Goal: Task Accomplishment & Management: Manage account settings

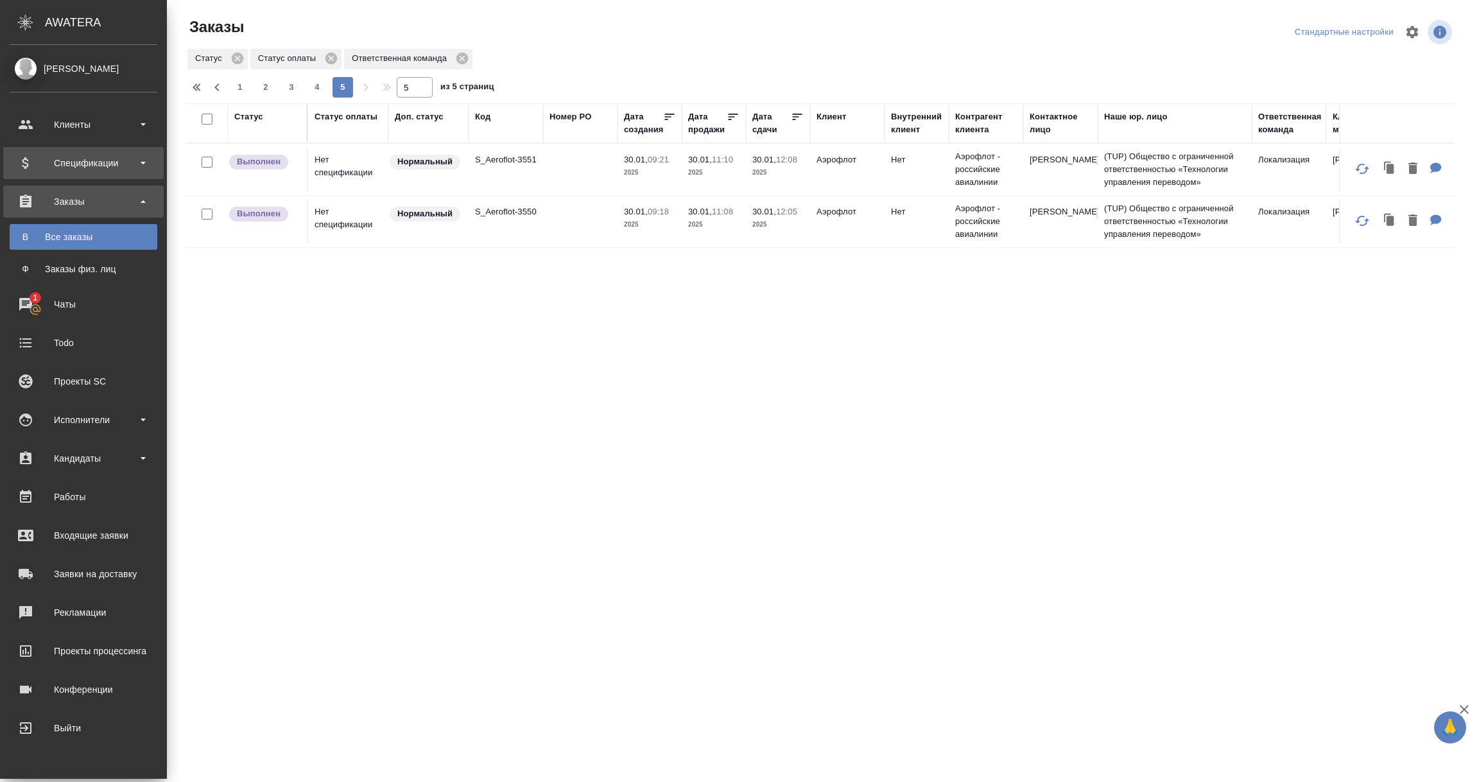
click at [71, 160] on div "Спецификации" at bounding box center [84, 162] width 148 height 19
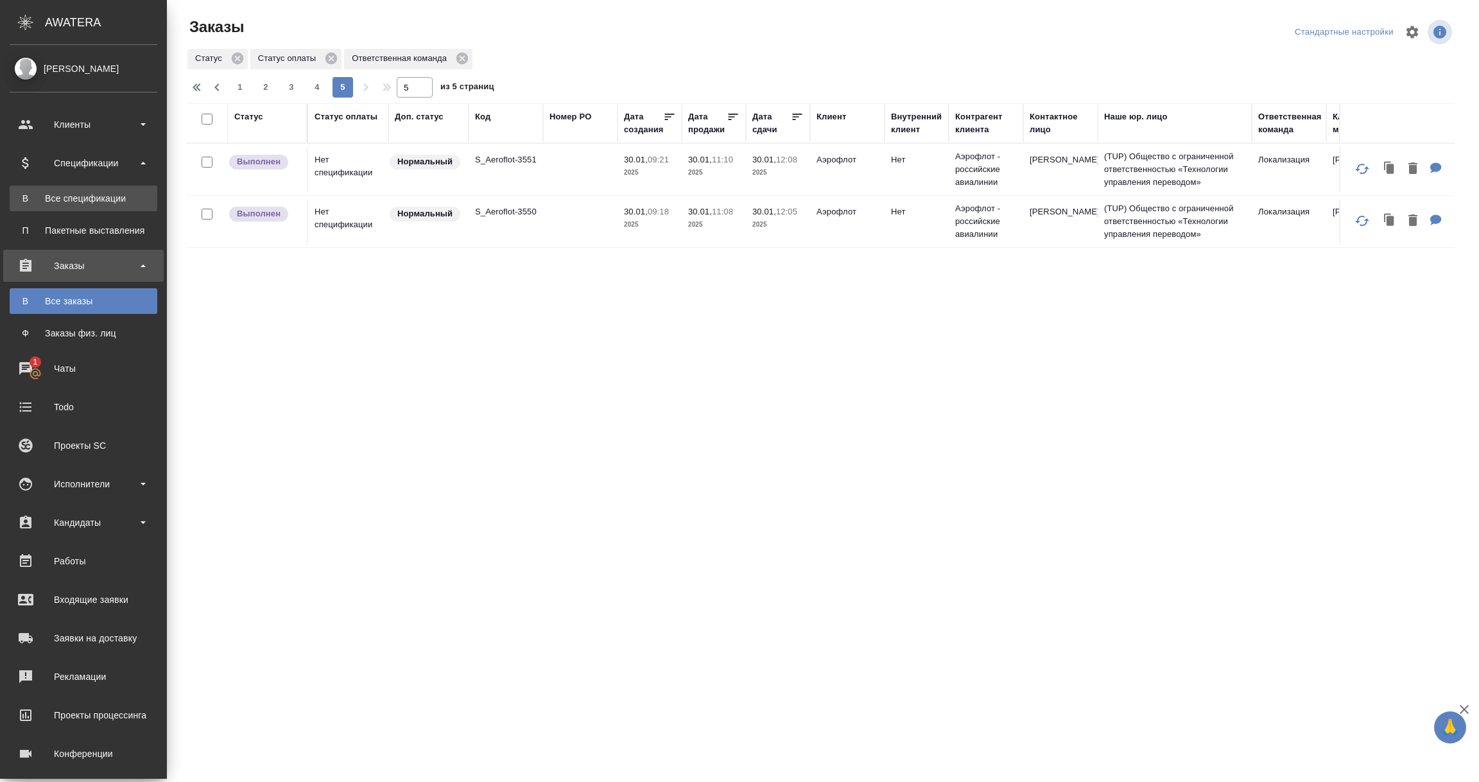
click at [67, 196] on div "Все спецификации" at bounding box center [83, 198] width 135 height 13
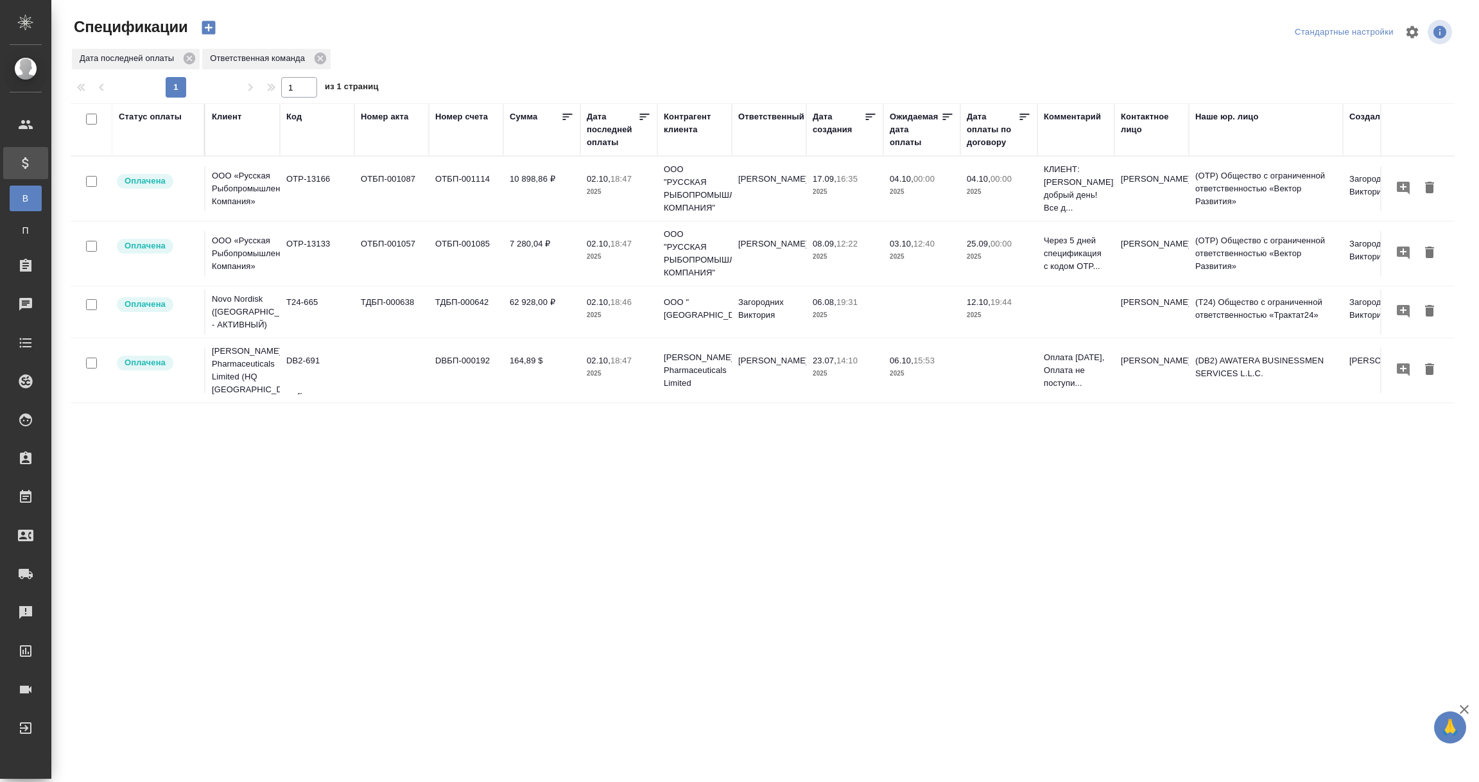
click at [617, 143] on div "Дата последней оплаты" at bounding box center [612, 129] width 51 height 39
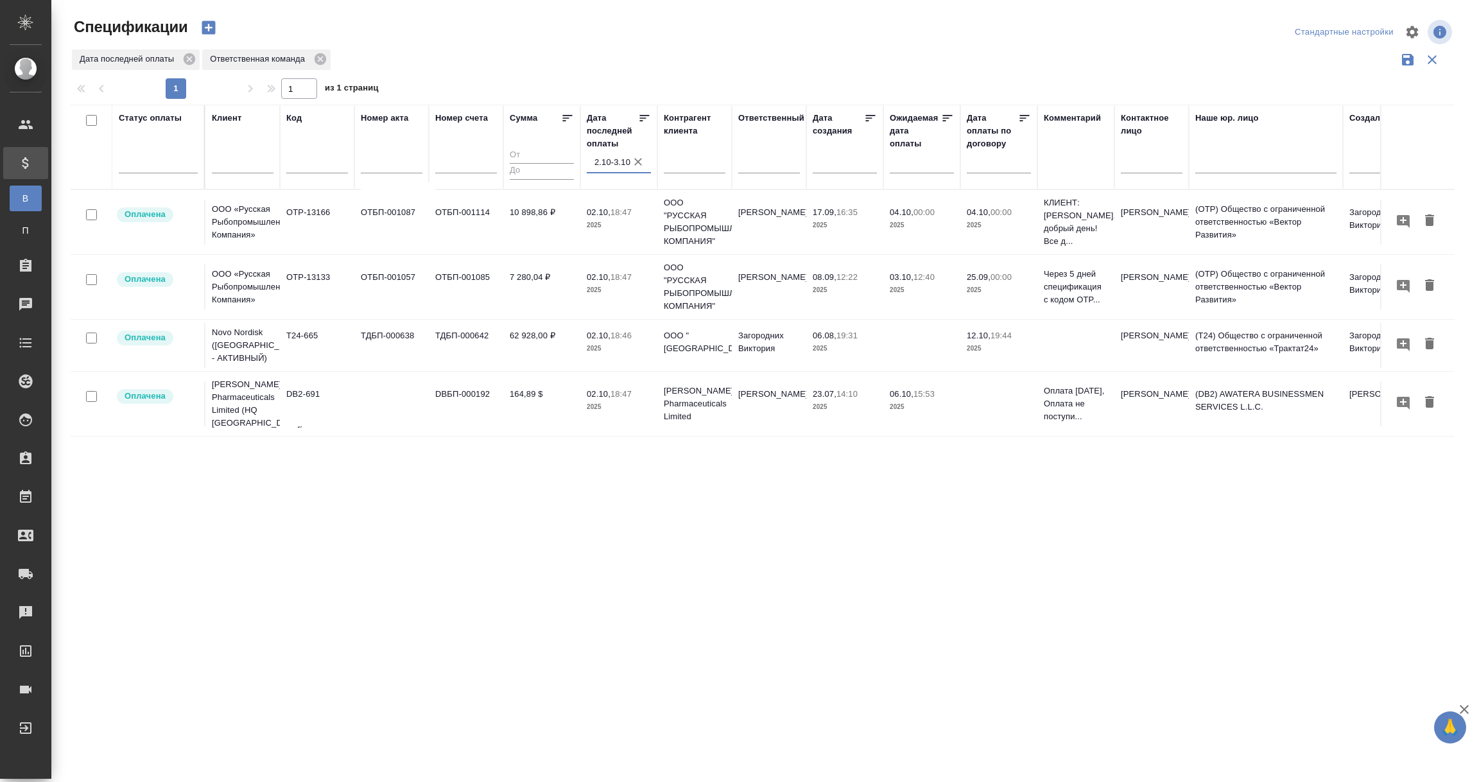
click at [607, 160] on input "2.10-3.10" at bounding box center [622, 162] width 56 height 18
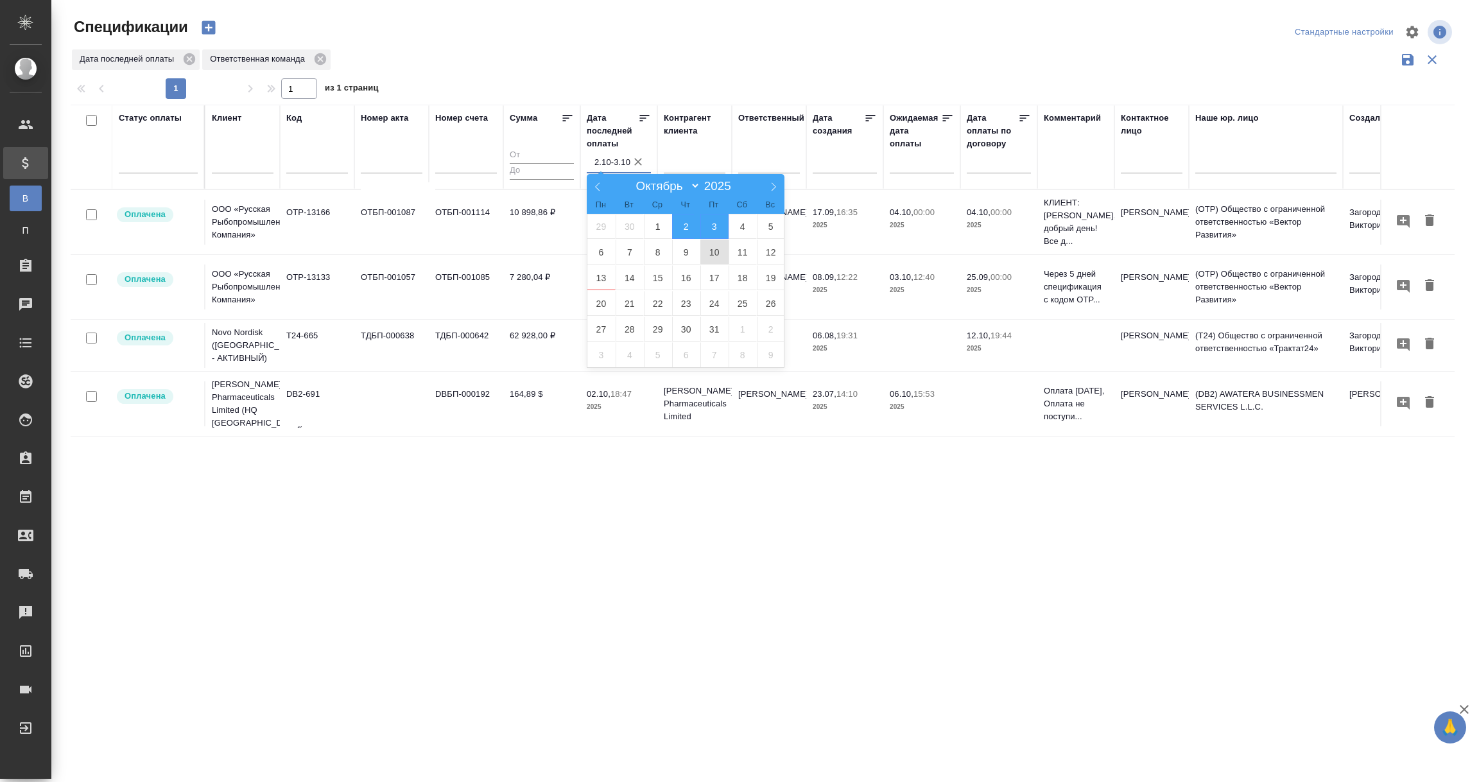
click at [705, 251] on span "10" at bounding box center [714, 251] width 28 height 25
click at [760, 252] on span "12" at bounding box center [771, 251] width 28 height 25
type div "2025-10-09T21:00:00.000Z — 2025-10-11T21:00:00.000Z"
type input "10.10-12.10"
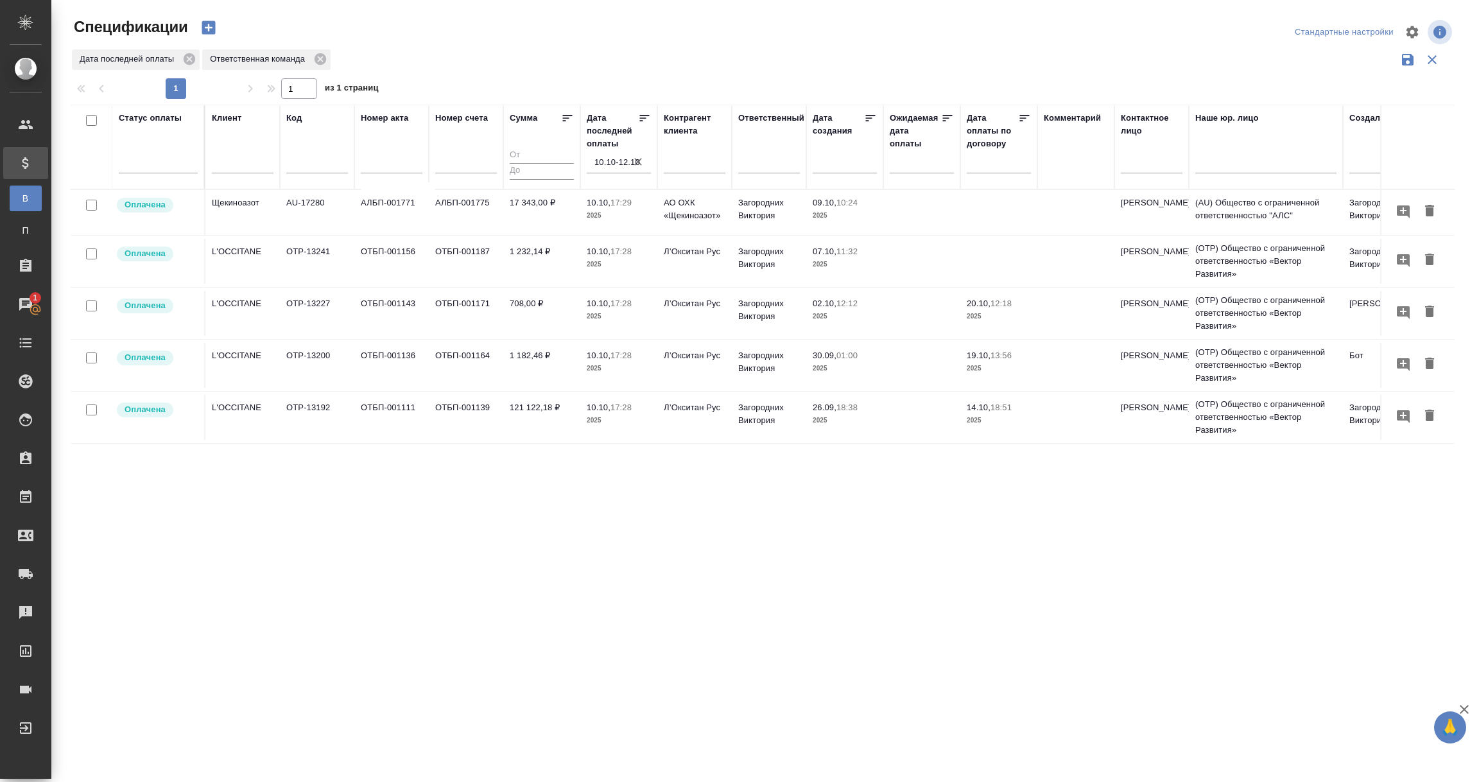
click at [533, 426] on td "121 122,18 ₽" at bounding box center [541, 417] width 77 height 45
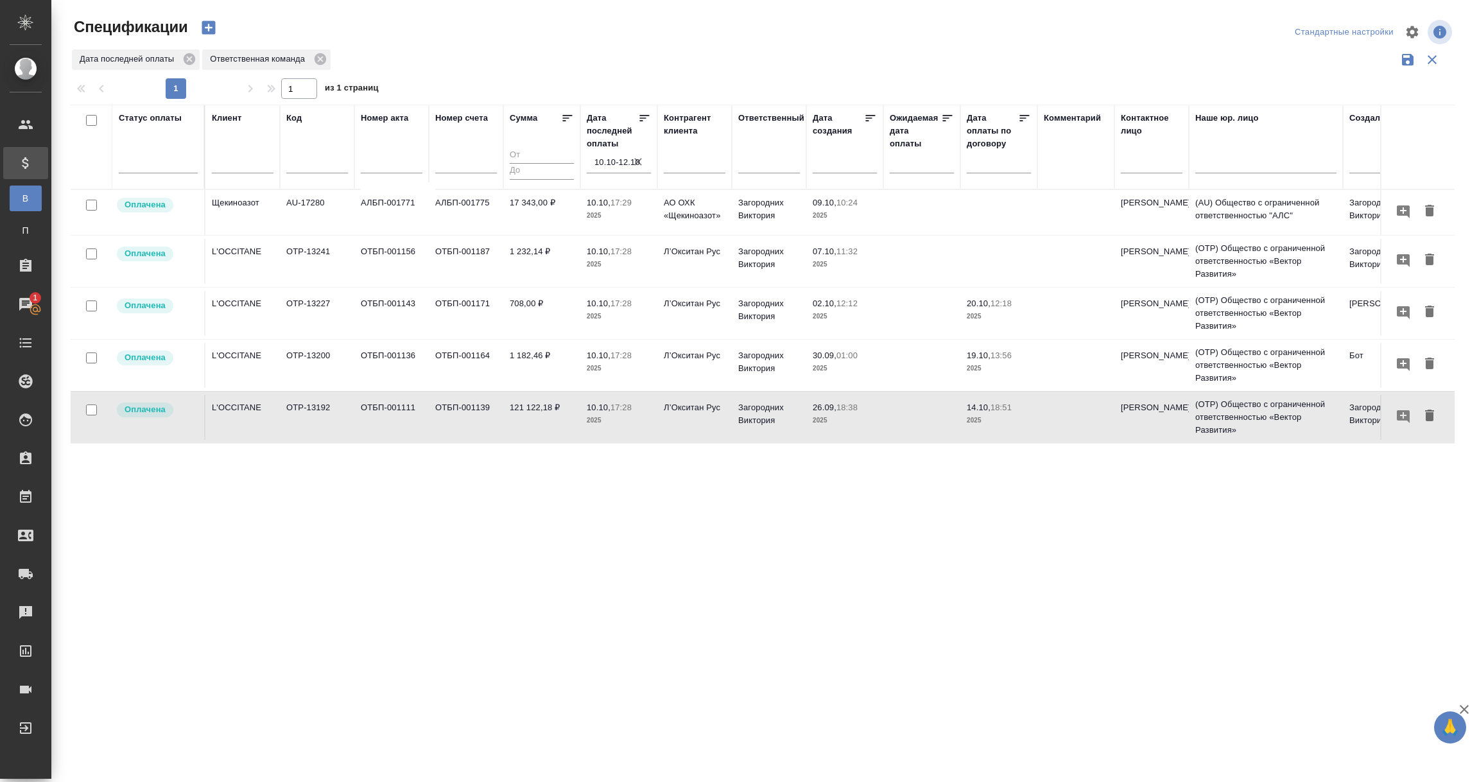
click at [533, 426] on td "121 122,18 ₽" at bounding box center [541, 417] width 77 height 45
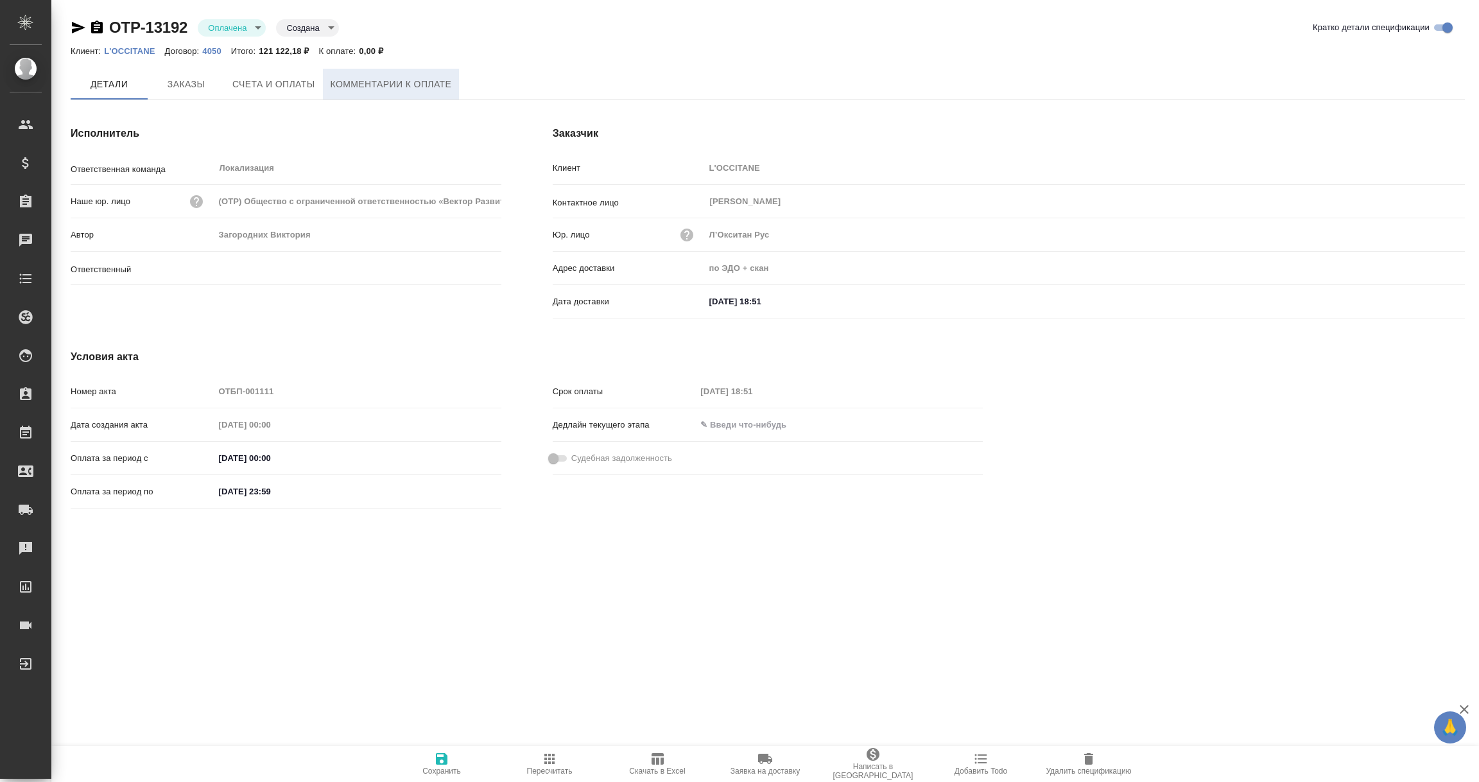
type input "Загородних Виктория"
click at [218, 79] on button "Заказы" at bounding box center [186, 85] width 77 height 32
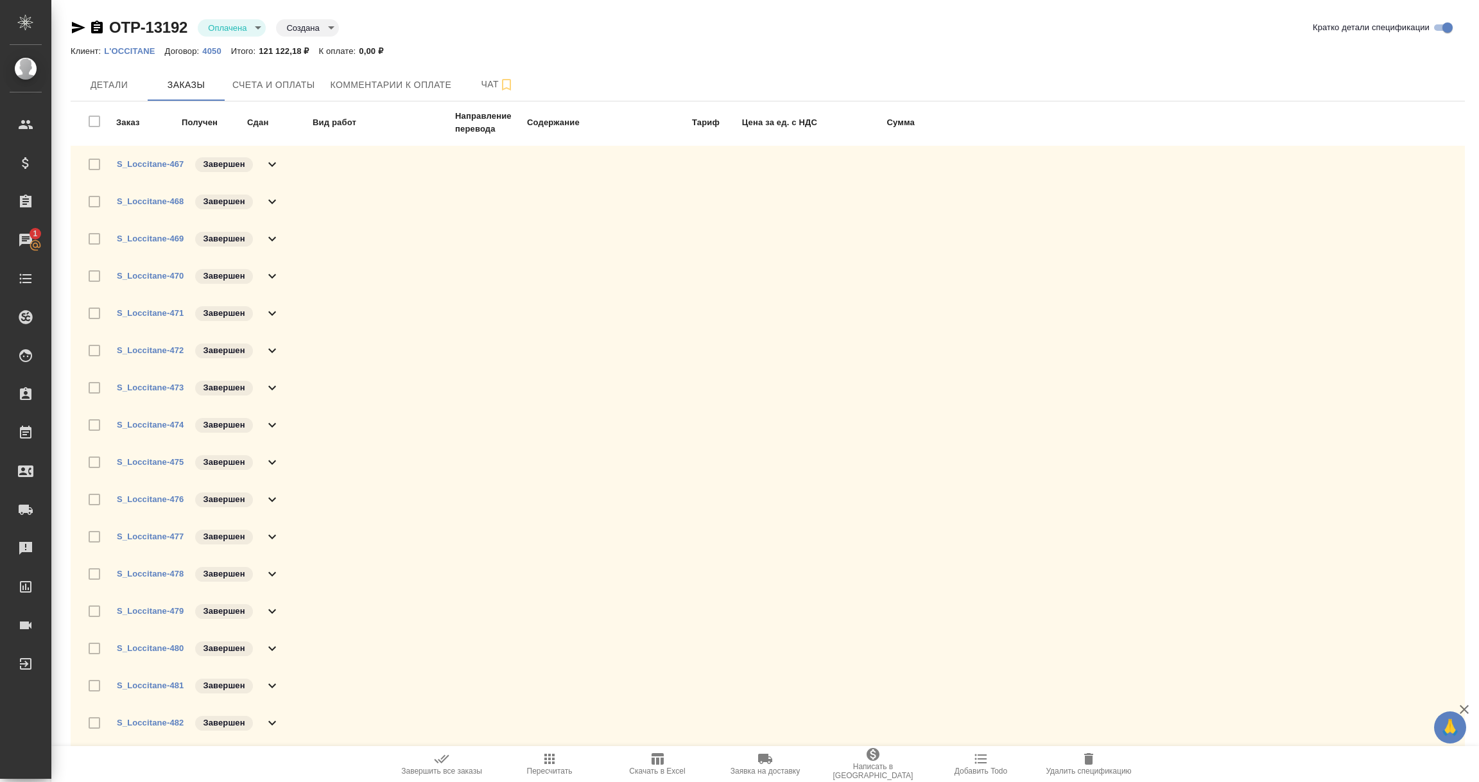
click at [282, 87] on span "Счета и оплаты" at bounding box center [273, 85] width 83 height 16
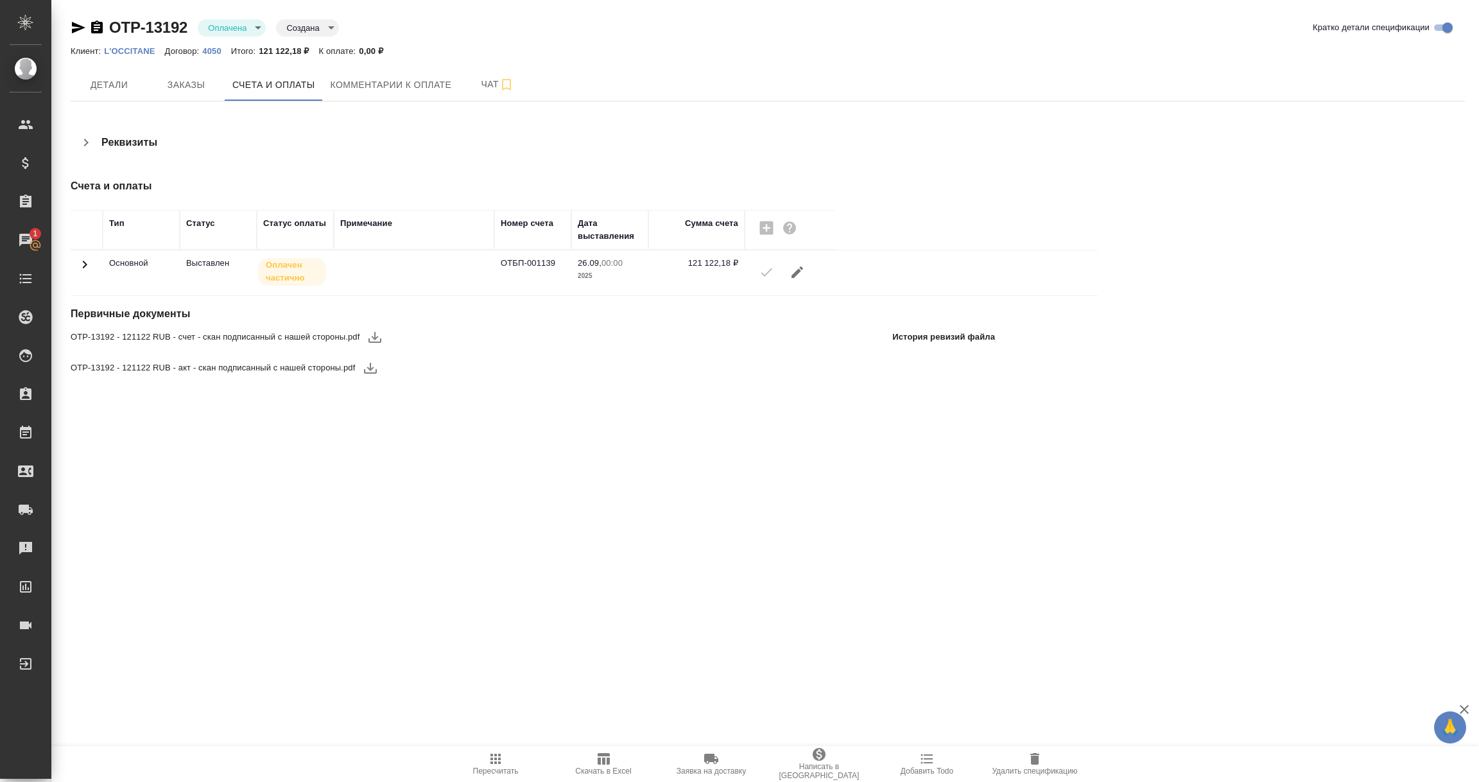
click at [85, 268] on icon at bounding box center [84, 264] width 15 height 15
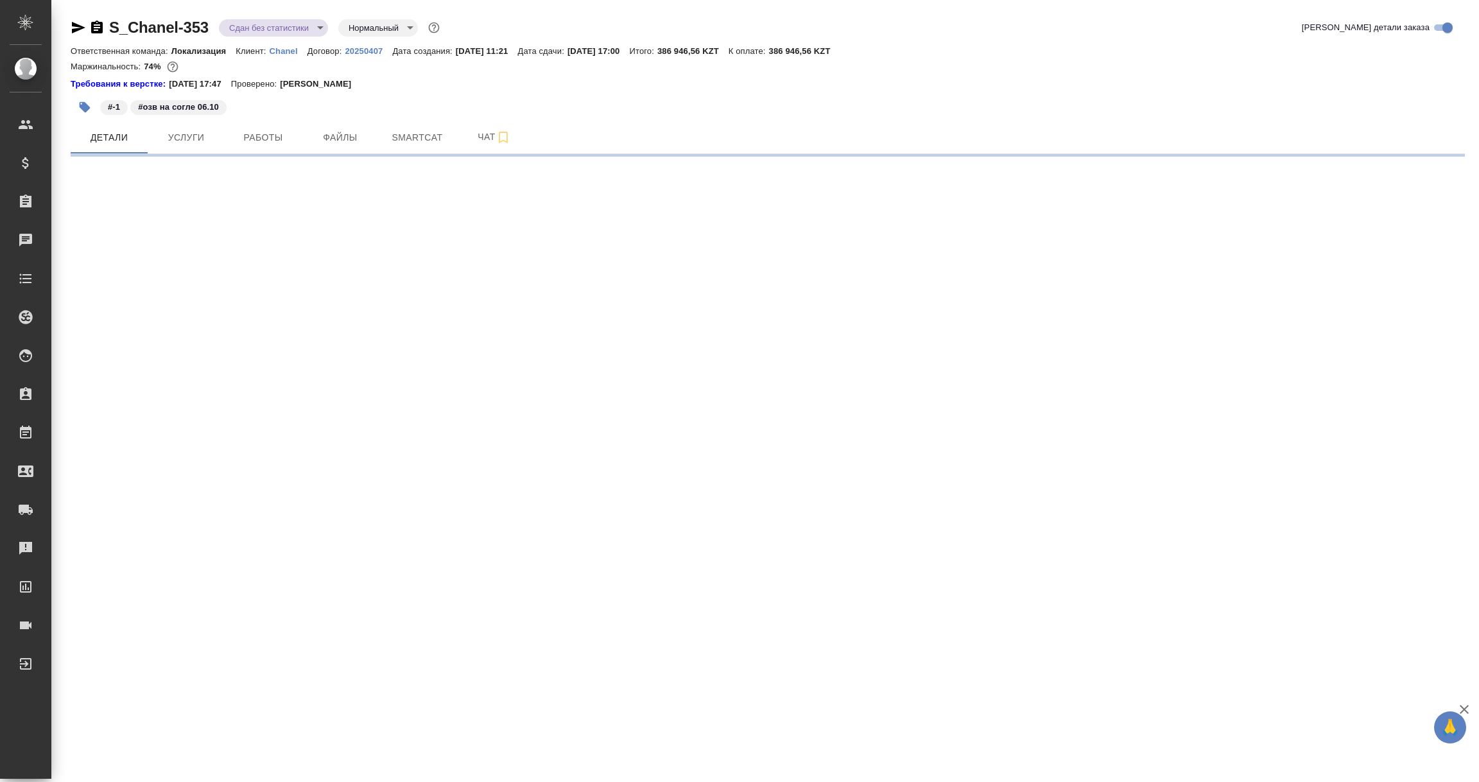
select select "RU"
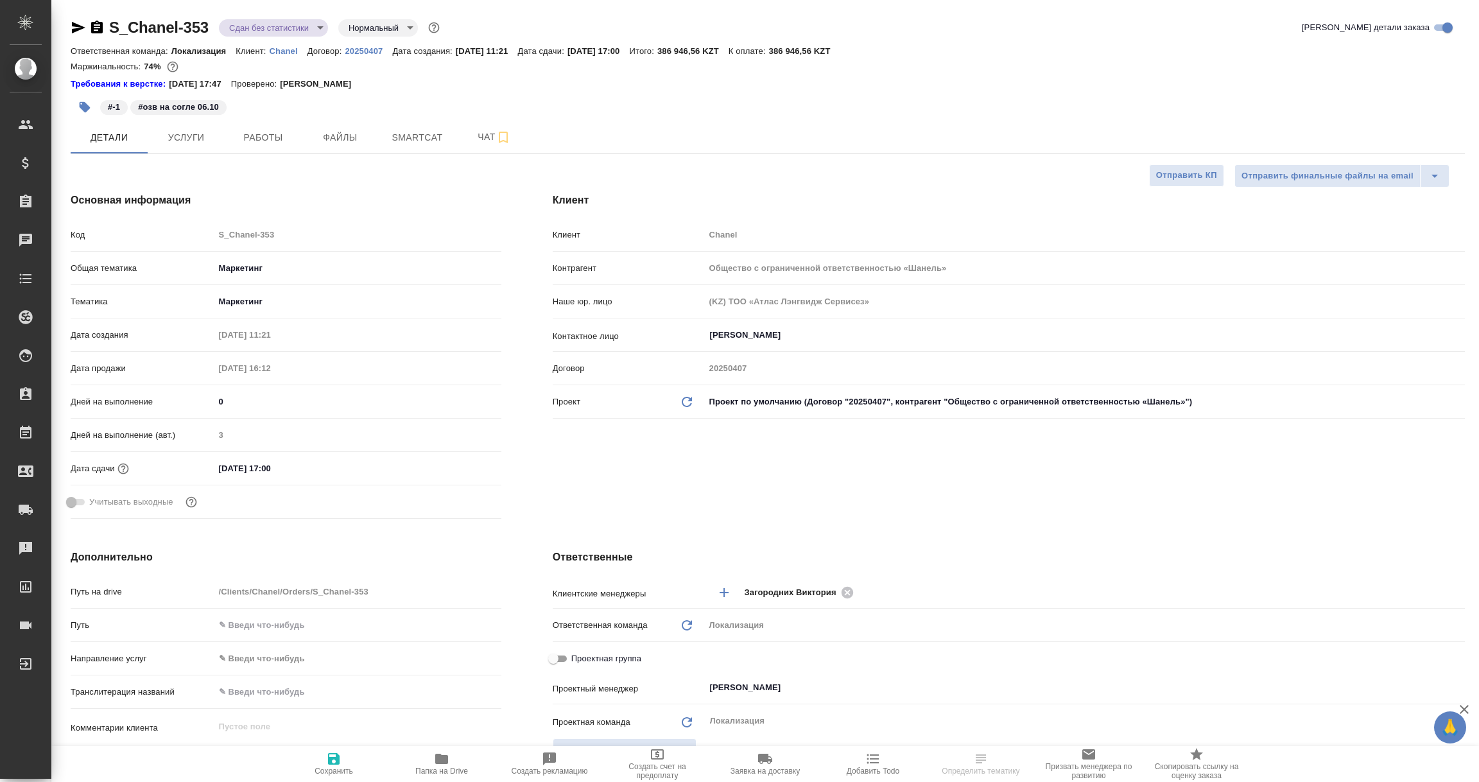
type textarea "x"
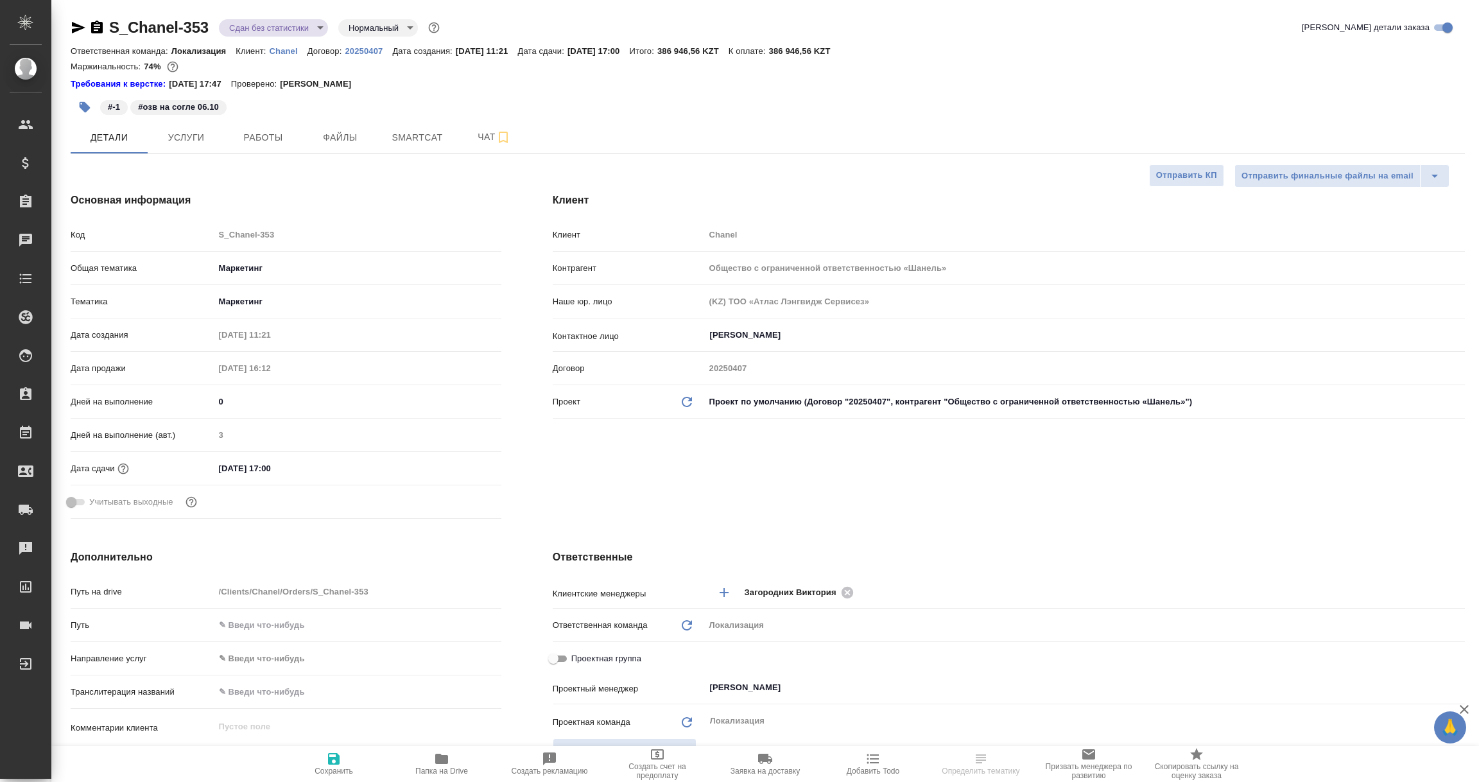
type textarea "x"
click at [284, 49] on p "Chanel" at bounding box center [289, 51] width 38 height 10
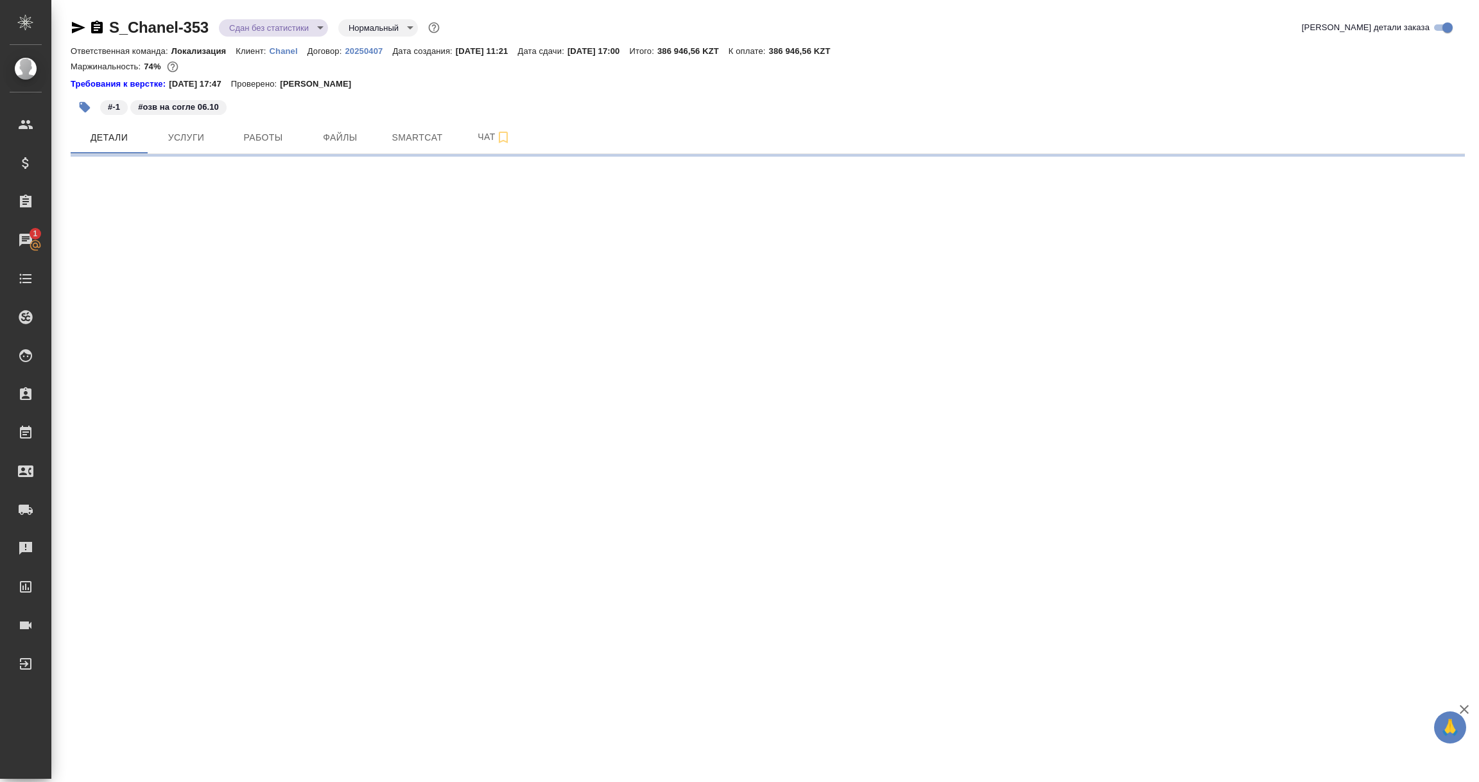
select select "RU"
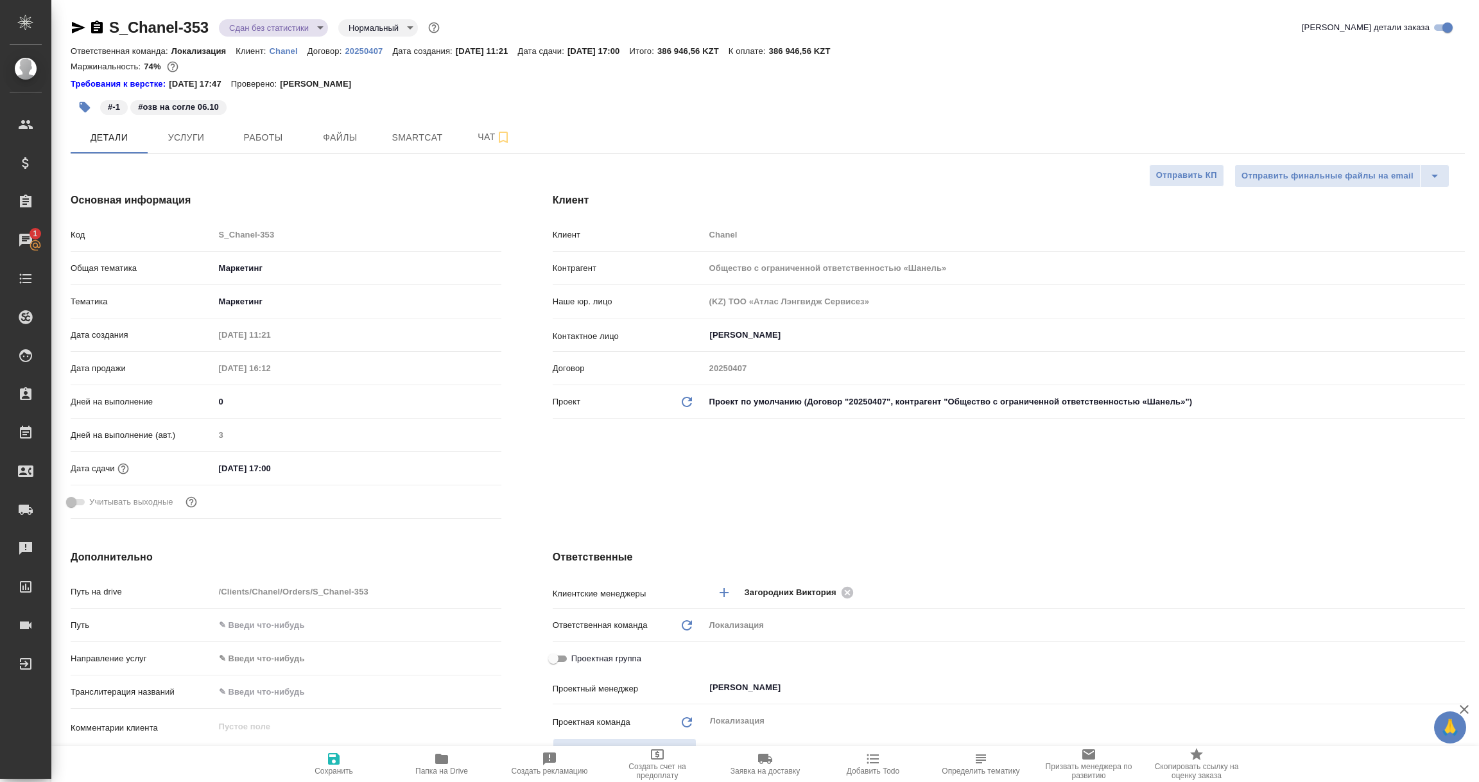
type textarea "x"
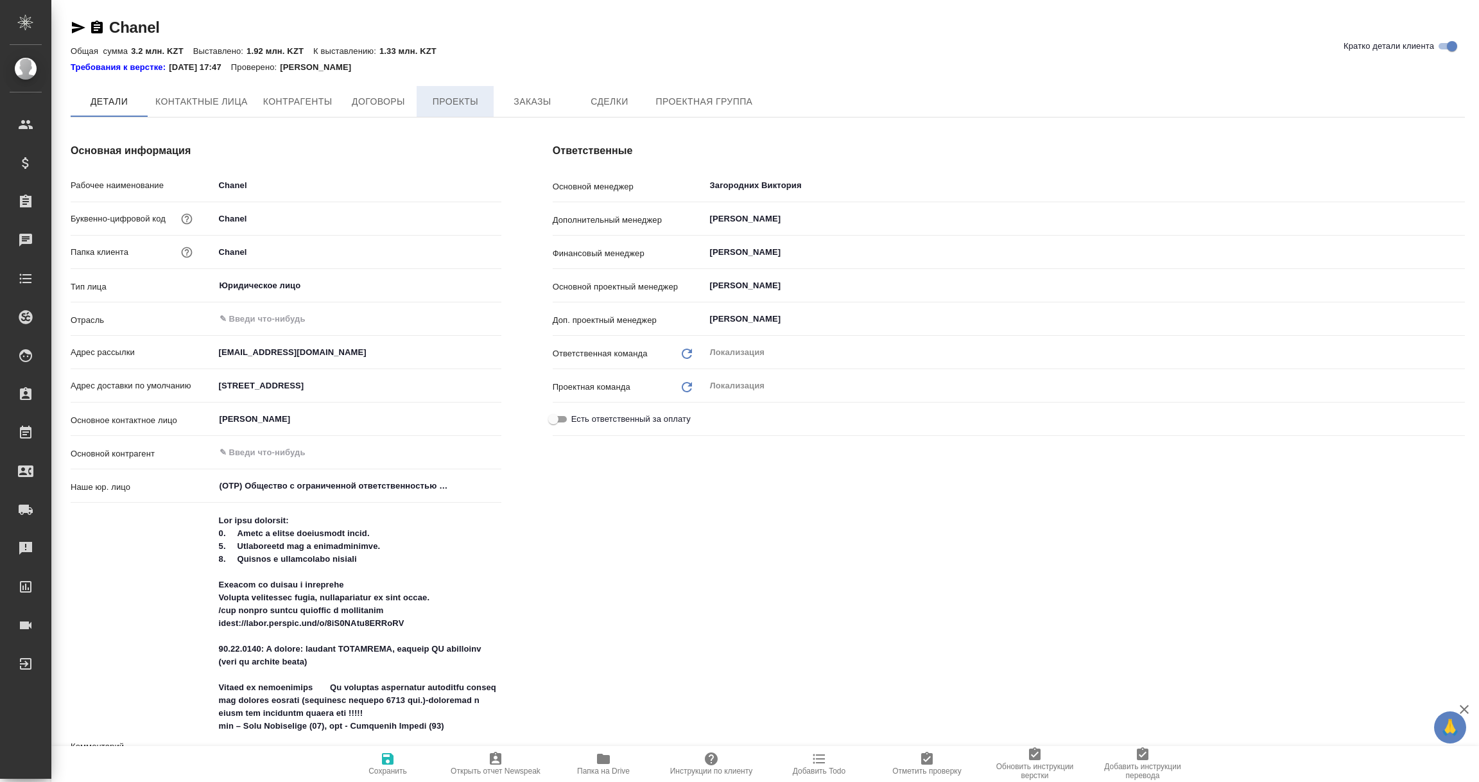
type textarea "x"
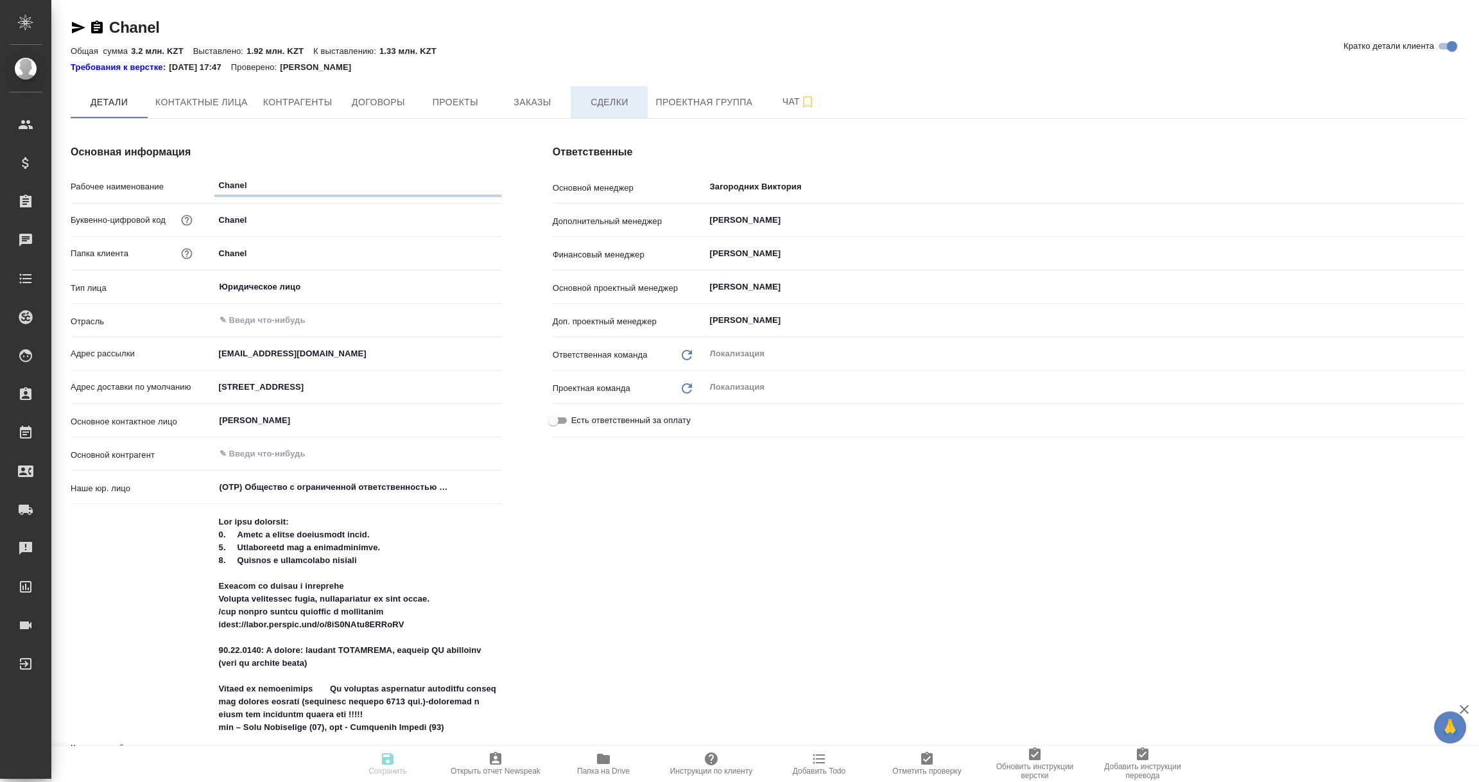
type textarea "x"
click at [544, 105] on span "Заказы" at bounding box center [532, 102] width 62 height 16
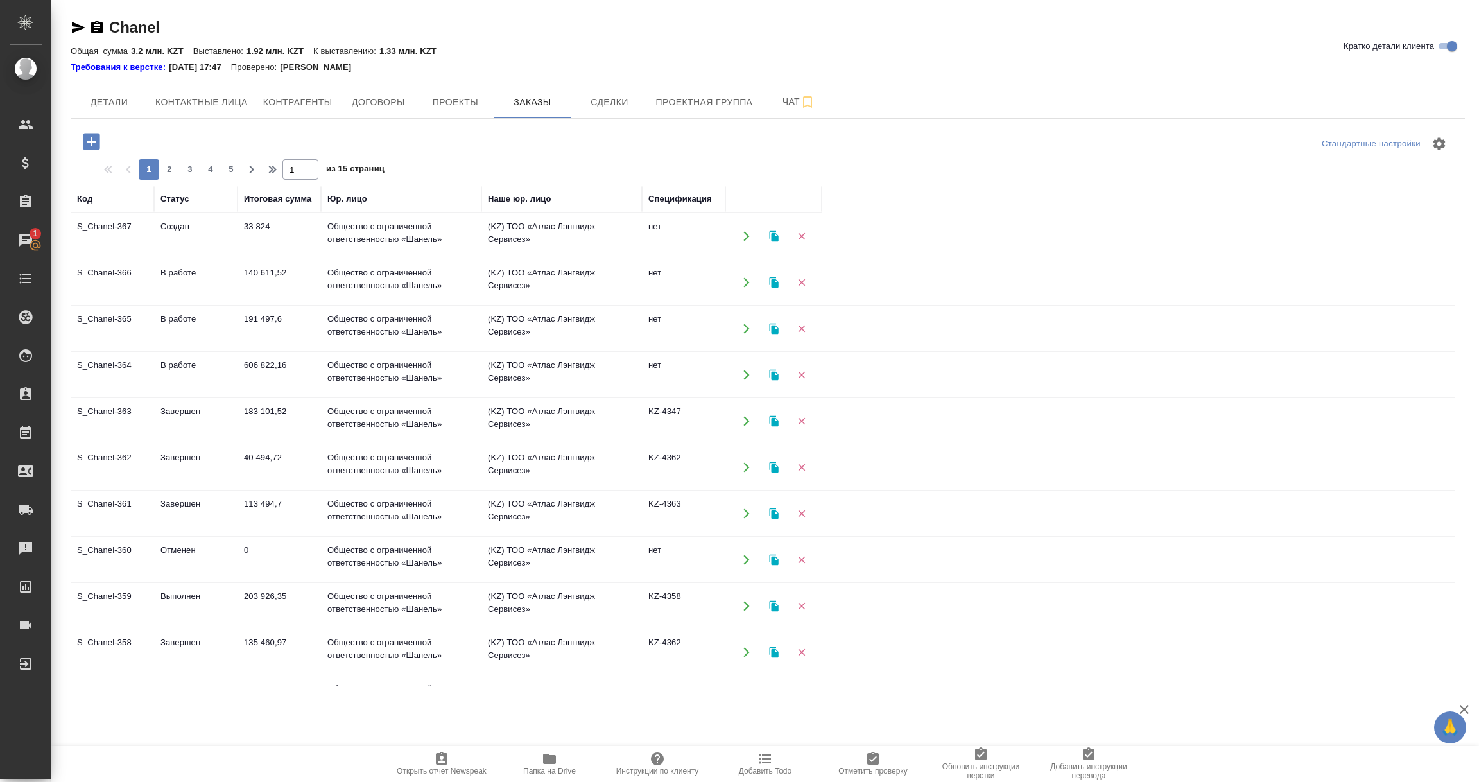
scroll to position [96, 0]
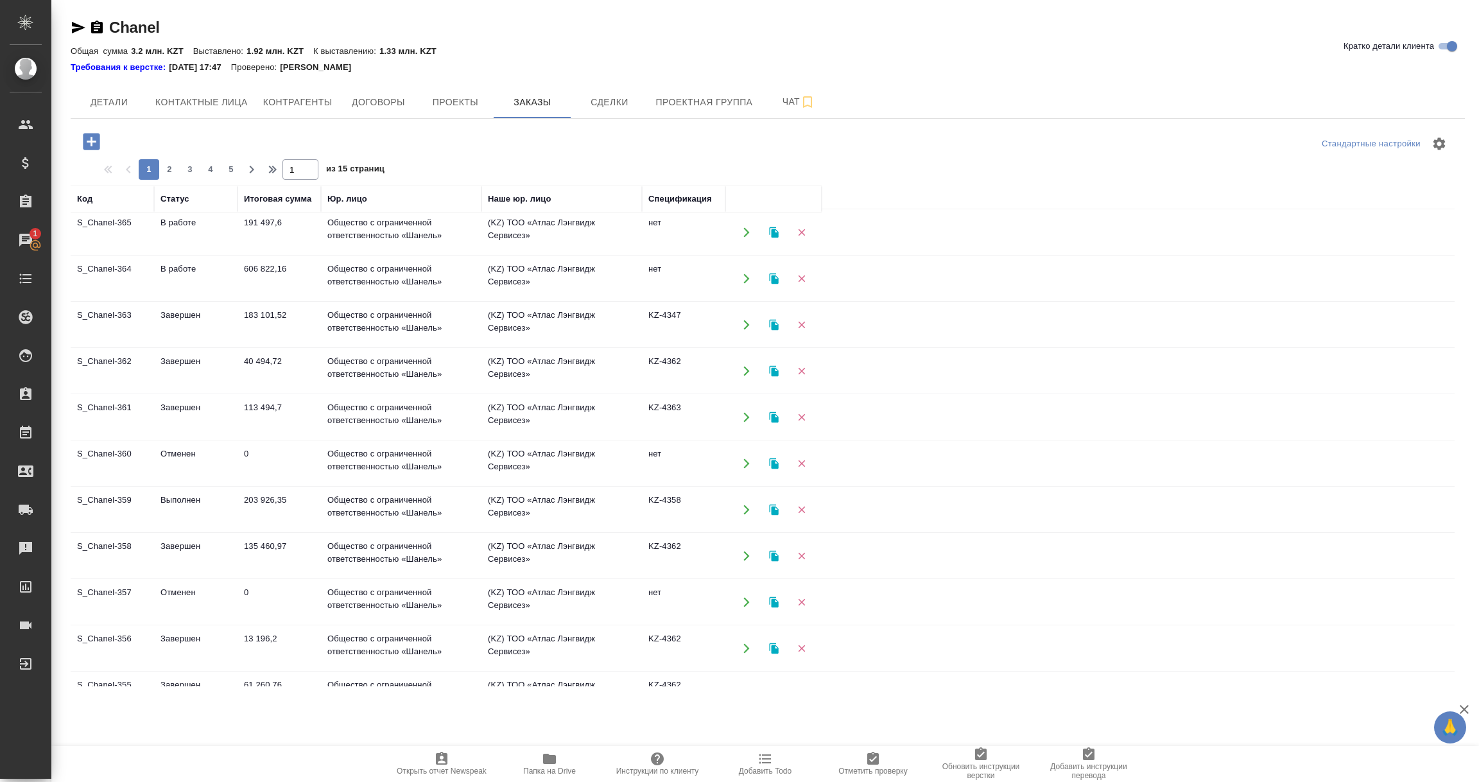
click at [257, 332] on td "183 101,52" at bounding box center [278, 324] width 83 height 45
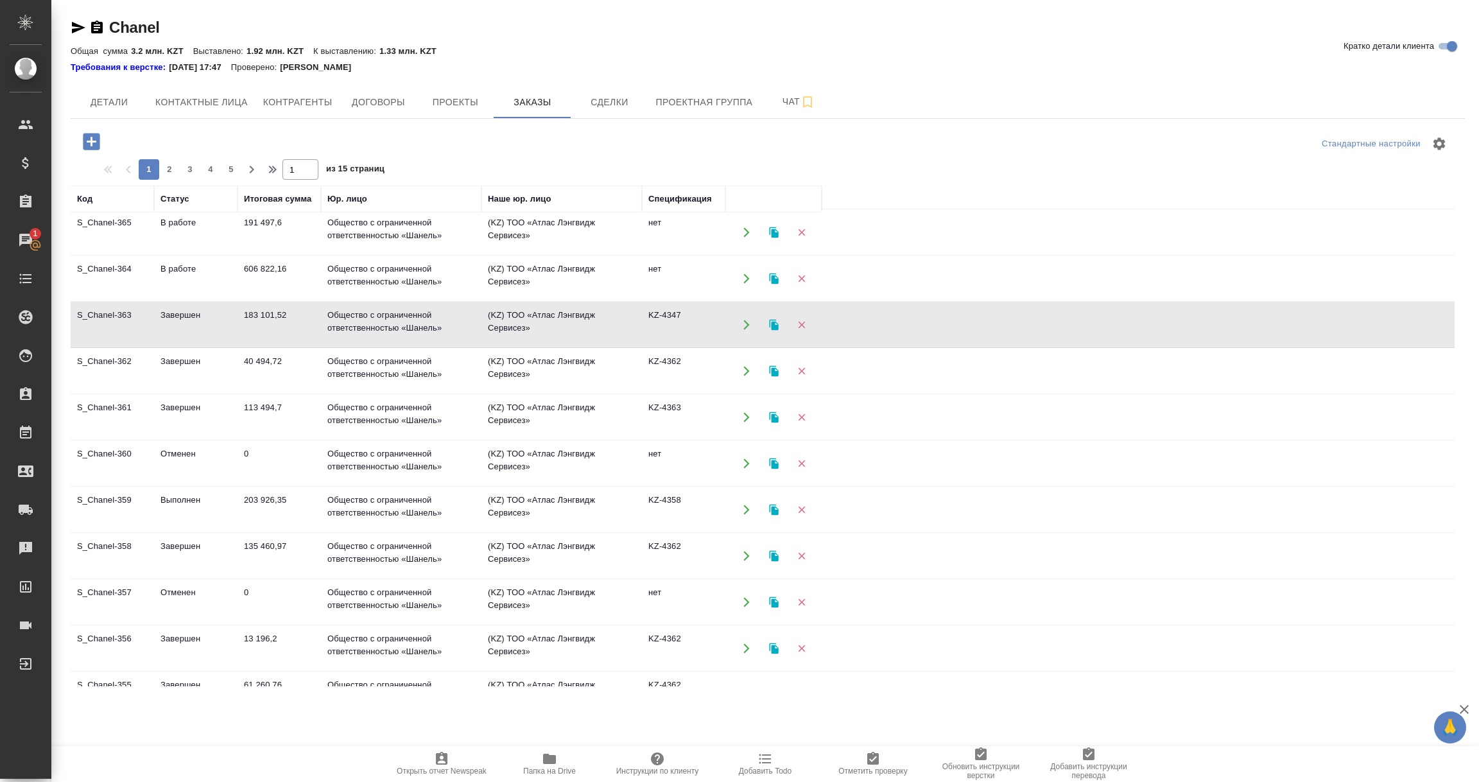
click at [257, 333] on td "183 101,52" at bounding box center [278, 324] width 83 height 45
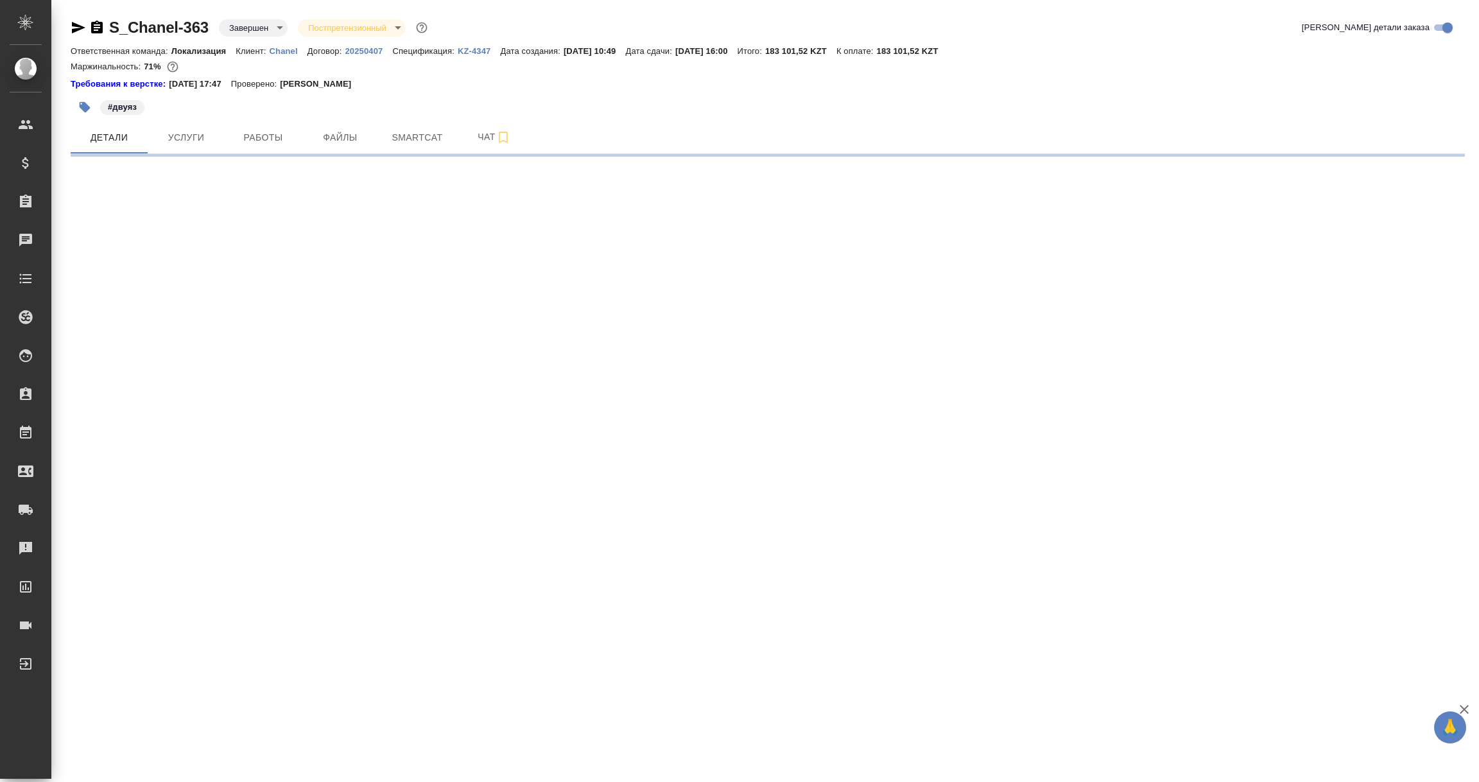
select select "RU"
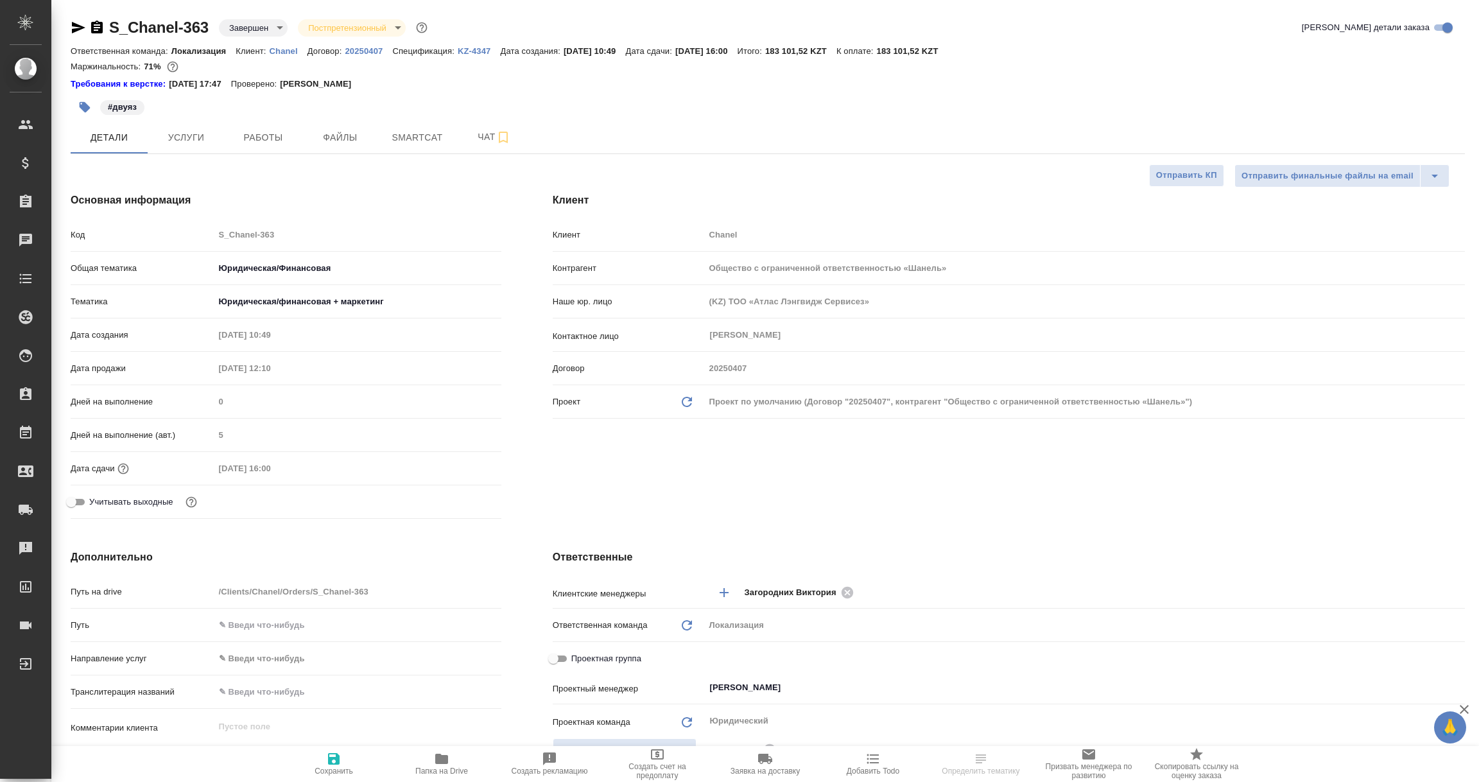
type textarea "x"
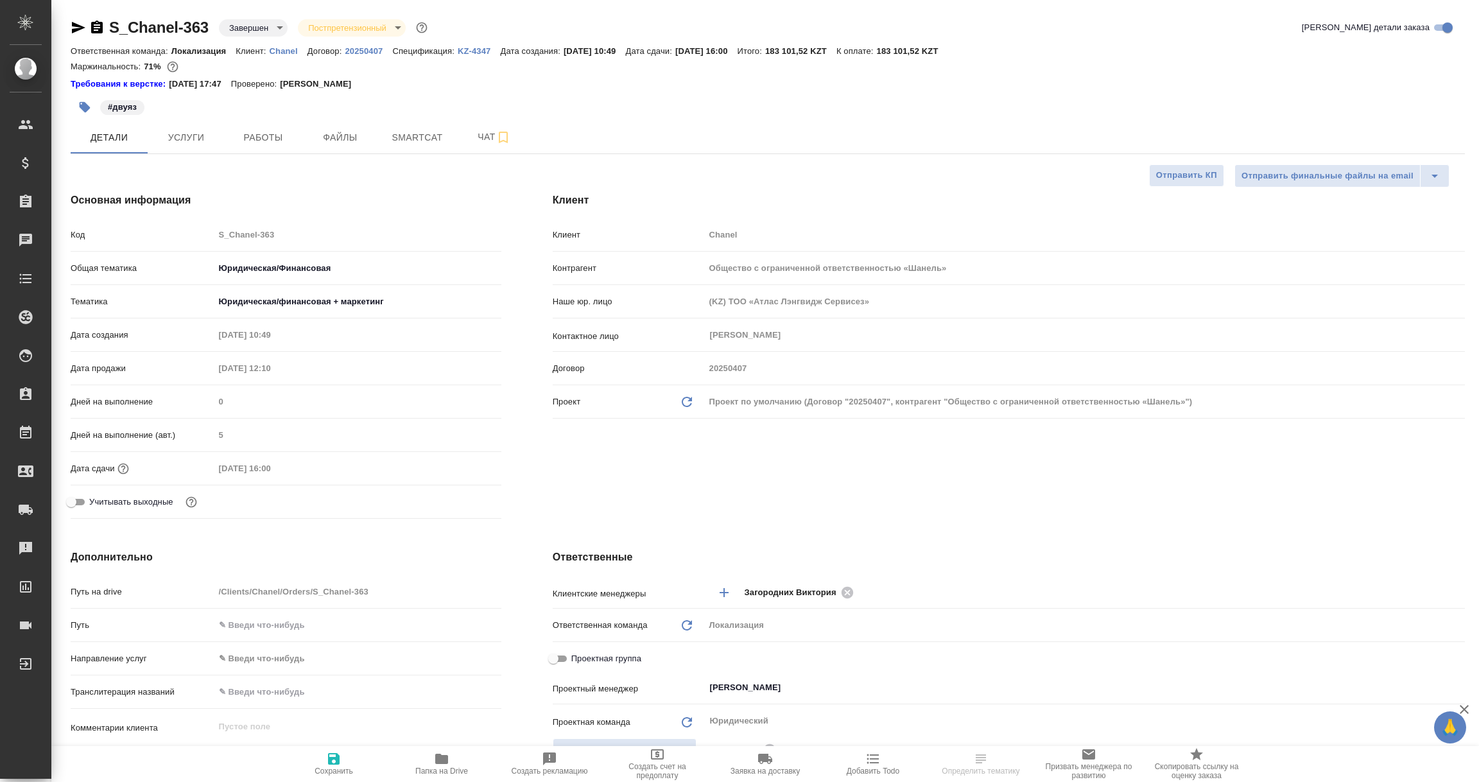
type textarea "x"
click at [477, 47] on p "KZ-4347" at bounding box center [479, 51] width 43 height 10
select select "RU"
type textarea "x"
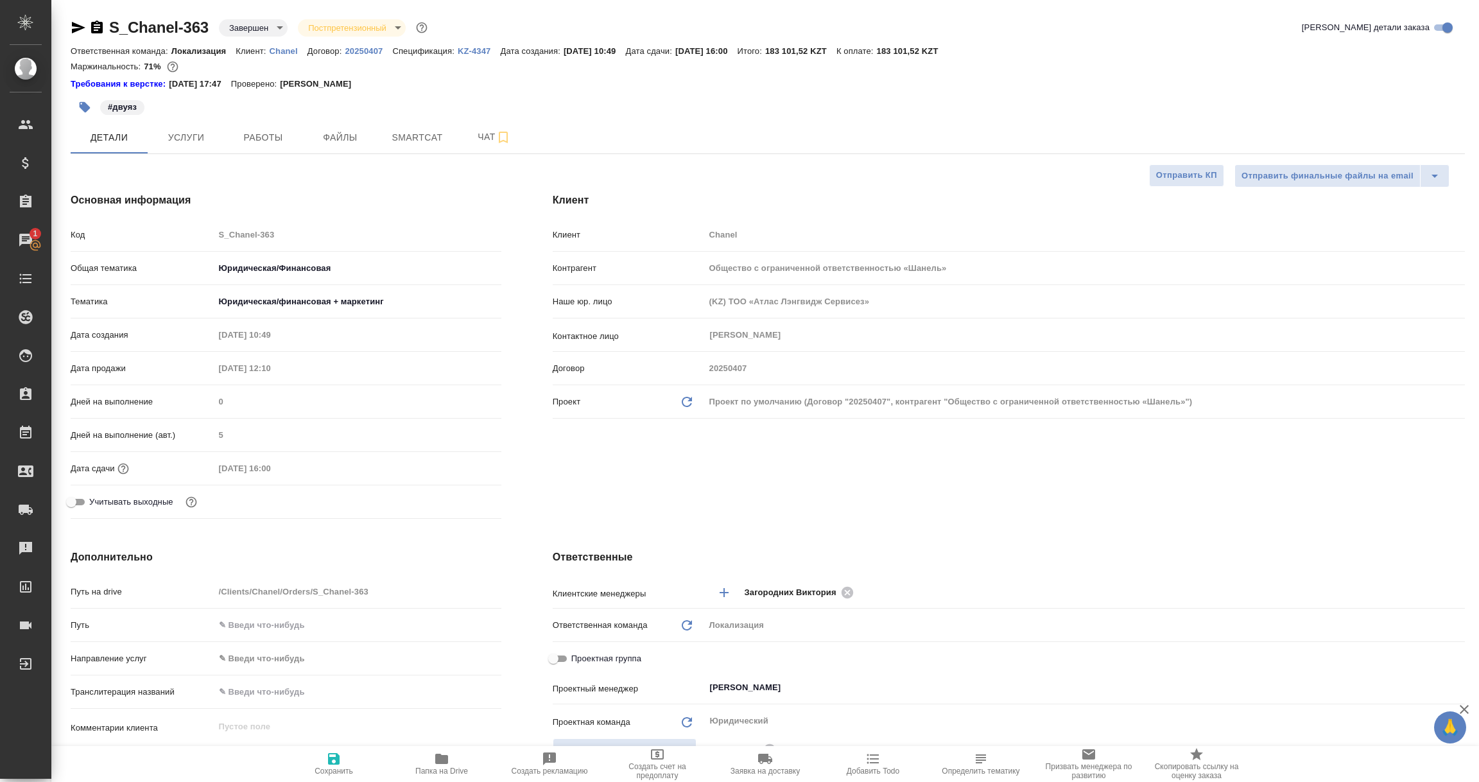
type textarea "x"
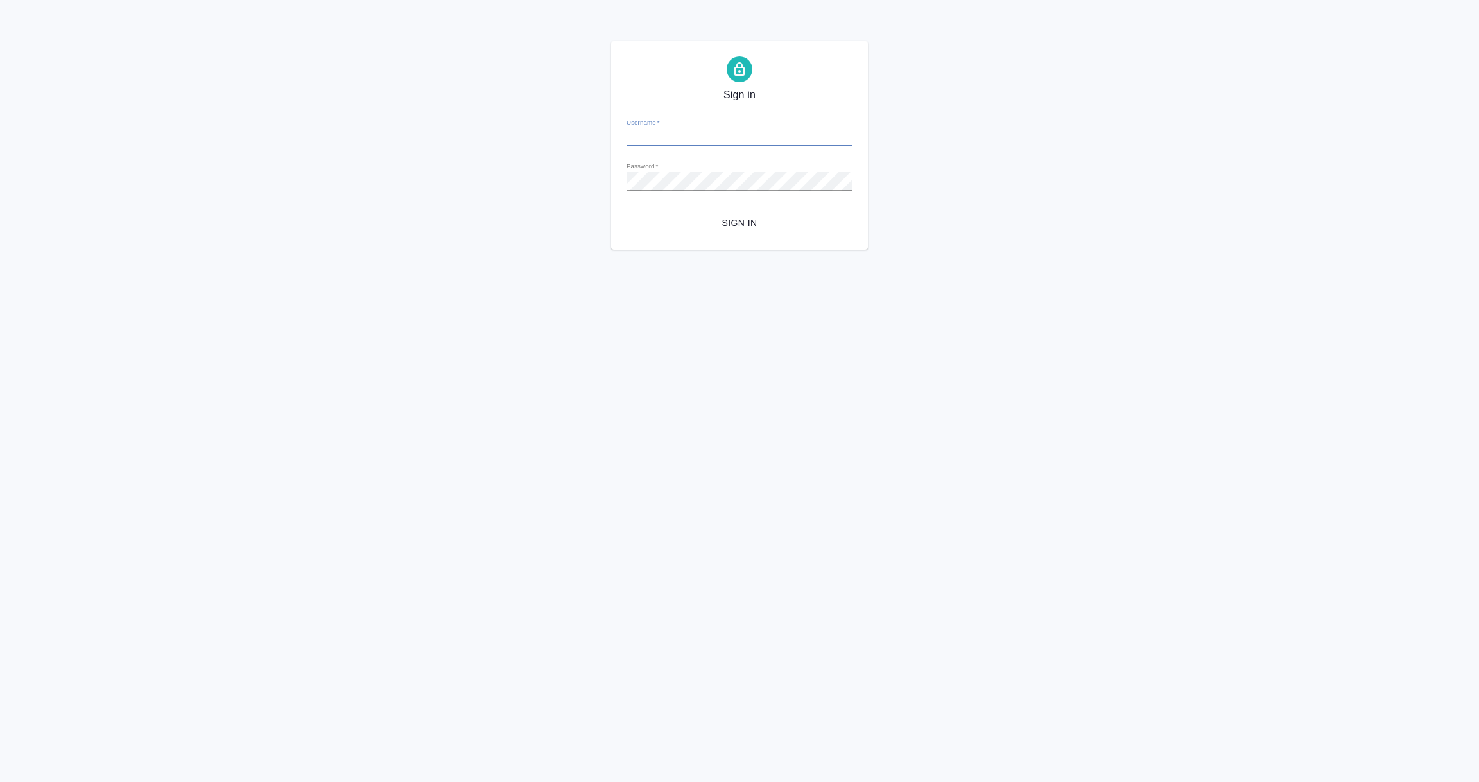
type input "e.vorobyova@awatera.com"
click at [723, 224] on span "Sign in" at bounding box center [739, 223] width 205 height 16
type input "[PERSON_NAME][EMAIL_ADDRESS][DOMAIN_NAME]"
click at [736, 216] on span "Sign in" at bounding box center [739, 223] width 205 height 16
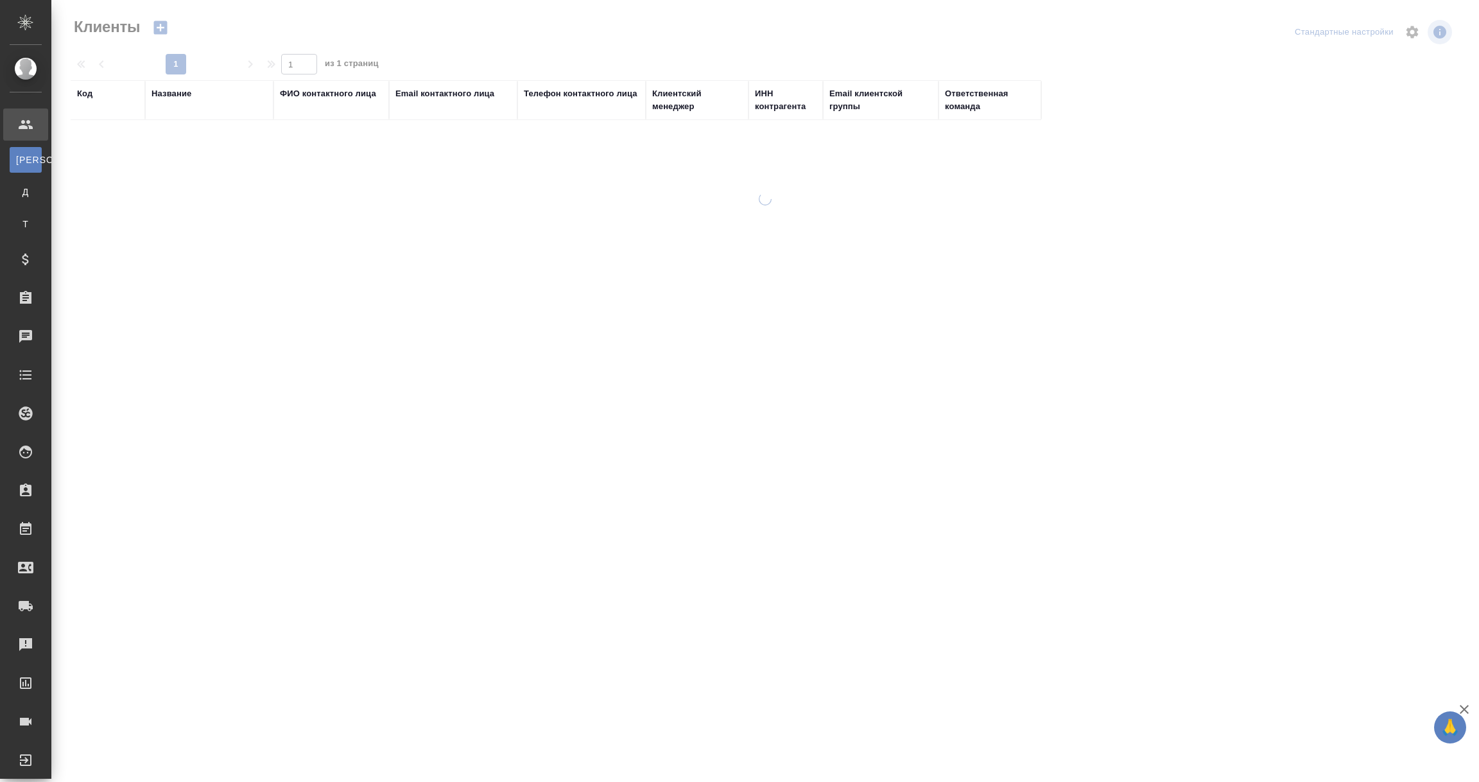
select select "RU"
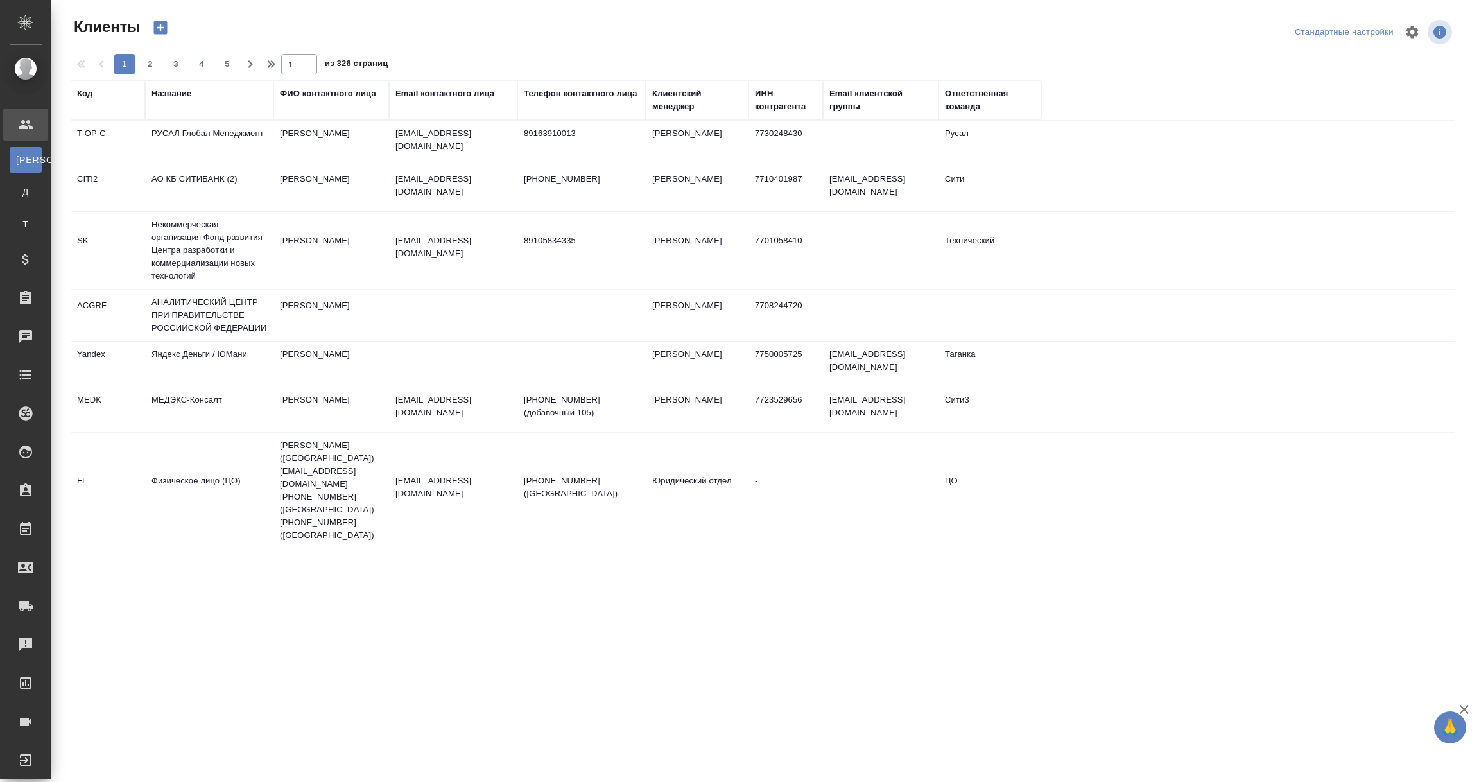
select select "RU"
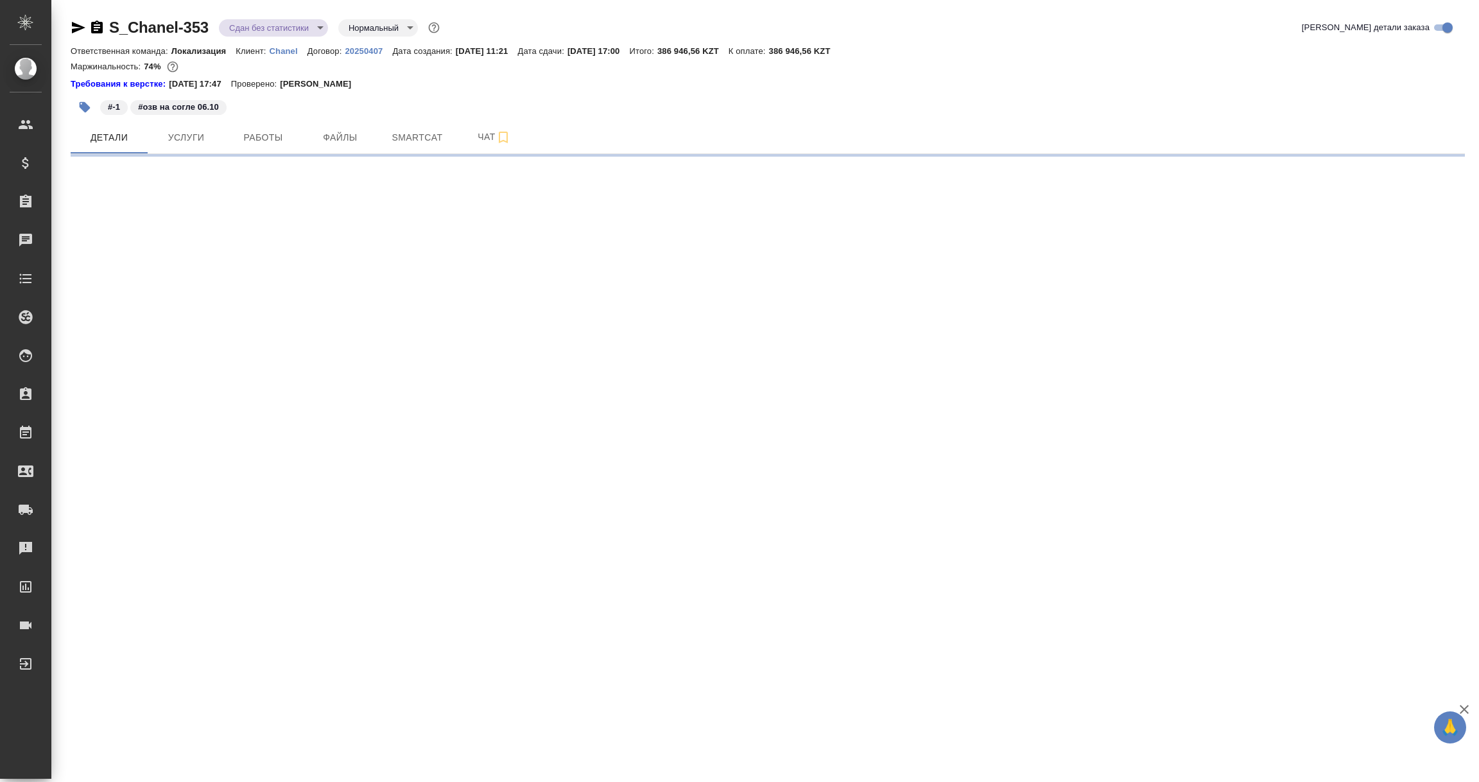
select select "RU"
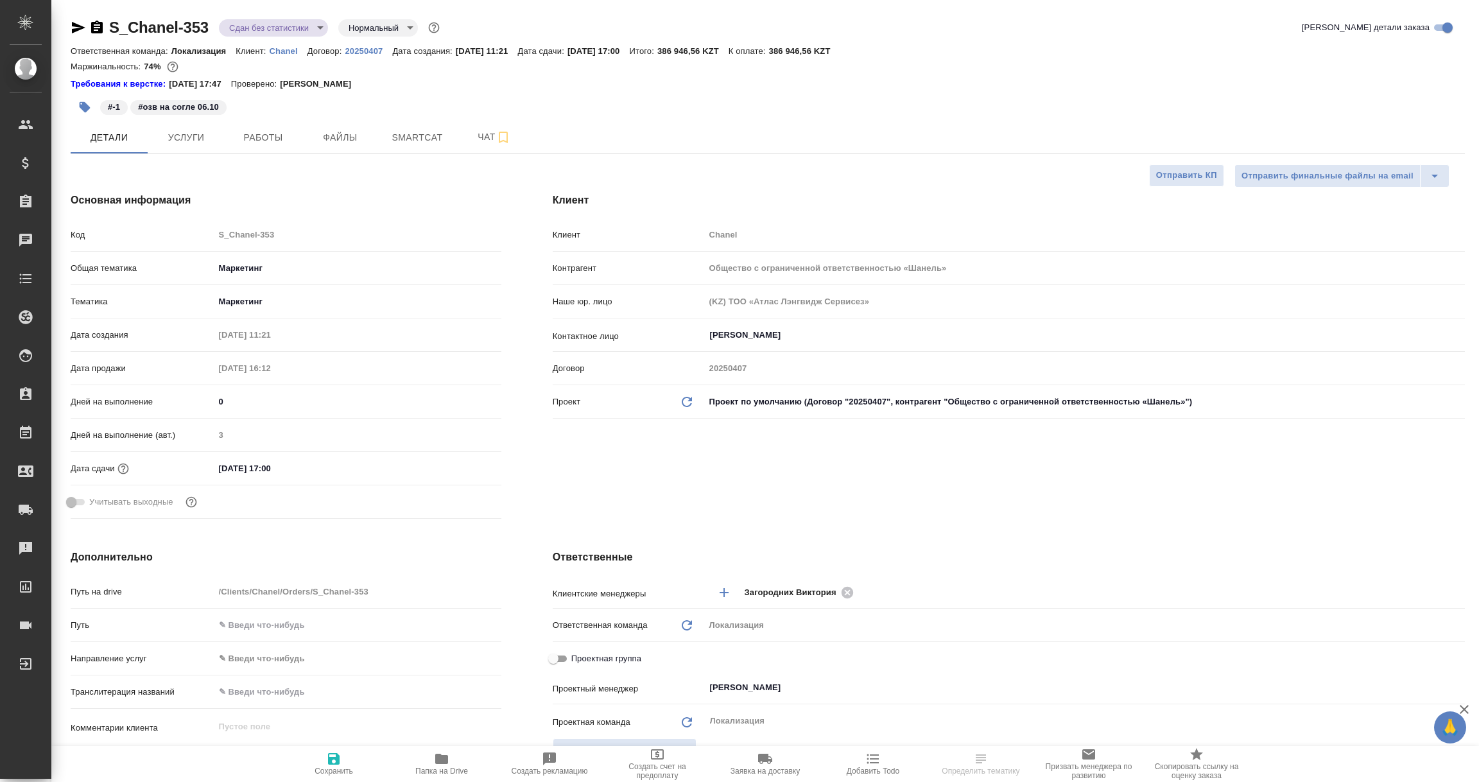
type textarea "x"
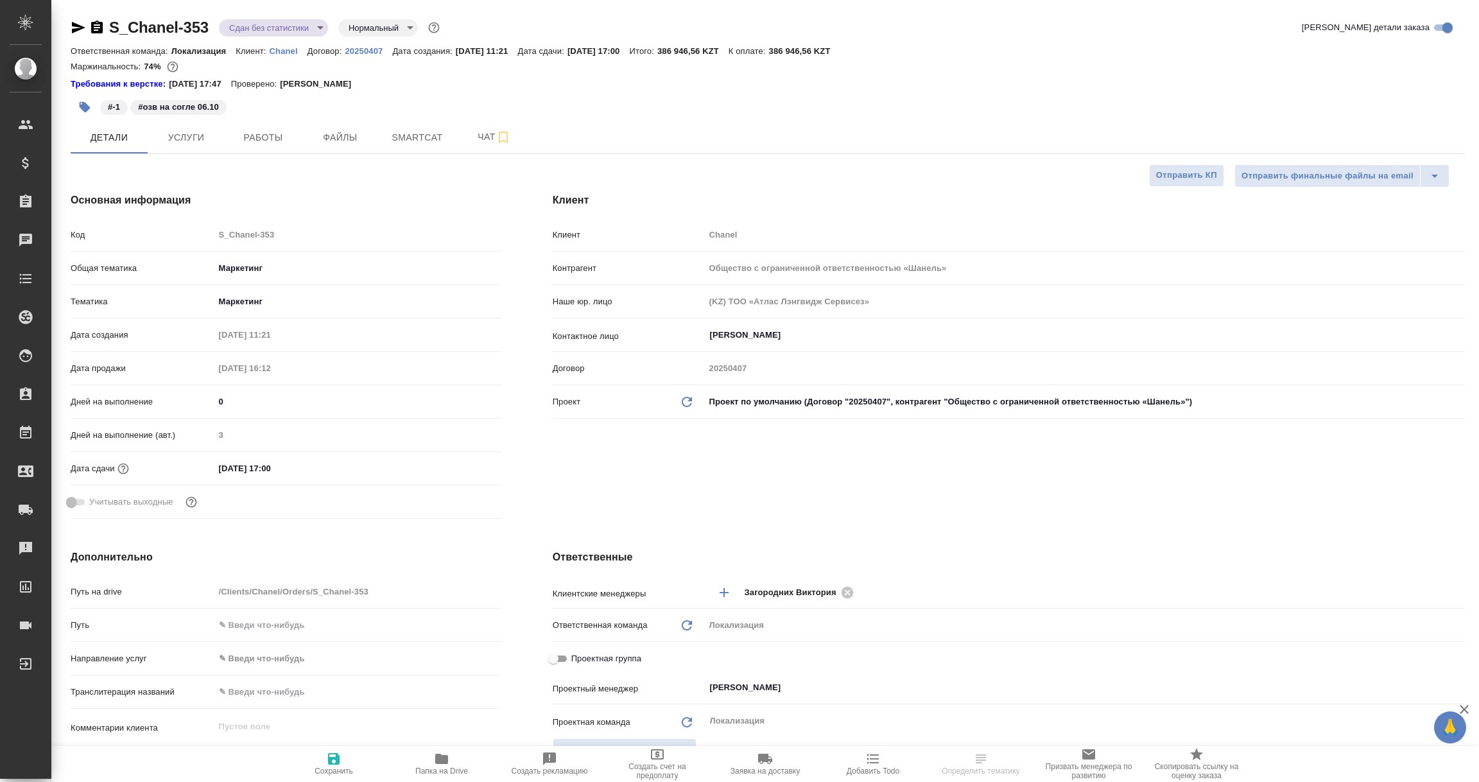
type textarea "x"
click at [275, 49] on p "Chanel" at bounding box center [289, 51] width 38 height 10
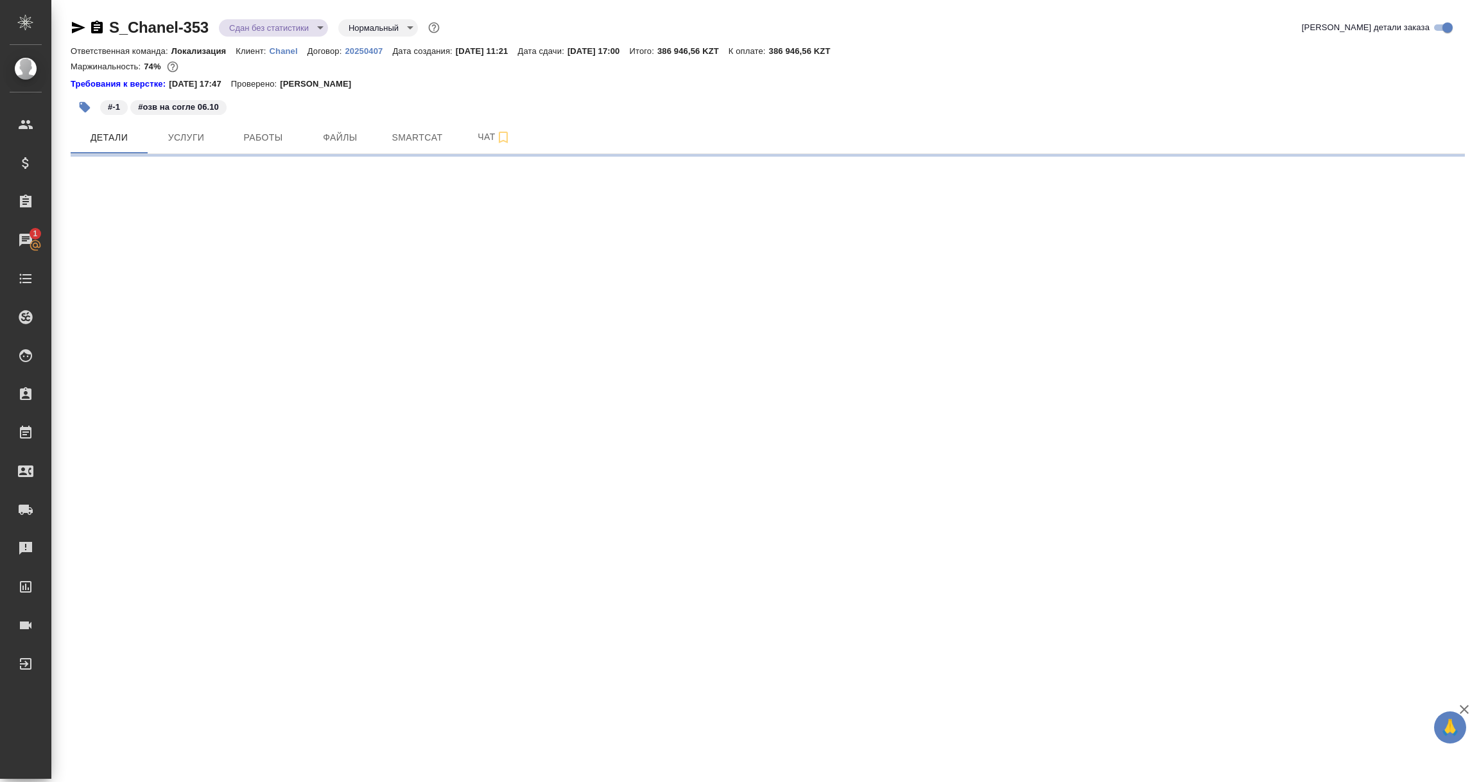
select select "RU"
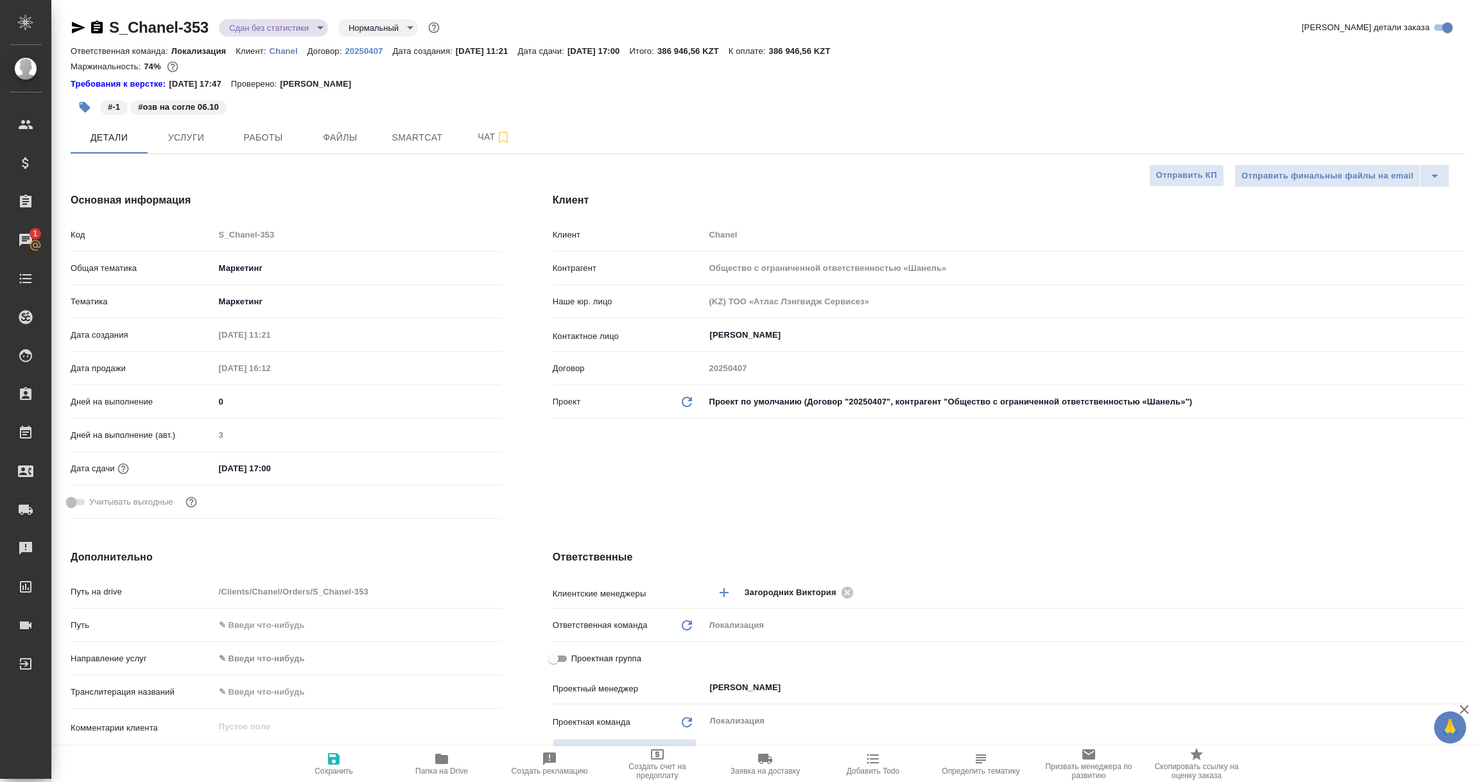
type textarea "x"
click at [279, 49] on p "Chanel" at bounding box center [289, 51] width 38 height 10
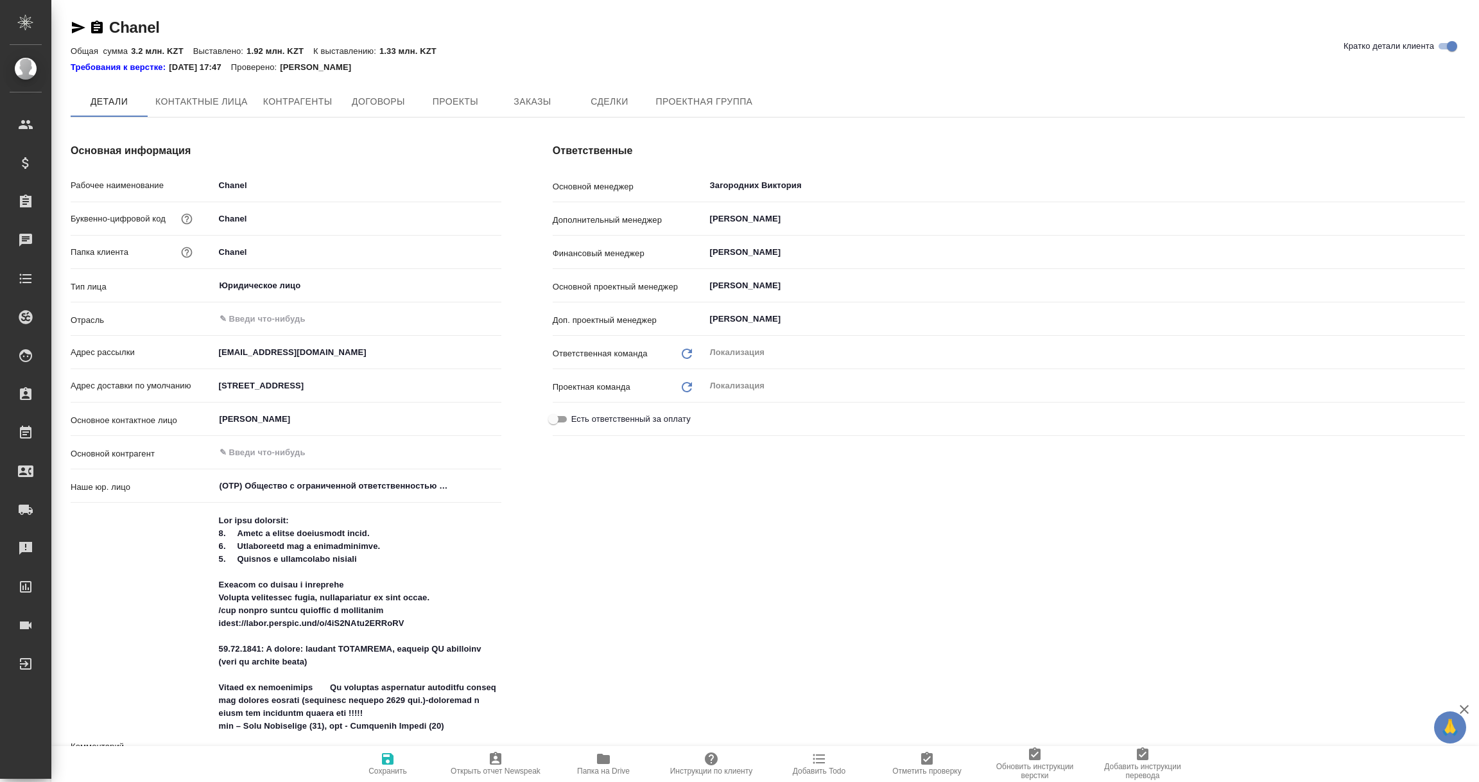
click at [528, 101] on span "Заказы" at bounding box center [532, 102] width 62 height 16
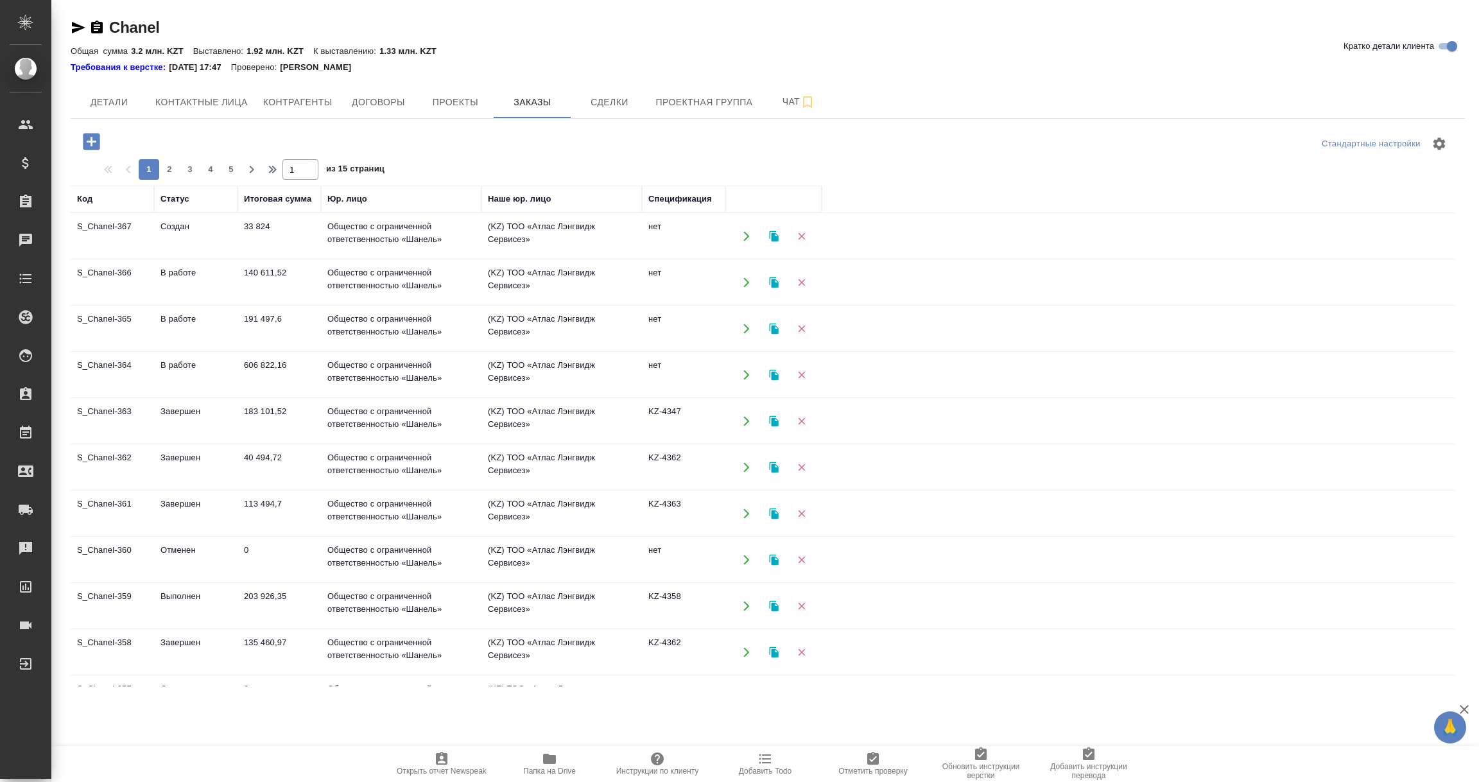
click at [275, 421] on td "183 101,52" at bounding box center [278, 421] width 83 height 45
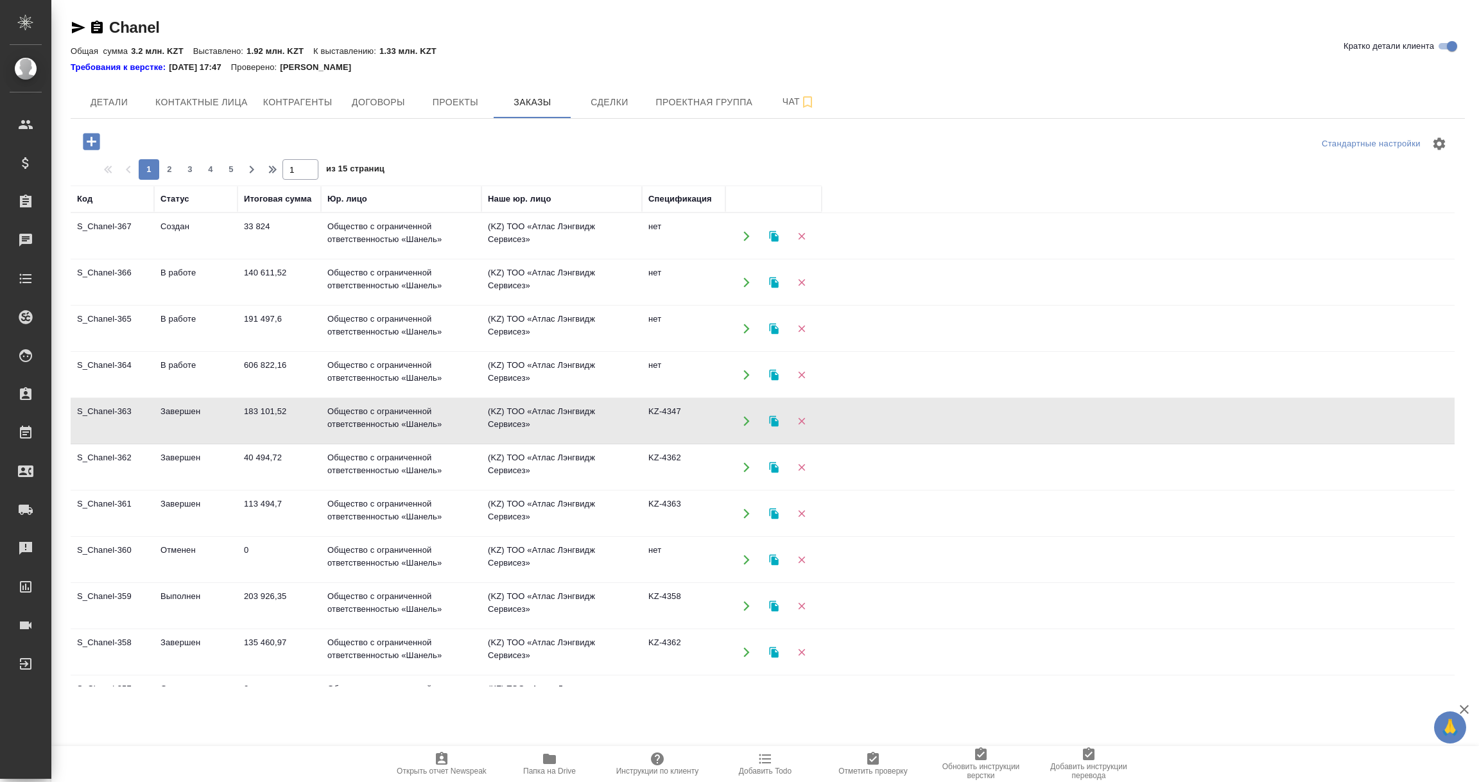
click at [275, 421] on td "183 101,52" at bounding box center [278, 421] width 83 height 45
click at [265, 428] on td "183 101,52" at bounding box center [278, 421] width 83 height 45
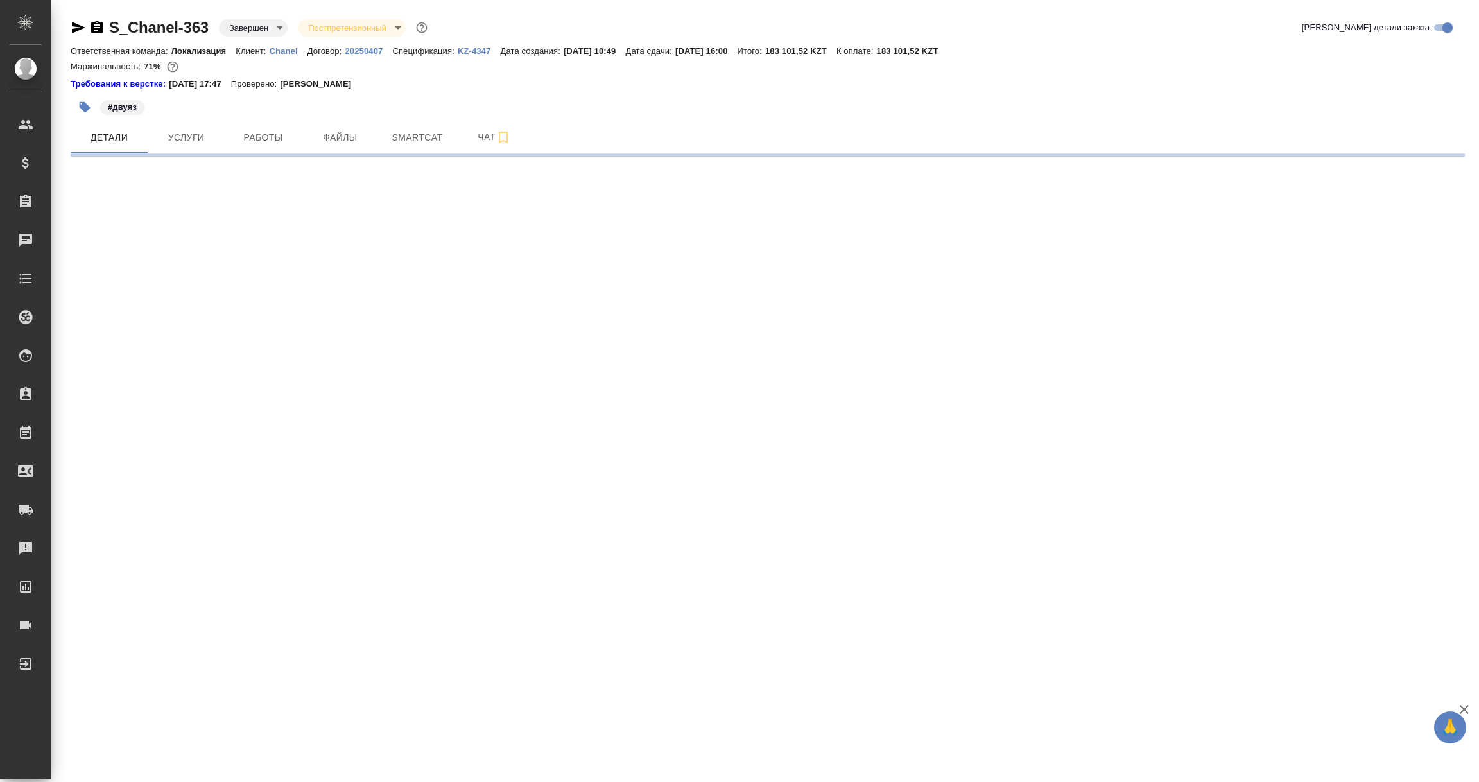
select select "RU"
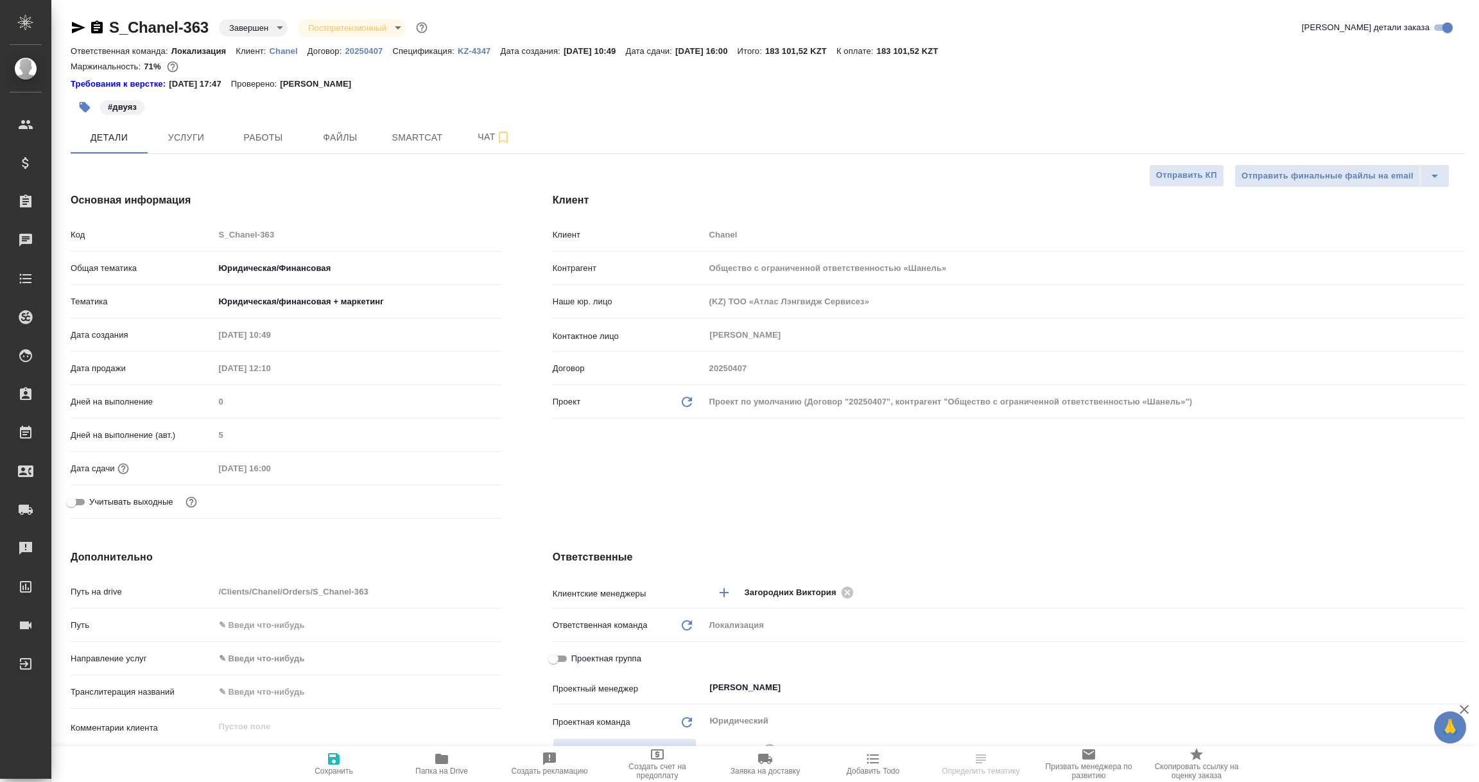
type textarea "x"
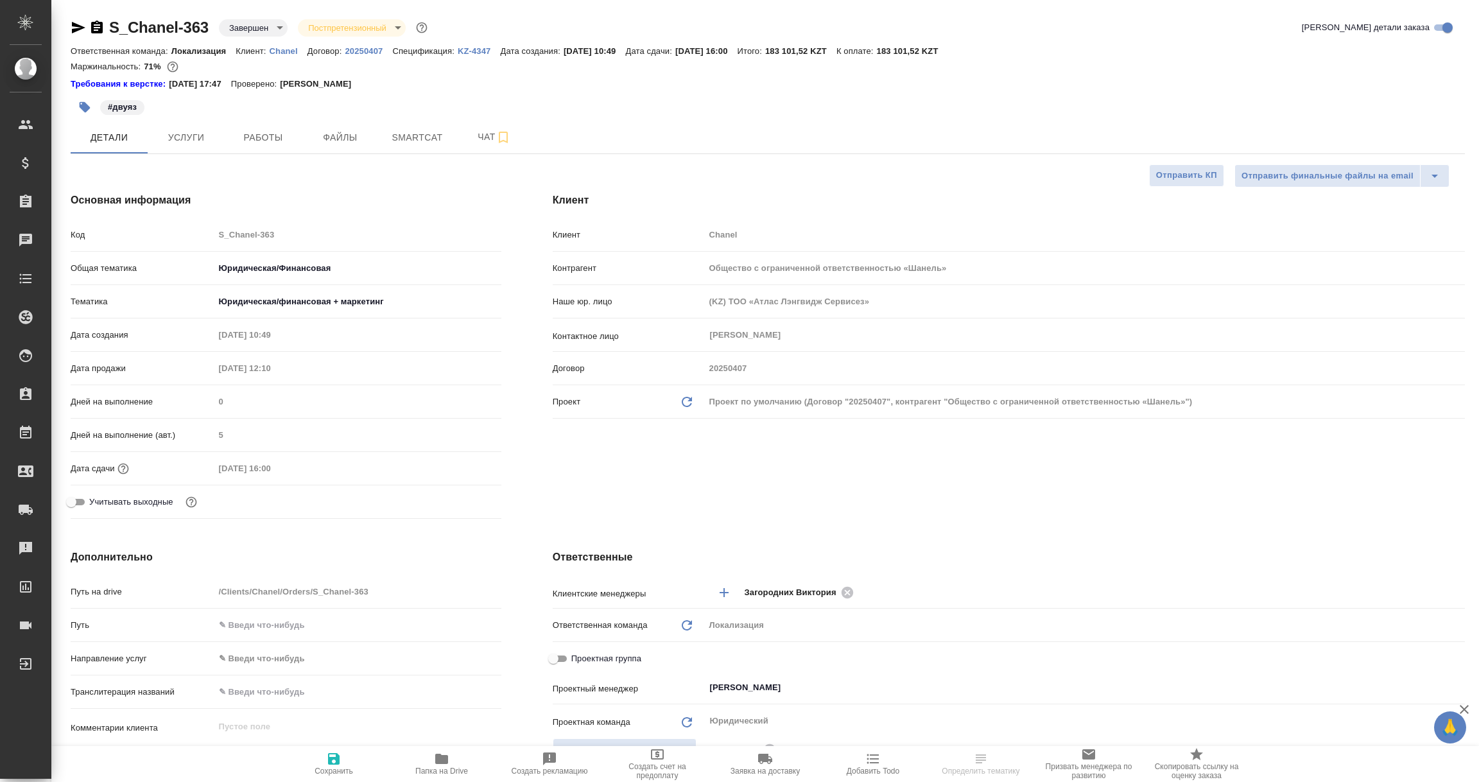
type textarea "x"
click at [480, 53] on p "KZ-4347" at bounding box center [479, 51] width 43 height 10
select select "RU"
type textarea "x"
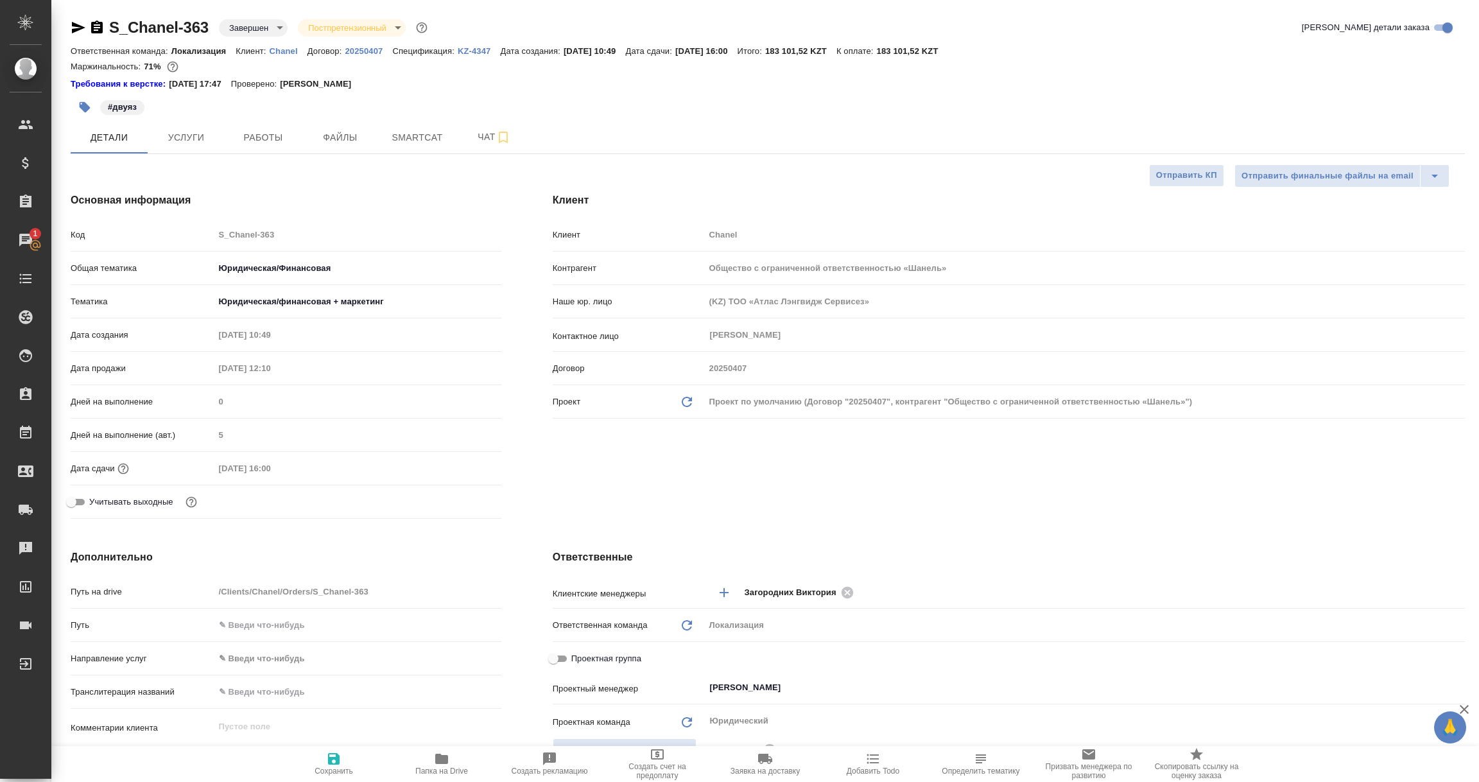
type textarea "x"
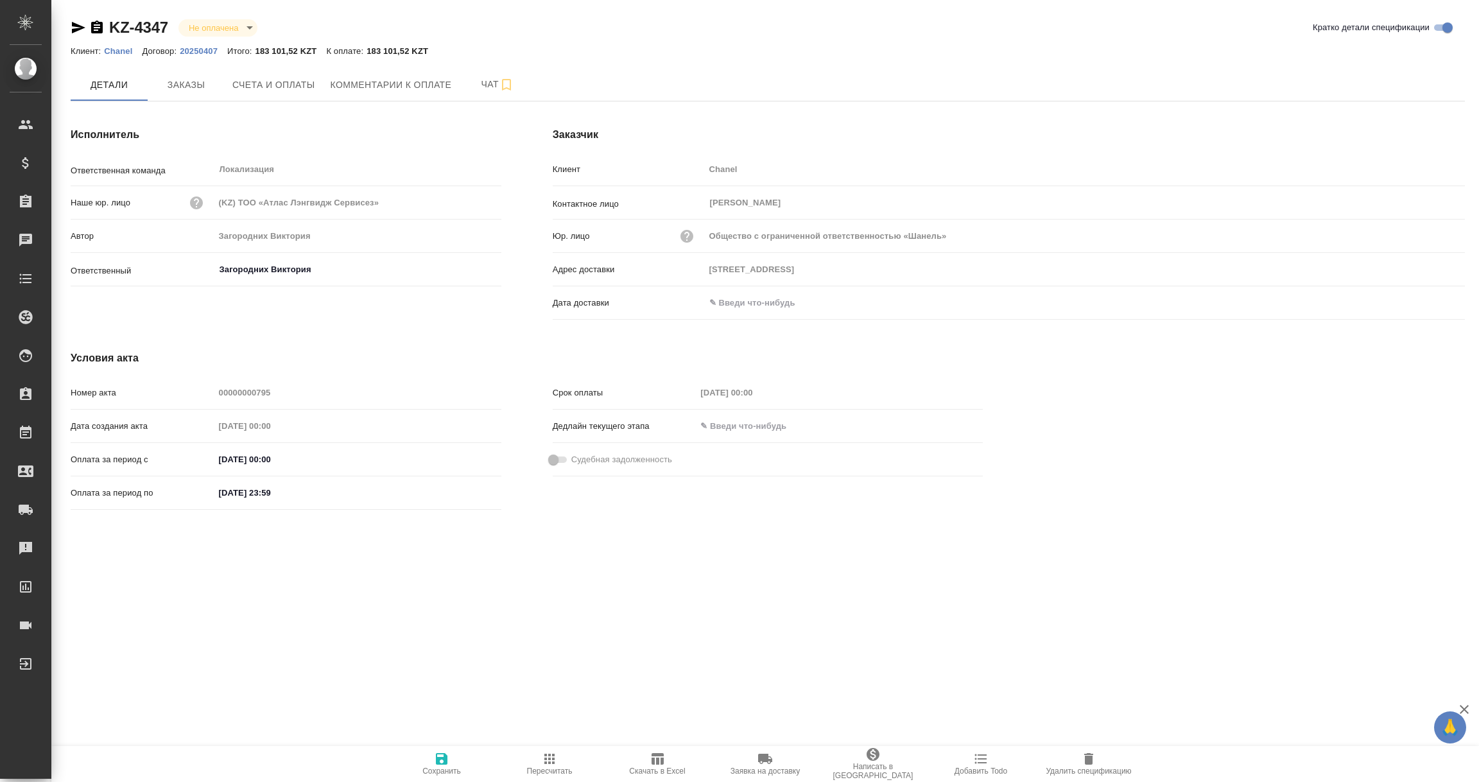
click at [117, 51] on p "Chanel" at bounding box center [123, 51] width 38 height 10
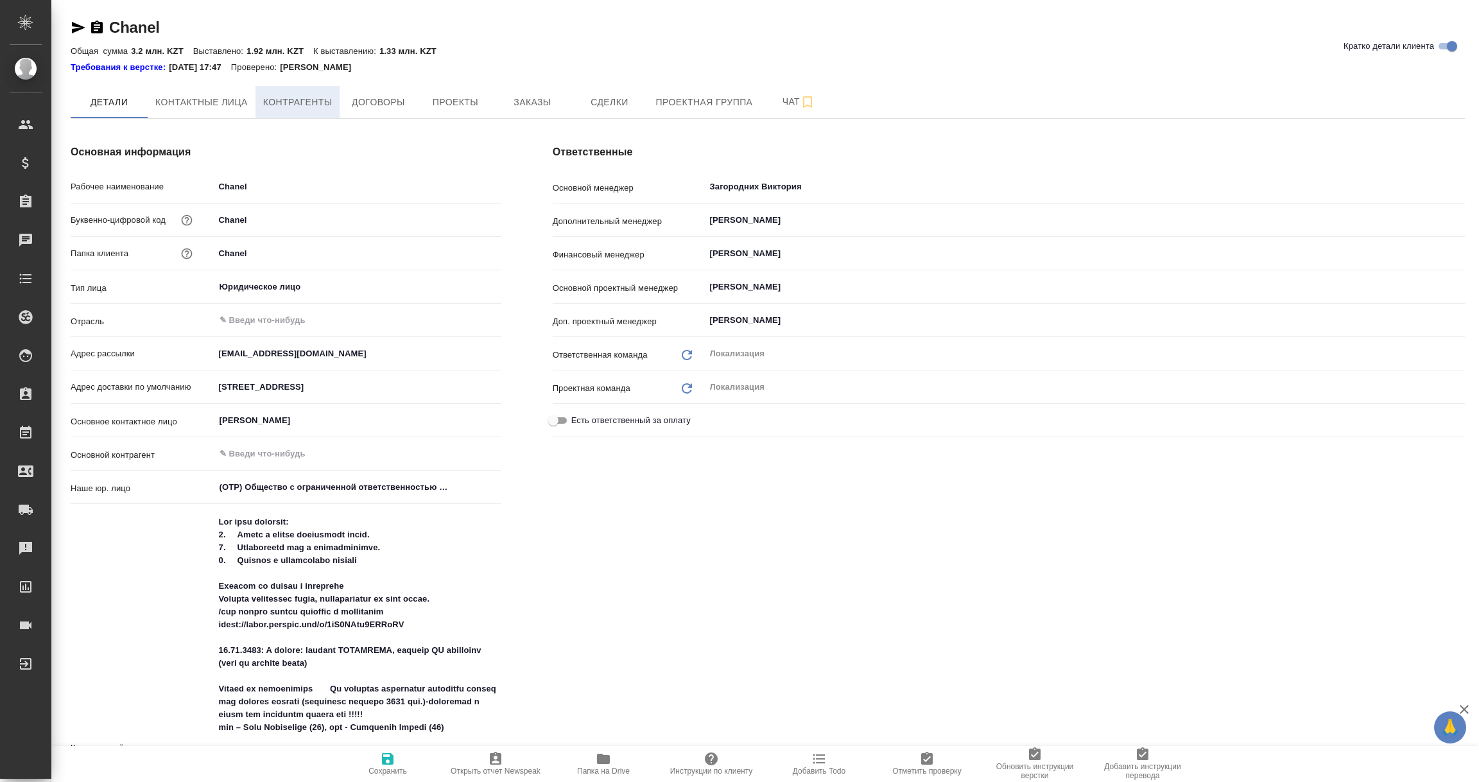
click at [307, 96] on span "Контрагенты" at bounding box center [297, 102] width 69 height 16
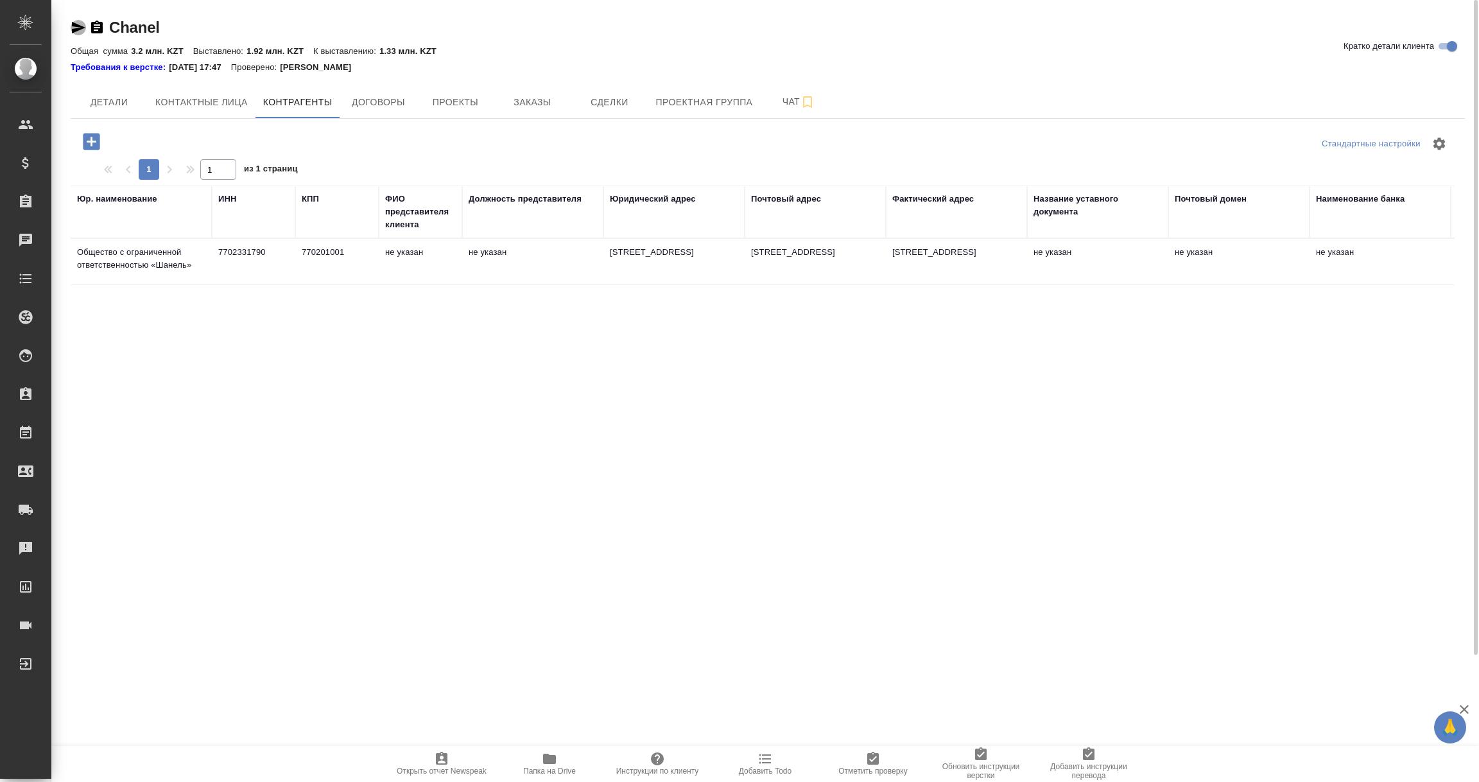
click at [74, 29] on icon "button" at bounding box center [78, 28] width 13 height 12
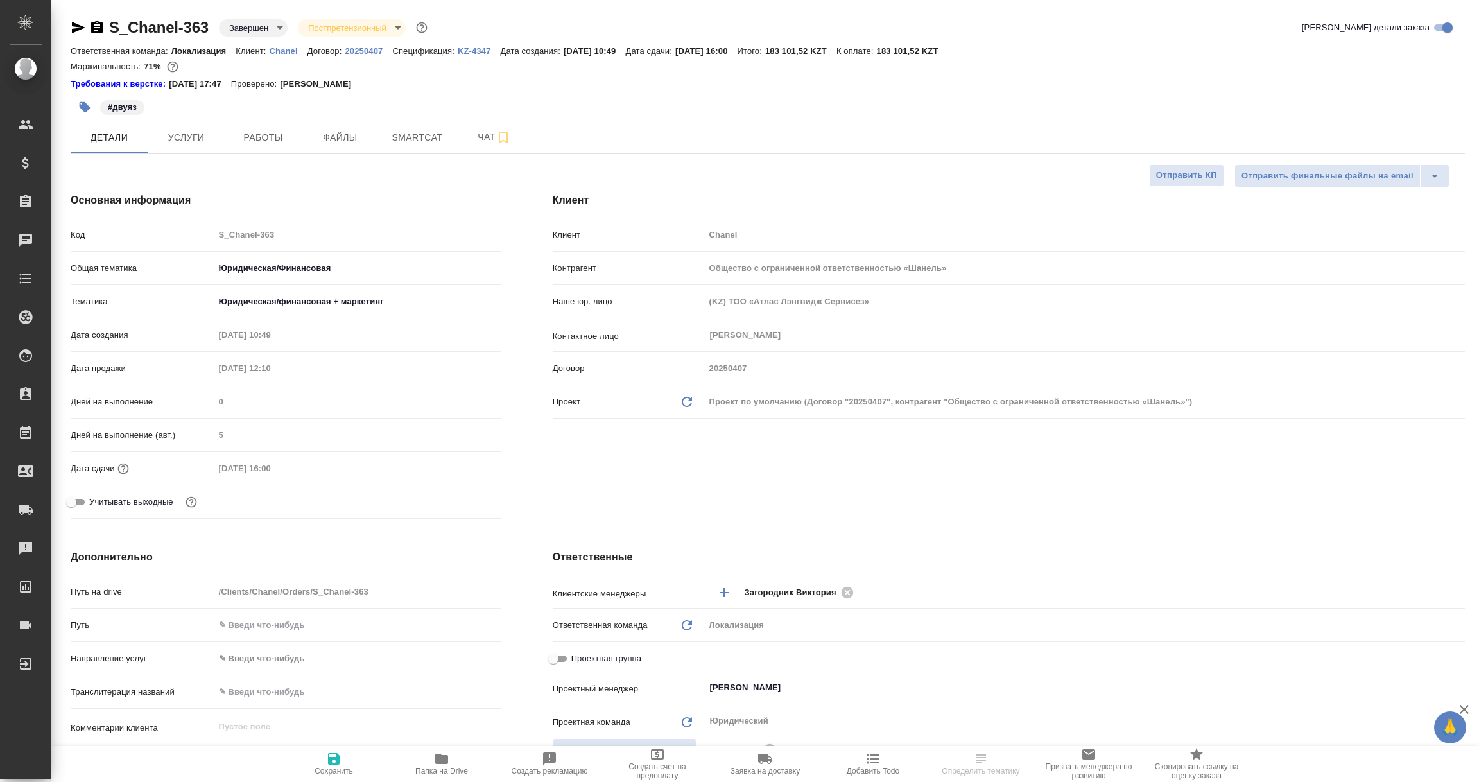
select select "RU"
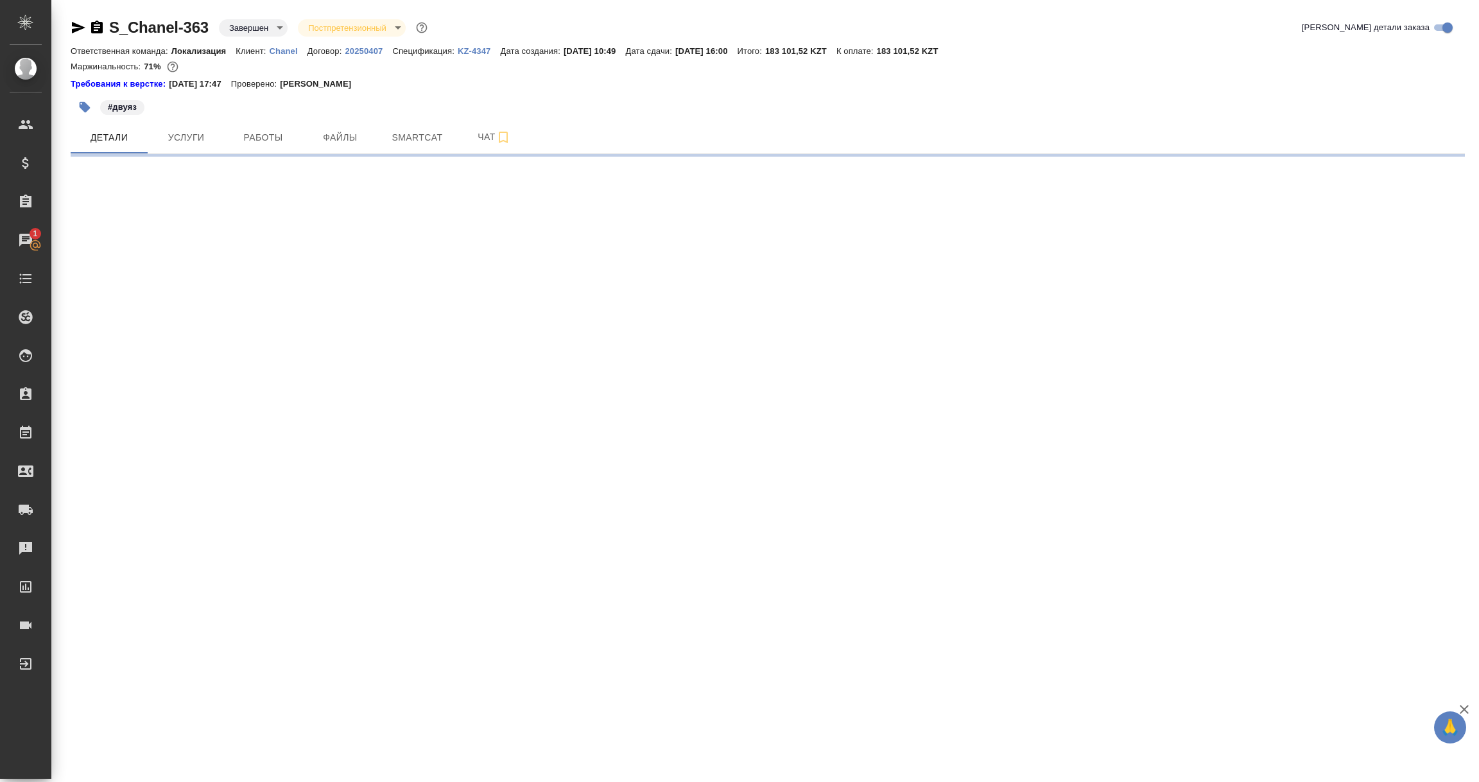
select select "RU"
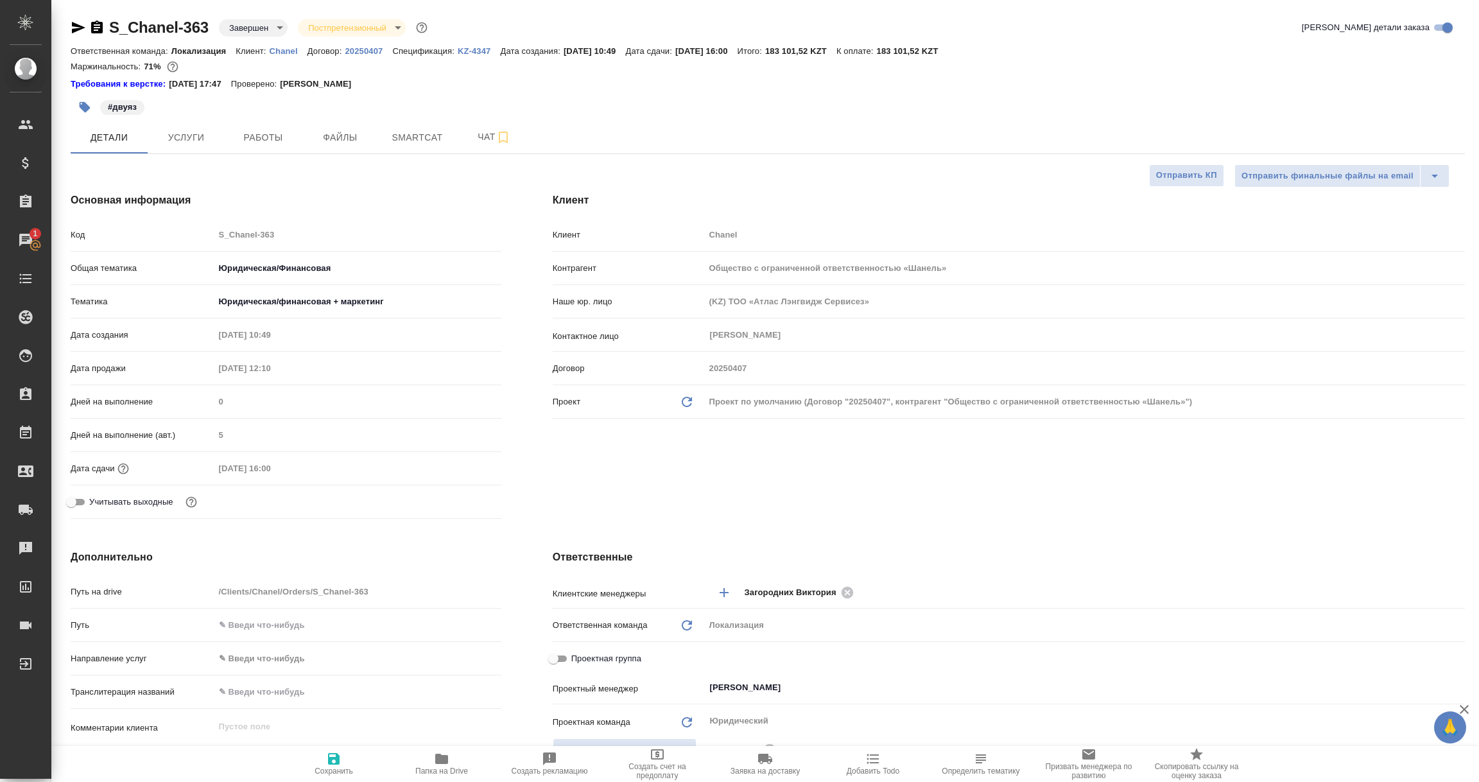
type textarea "x"
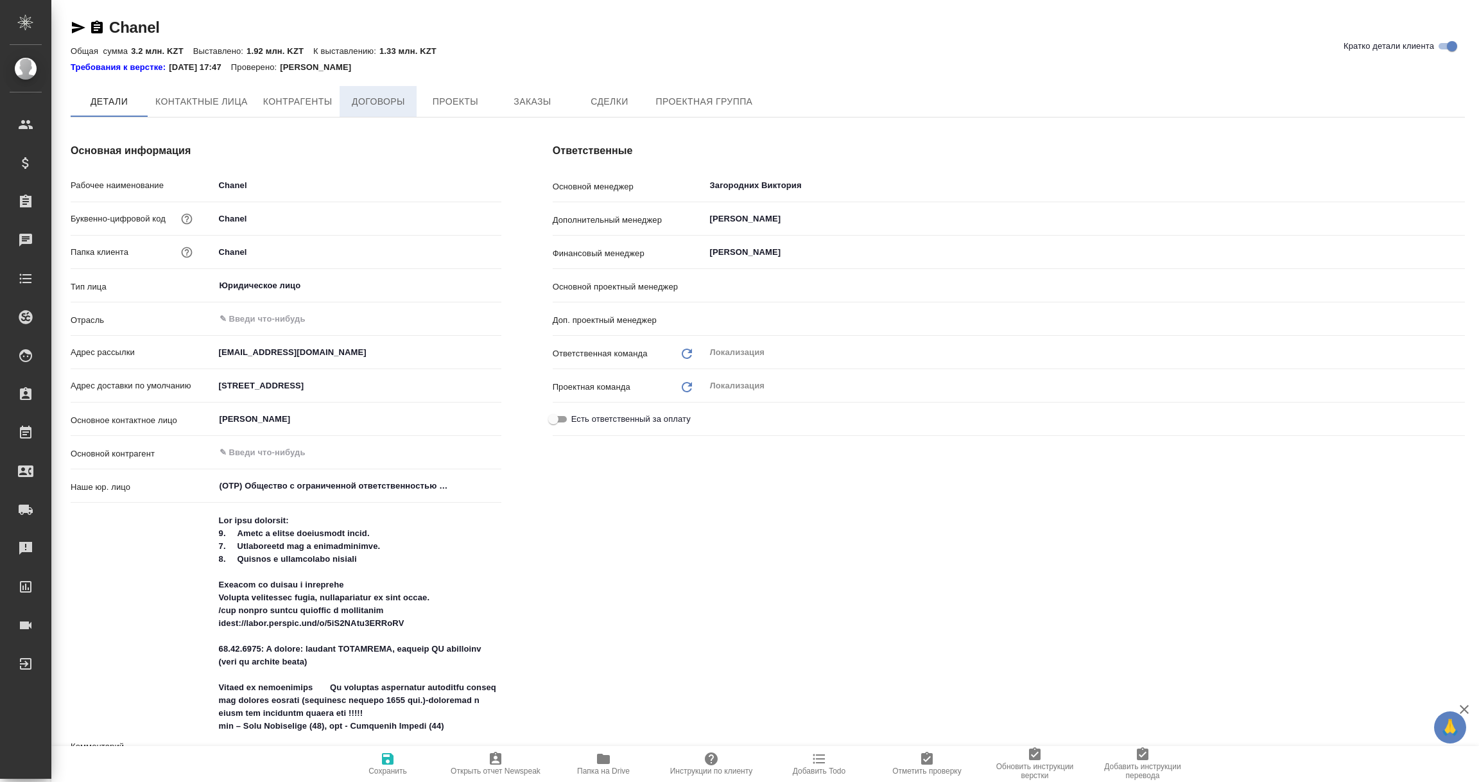
type input "Муталимов Марк"
type input "Третьякова Ольга"
click at [386, 112] on button "Договоры" at bounding box center [378, 101] width 77 height 31
type textarea "x"
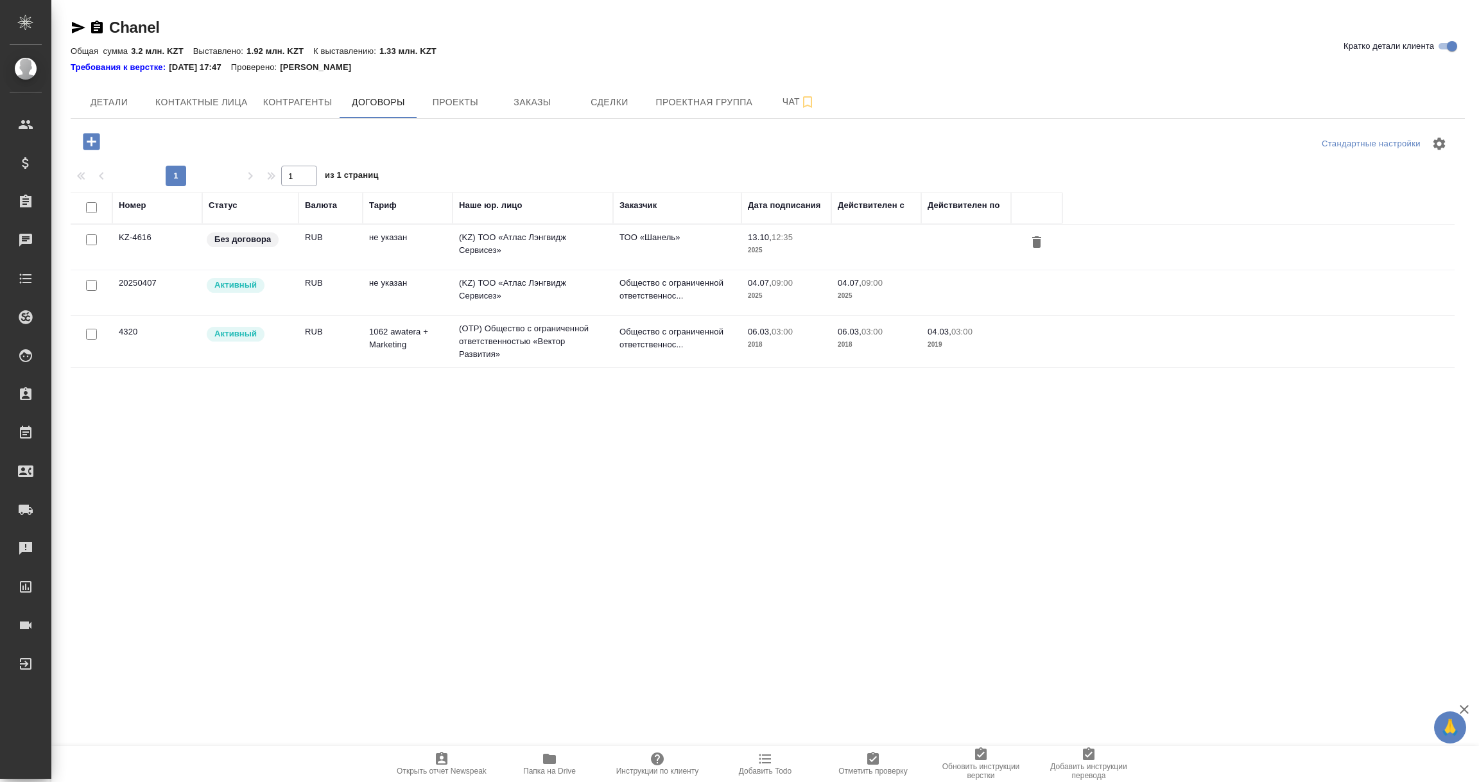
click at [183, 248] on td "KZ-4616" at bounding box center [157, 247] width 90 height 45
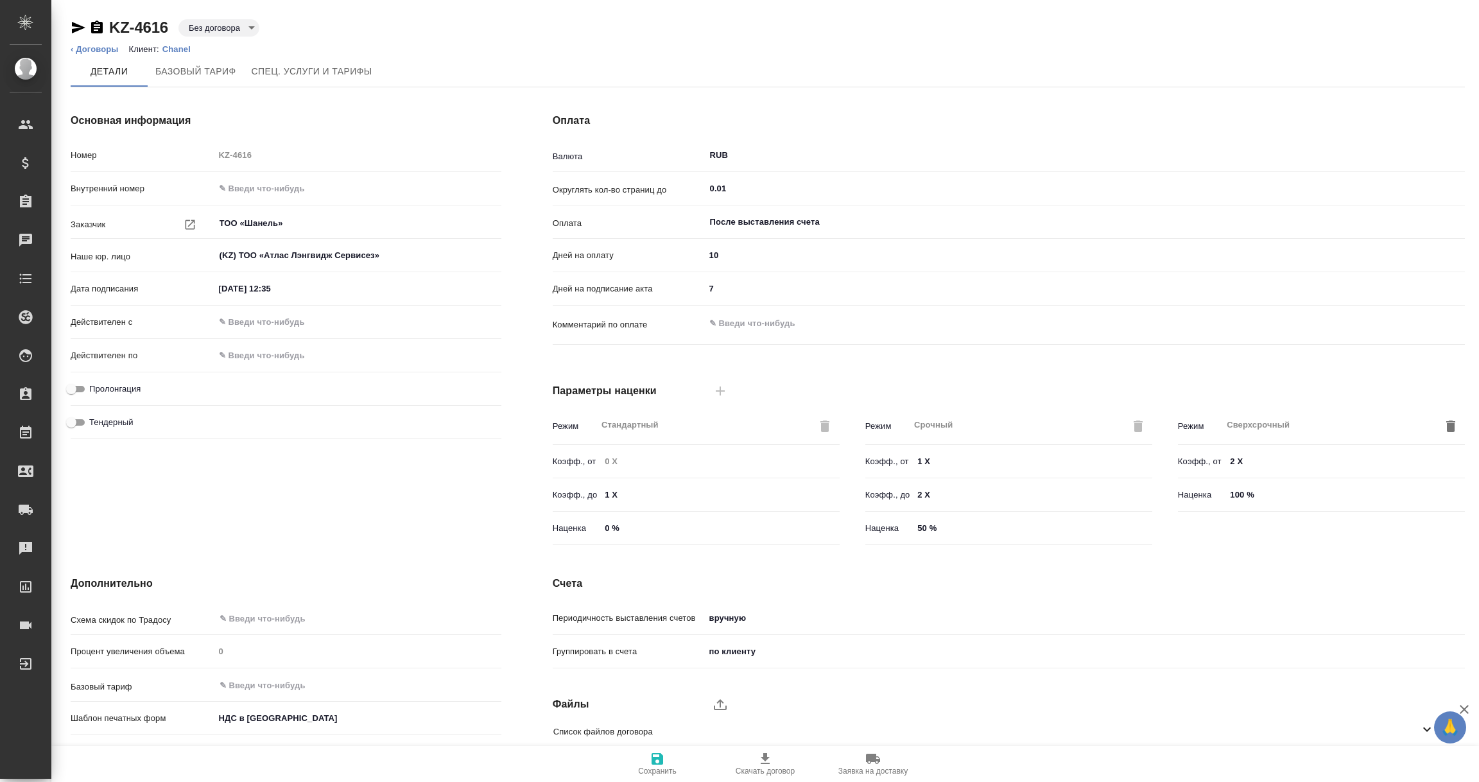
click at [255, 24] on body "🙏 .cls-1 fill:#fff; AWATERA [PERSON_NAME] Спецификации Заказы Чаты Todo Проекты…" at bounding box center [739, 391] width 1479 height 782
click at [230, 24] on button "Активный" at bounding box center [211, 26] width 45 height 14
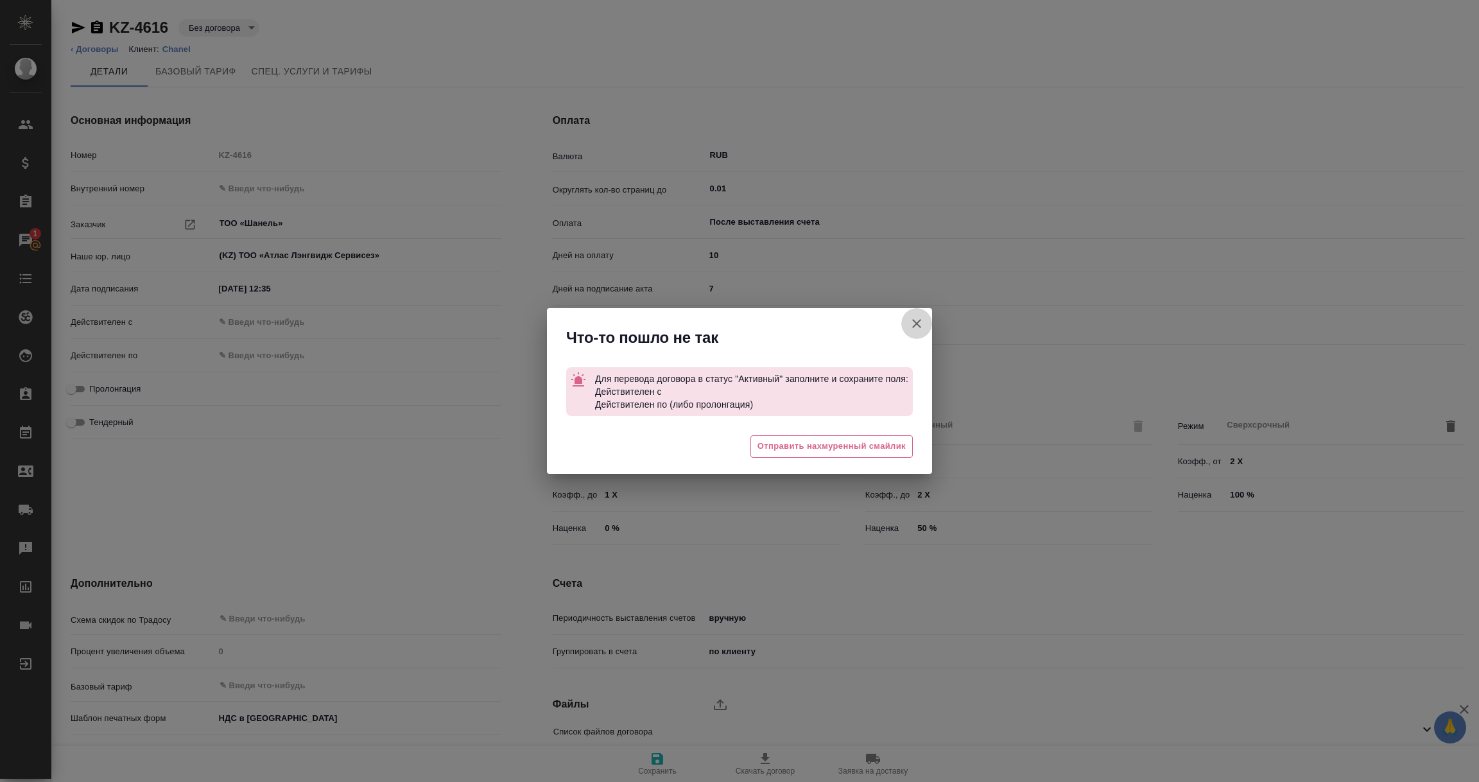
click at [924, 323] on button "button" at bounding box center [916, 323] width 31 height 31
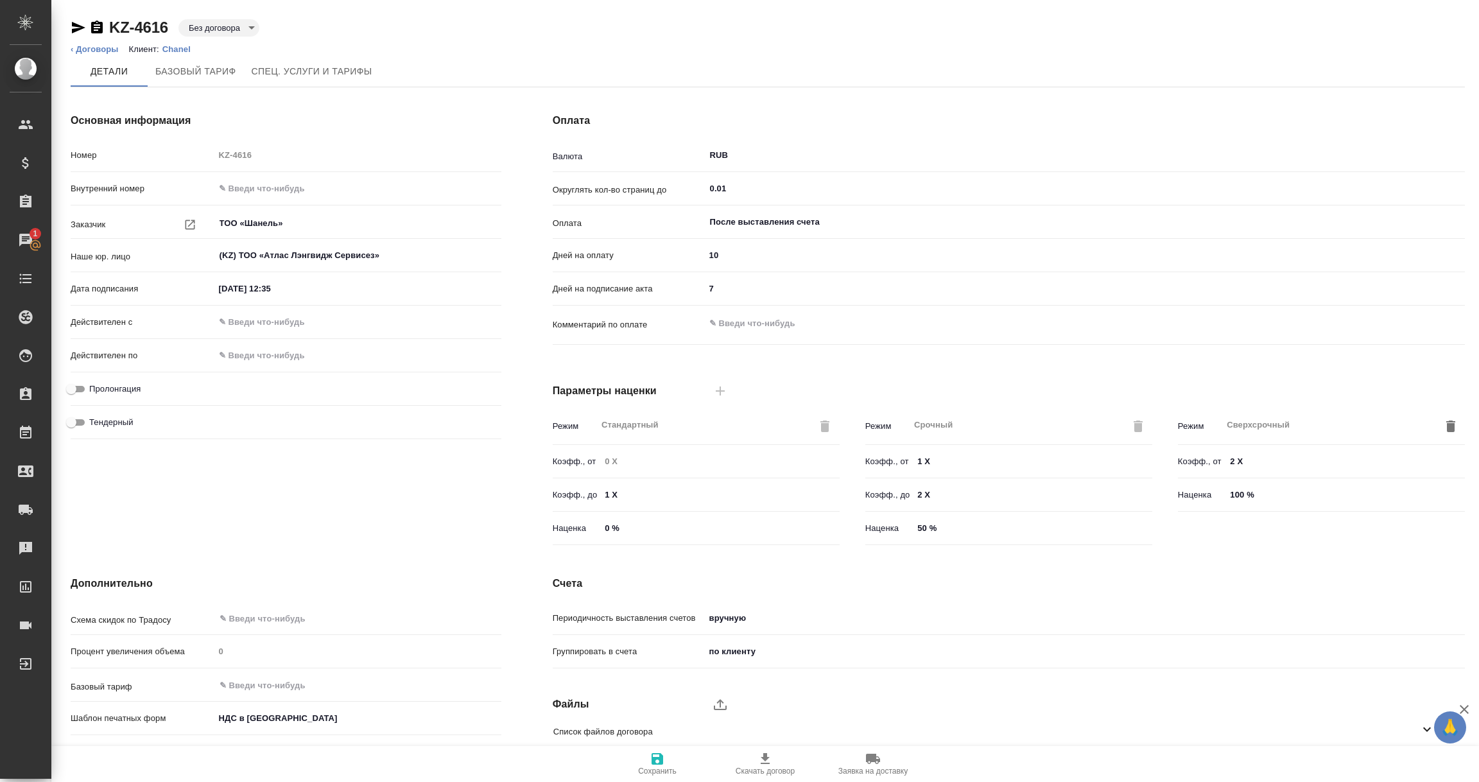
scroll to position [90, 0]
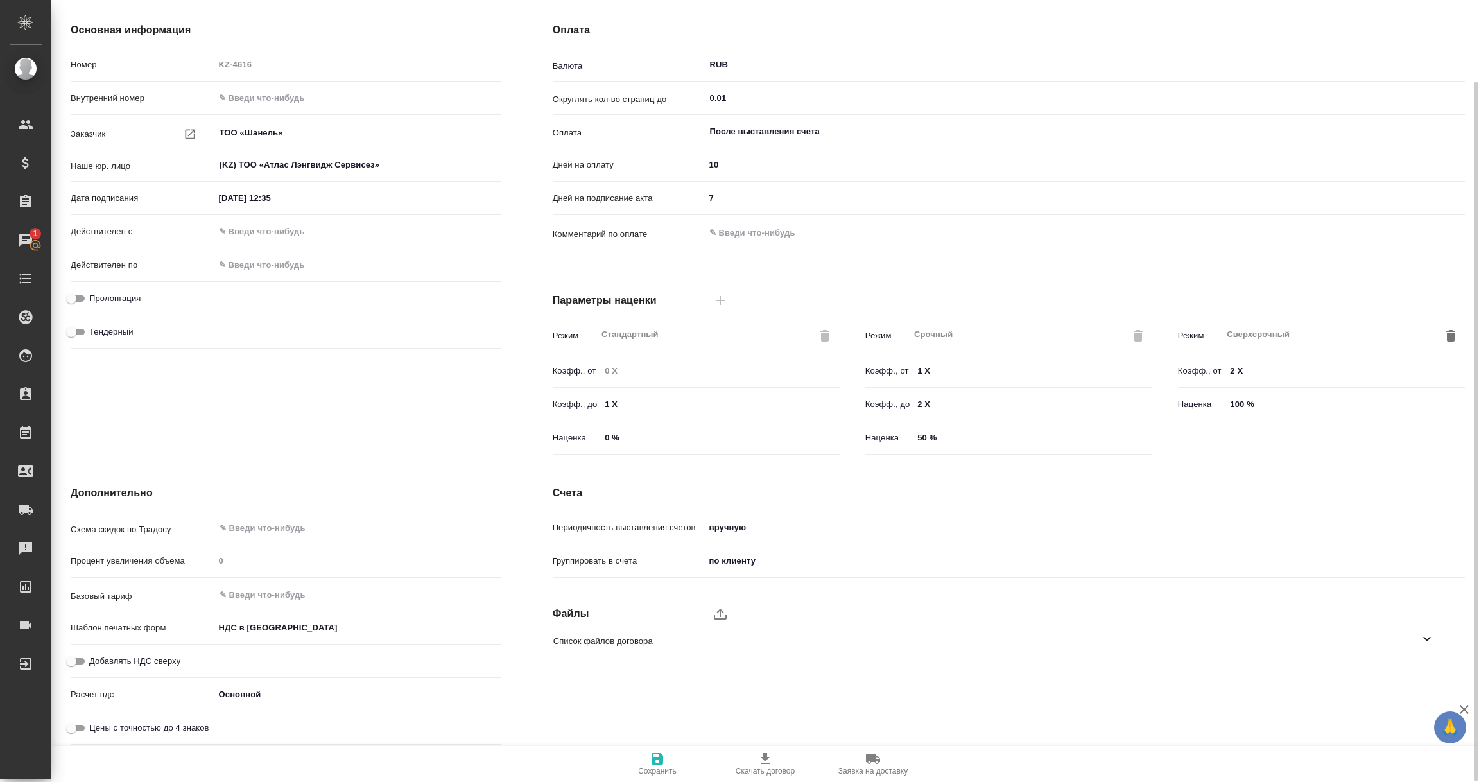
click at [1427, 633] on icon at bounding box center [1426, 638] width 15 height 15
click at [1407, 679] on icon "button" at bounding box center [1410, 675] width 13 height 11
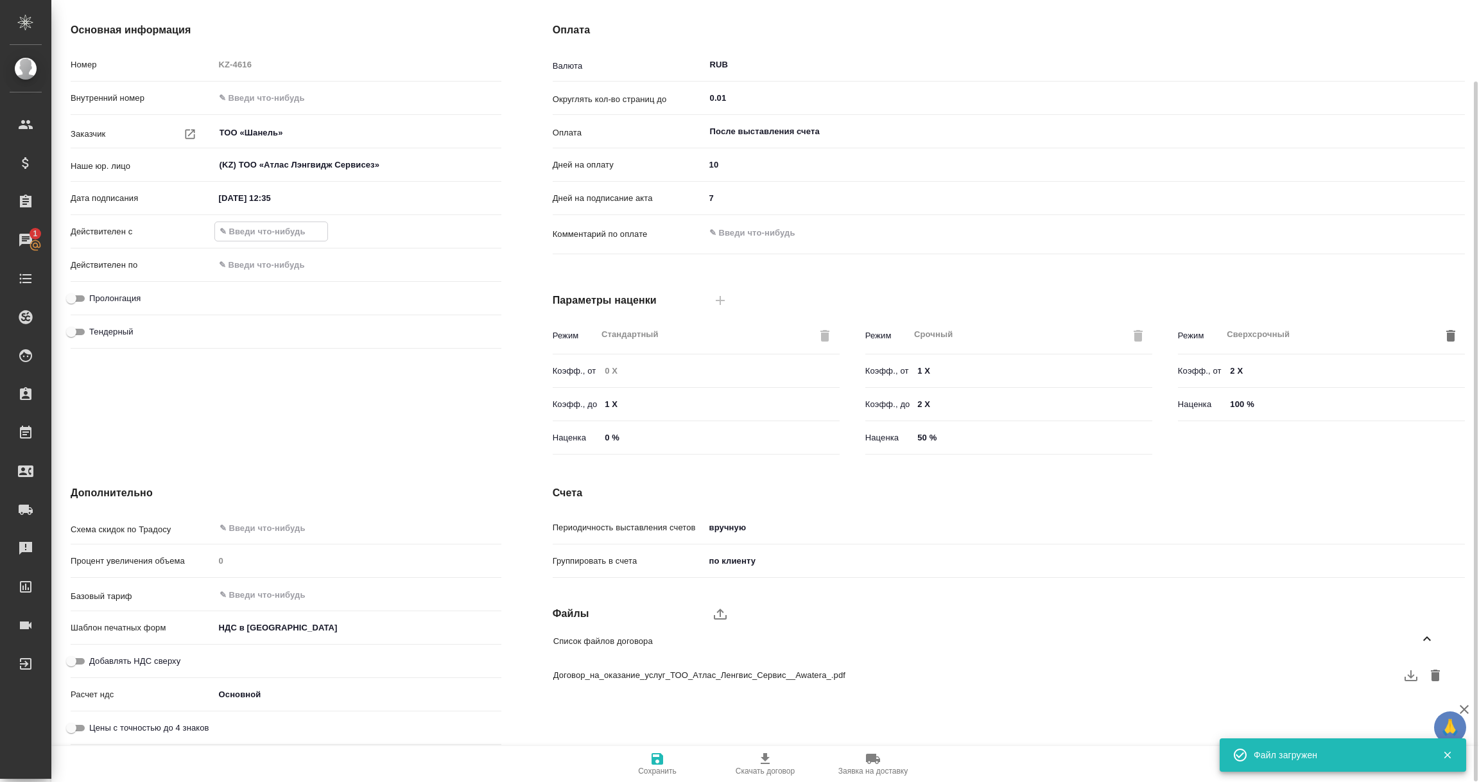
click at [245, 229] on input "text" at bounding box center [271, 231] width 112 height 19
click at [467, 230] on icon "button" at bounding box center [463, 230] width 15 height 15
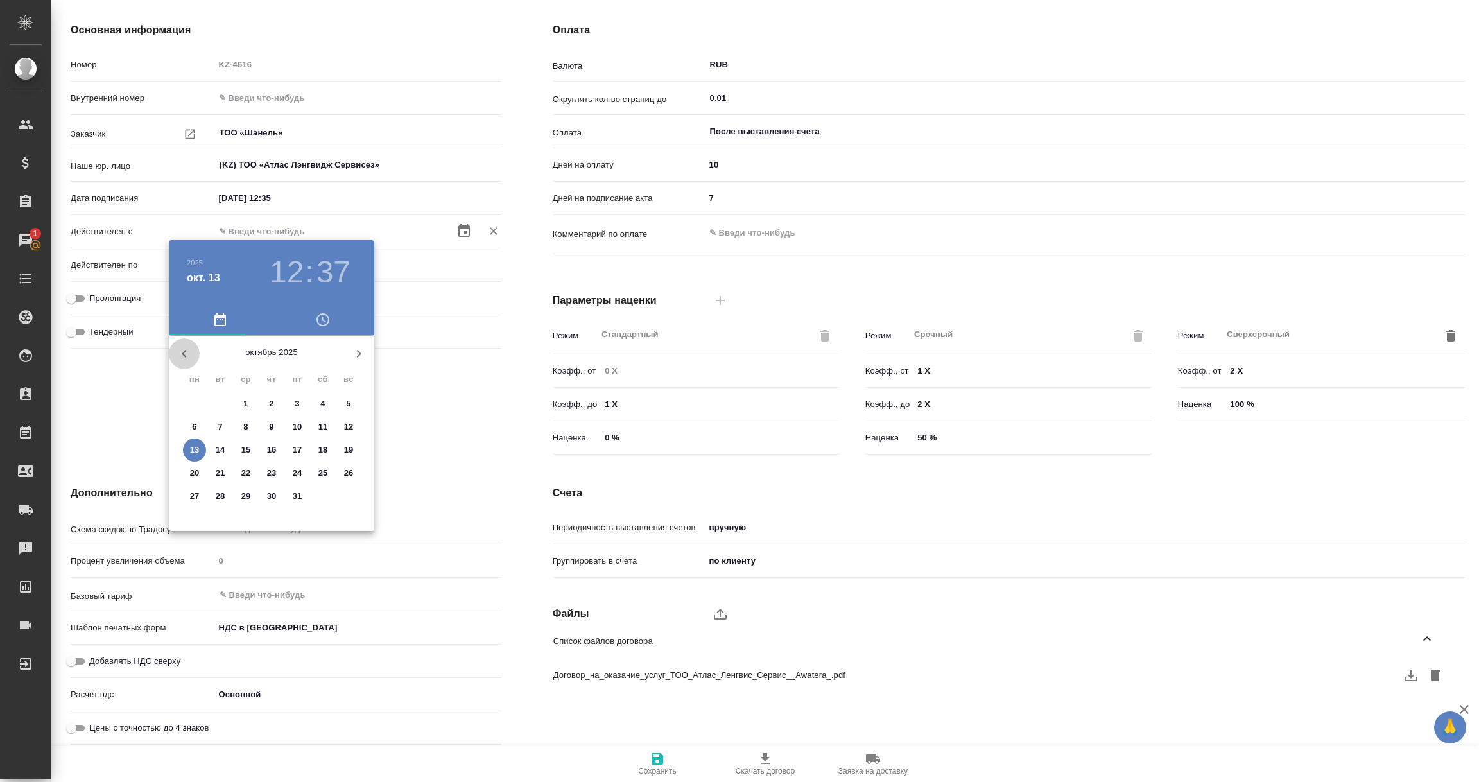
click at [192, 354] on button "button" at bounding box center [184, 353] width 31 height 31
click at [300, 398] on span "4" at bounding box center [297, 403] width 23 height 13
type input "04.07.2025 12:37"
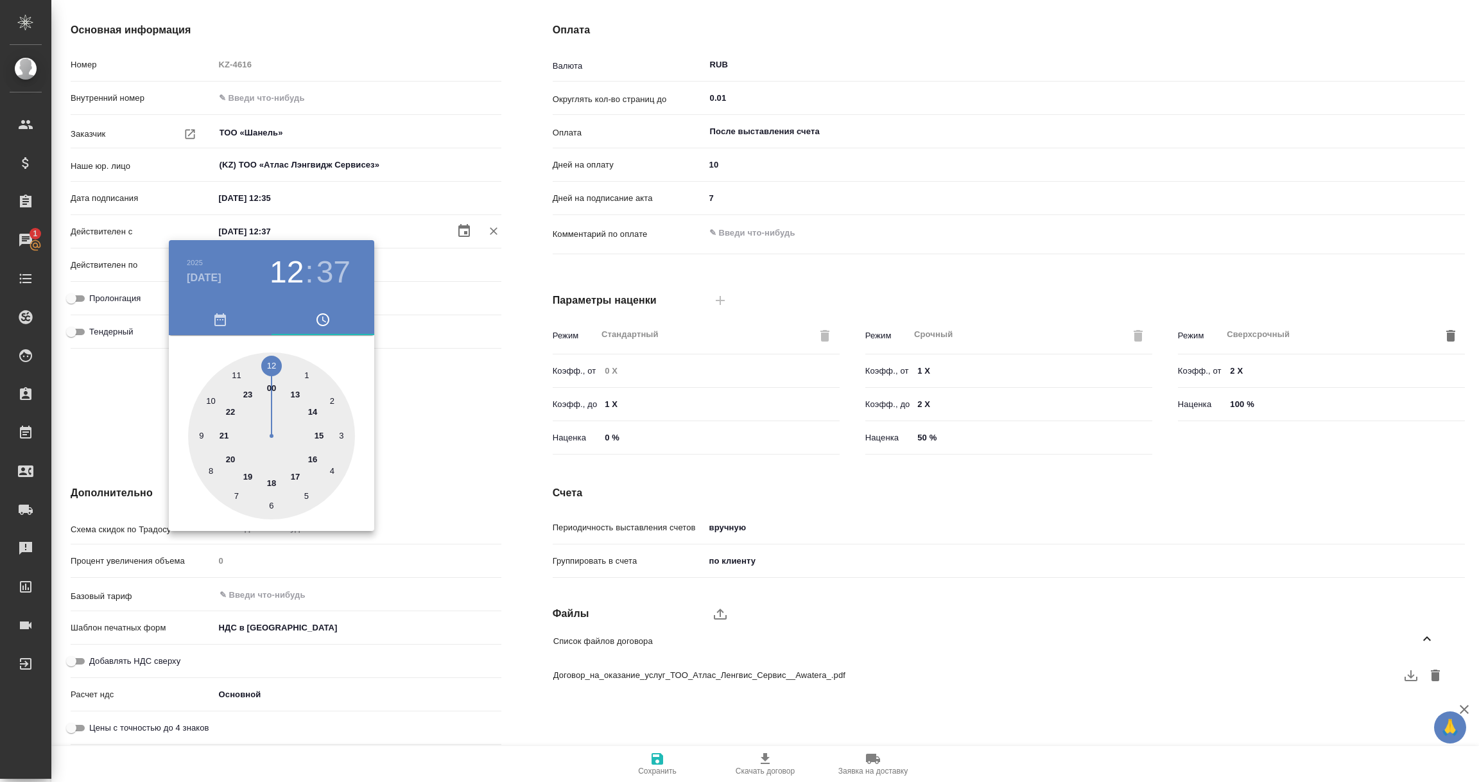
click at [429, 409] on div at bounding box center [739, 391] width 1479 height 782
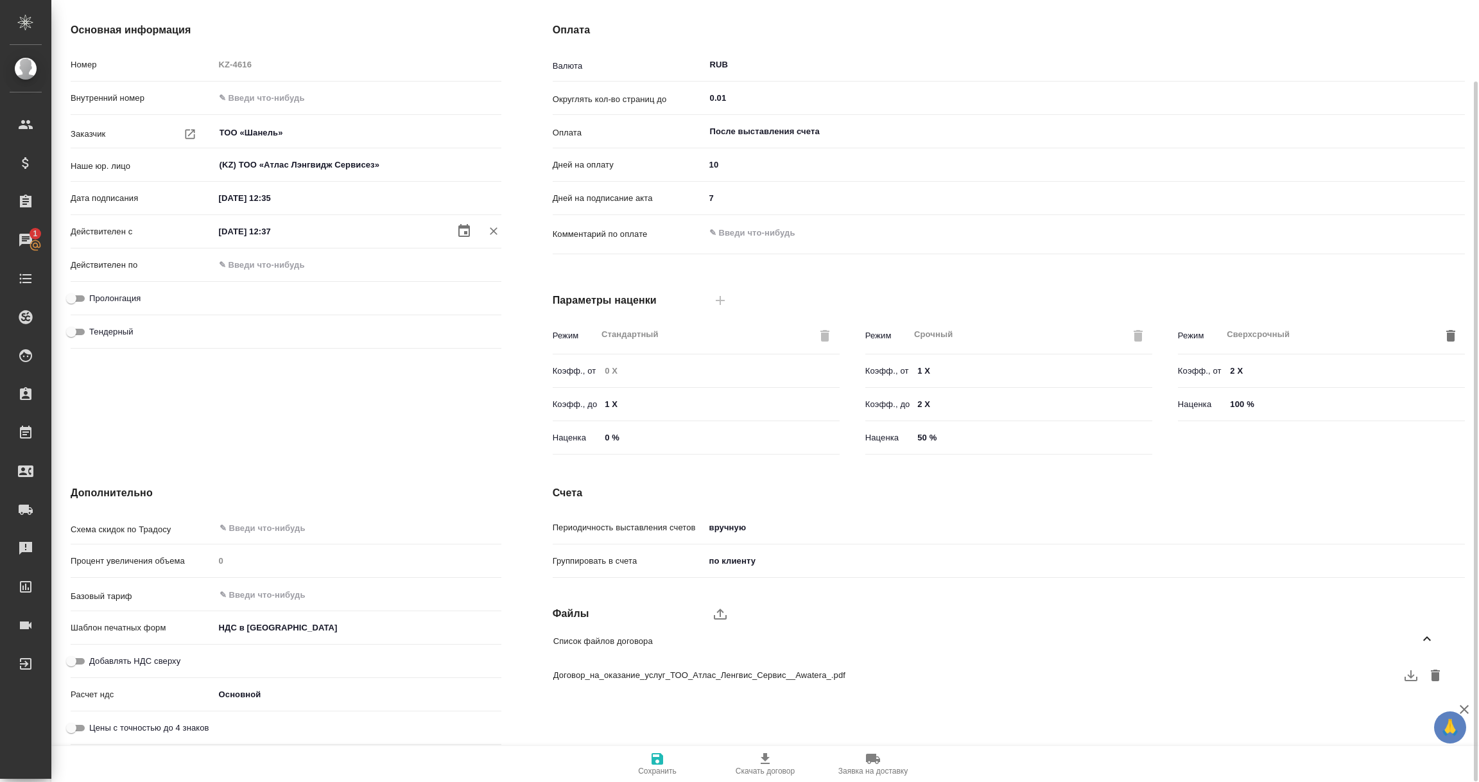
click at [74, 300] on input "Пролонгация" at bounding box center [71, 298] width 46 height 15
checkbox input "true"
click at [653, 753] on icon "button" at bounding box center [657, 759] width 12 height 12
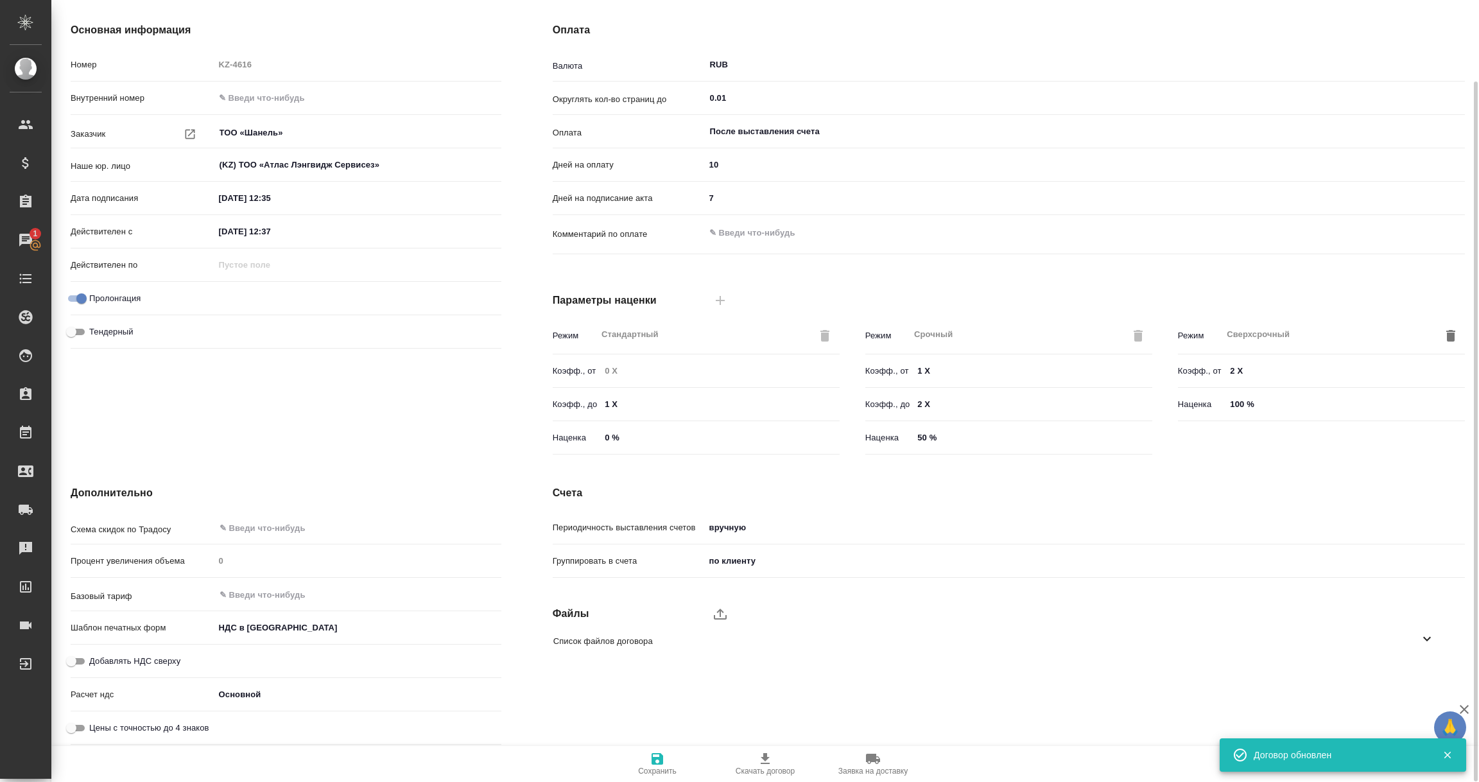
scroll to position [0, 0]
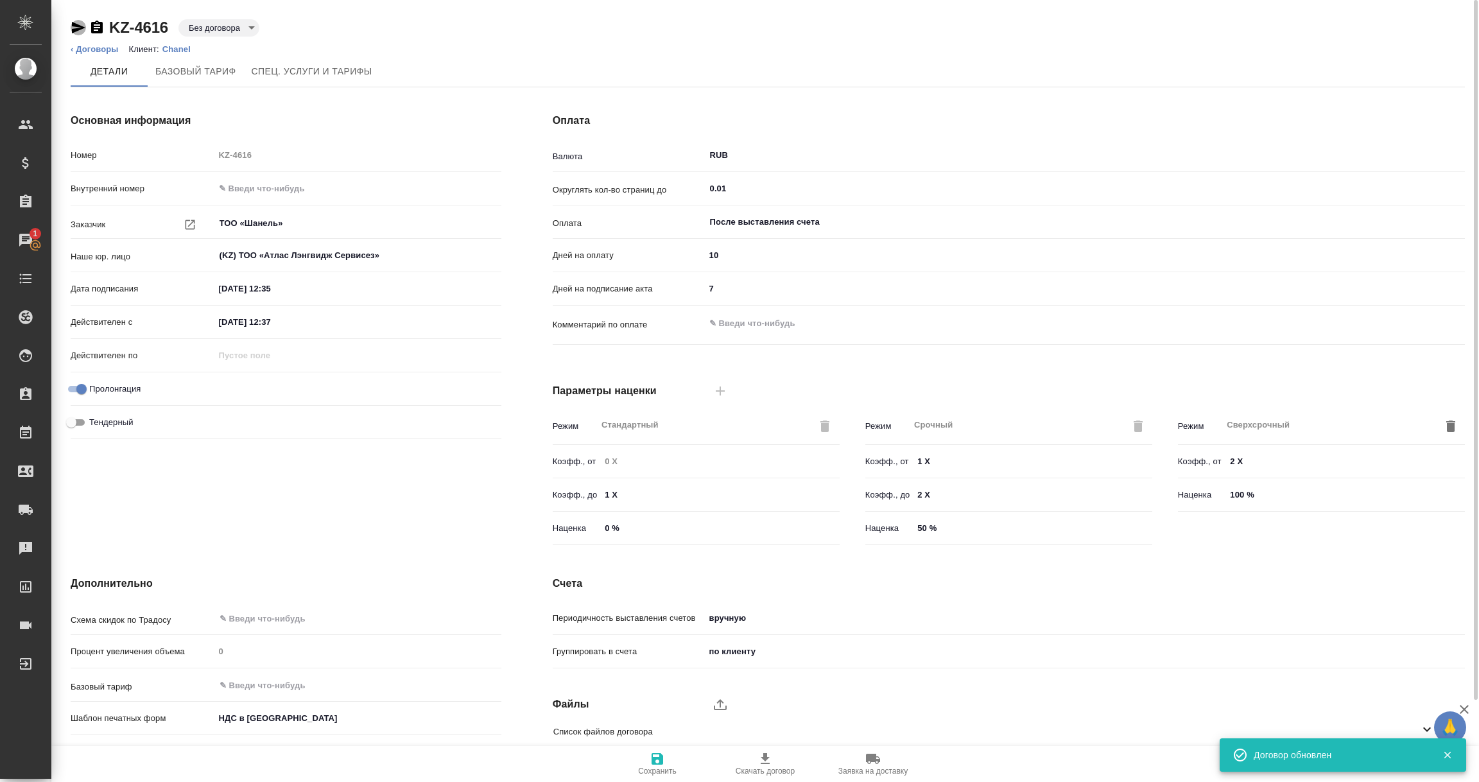
click at [71, 26] on icon "button" at bounding box center [78, 27] width 15 height 15
type textarea "x"
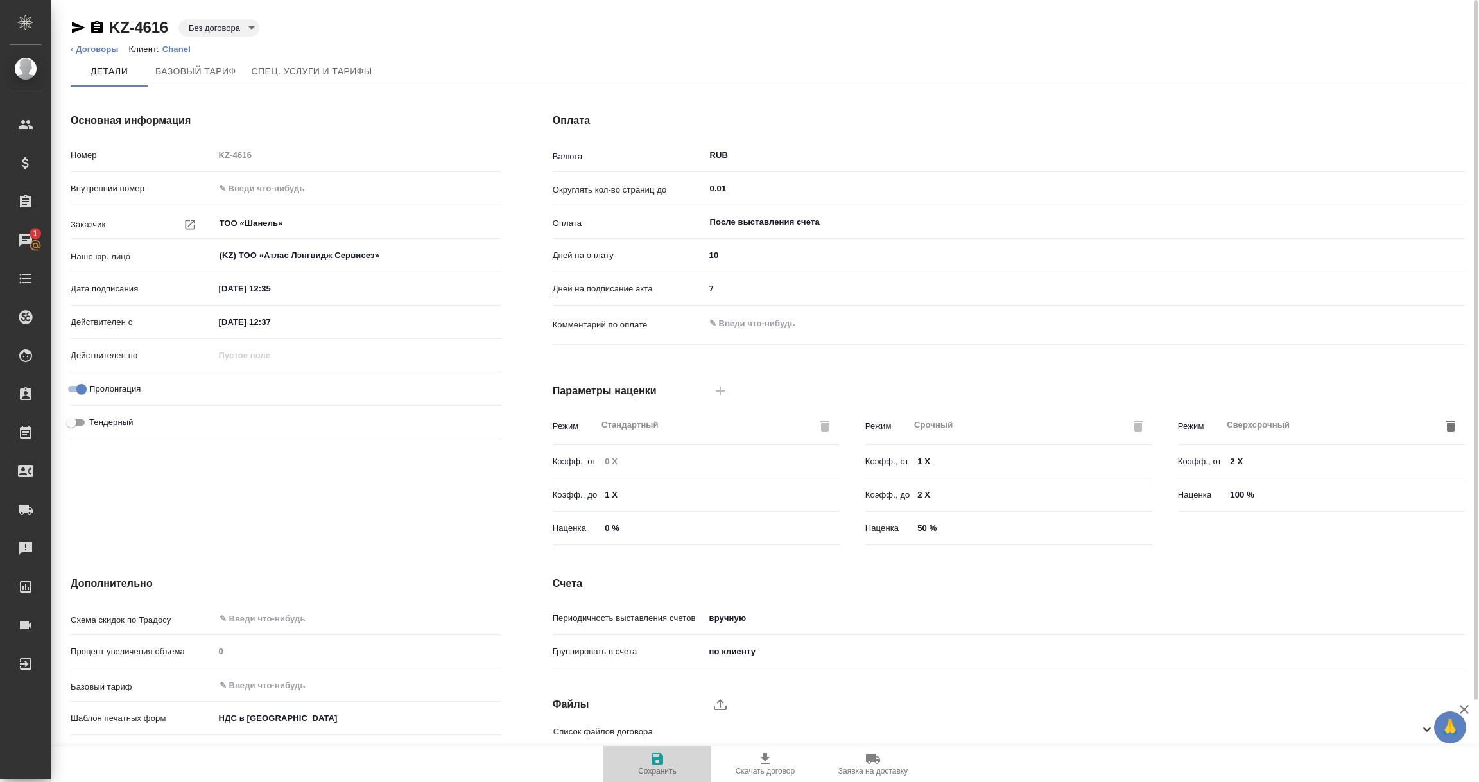
click at [653, 762] on icon "button" at bounding box center [657, 759] width 12 height 12
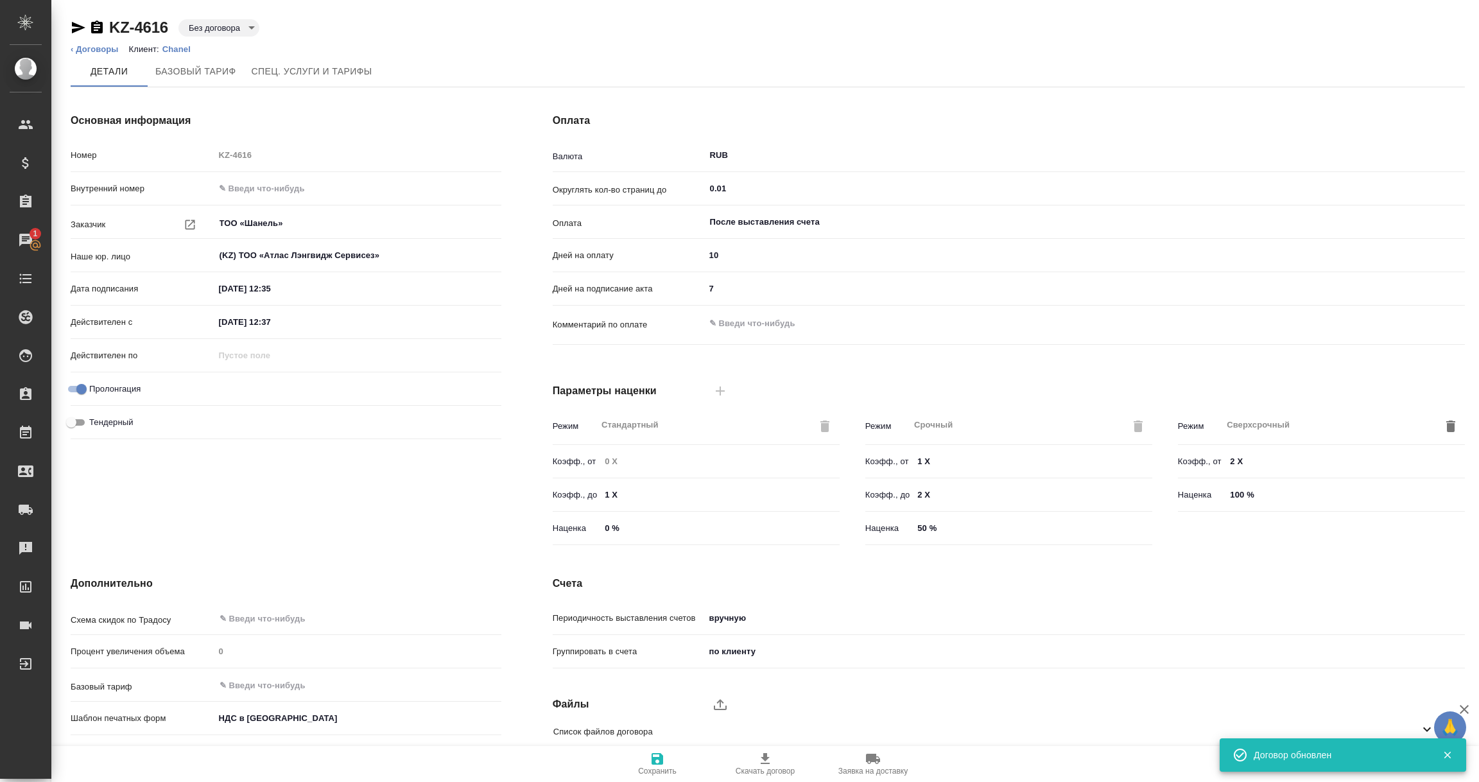
click at [252, 26] on body "🙏 .cls-1 fill:#fff; AWATERA Vorobyova Ekaterina Клиенты Спецификации Заказы 1 Ч…" at bounding box center [739, 391] width 1479 height 782
click at [236, 21] on li "Активный" at bounding box center [235, 26] width 114 height 22
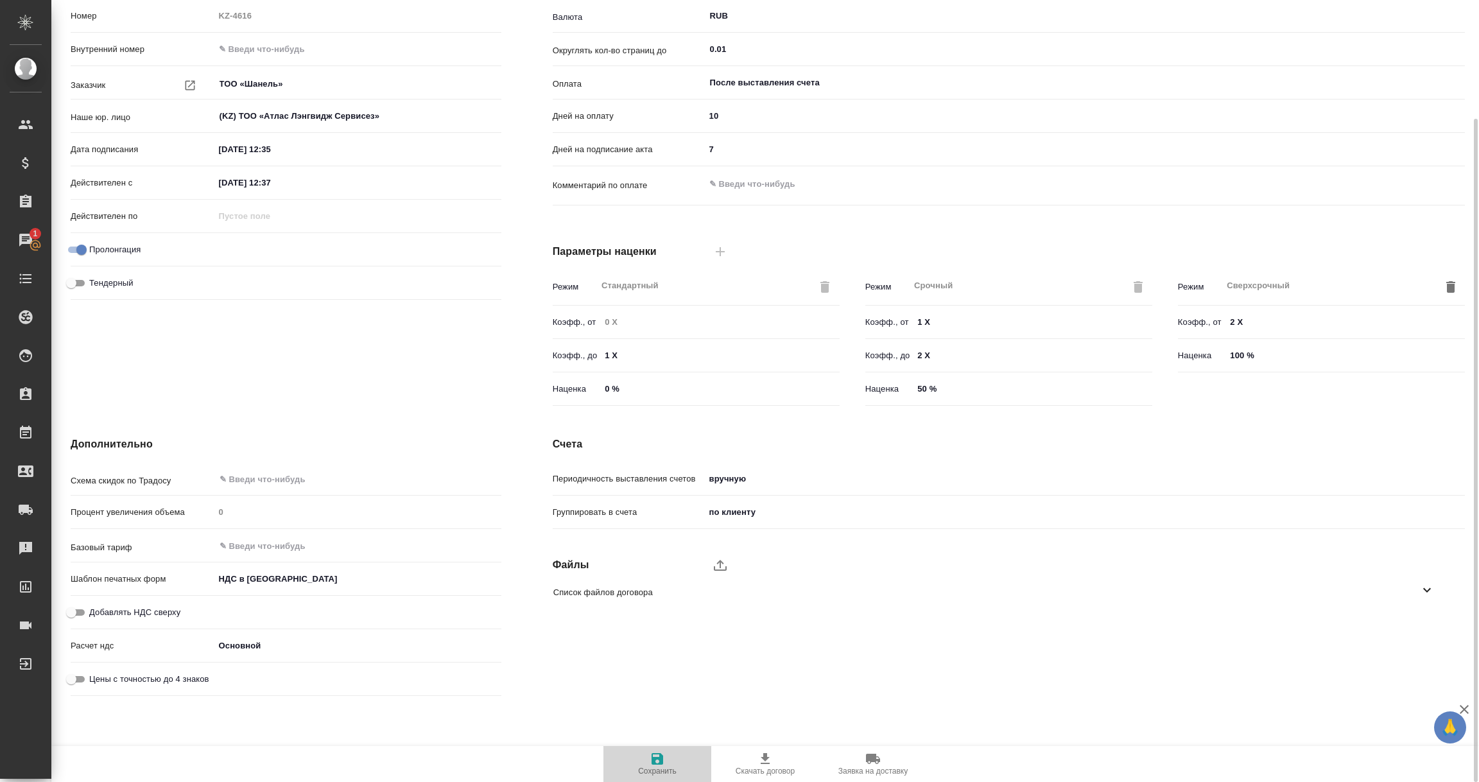
click at [657, 760] on icon "button" at bounding box center [657, 758] width 15 height 15
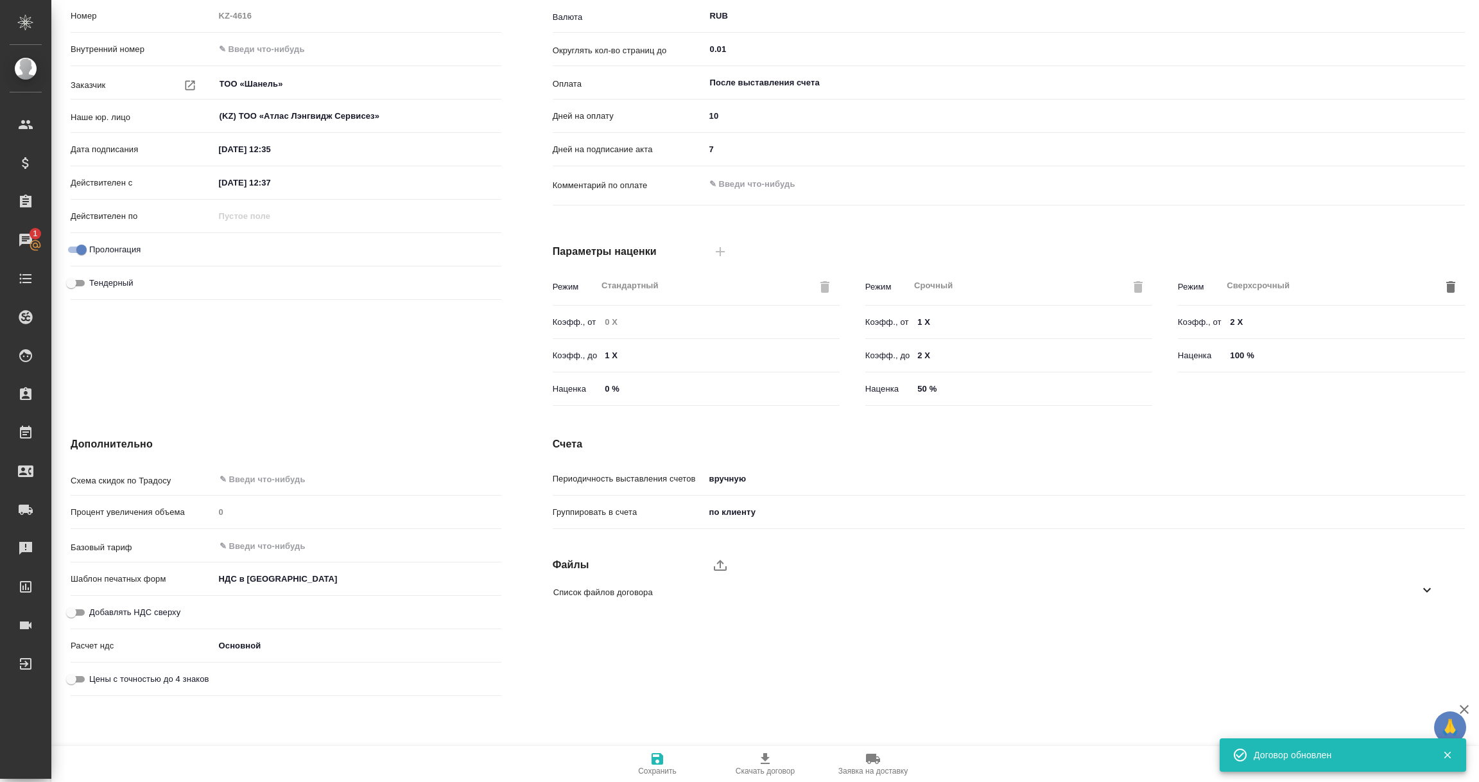
click at [657, 760] on icon "button" at bounding box center [657, 758] width 15 height 15
click at [1403, 580] on div "Список файлов договора" at bounding box center [999, 592] width 912 height 30
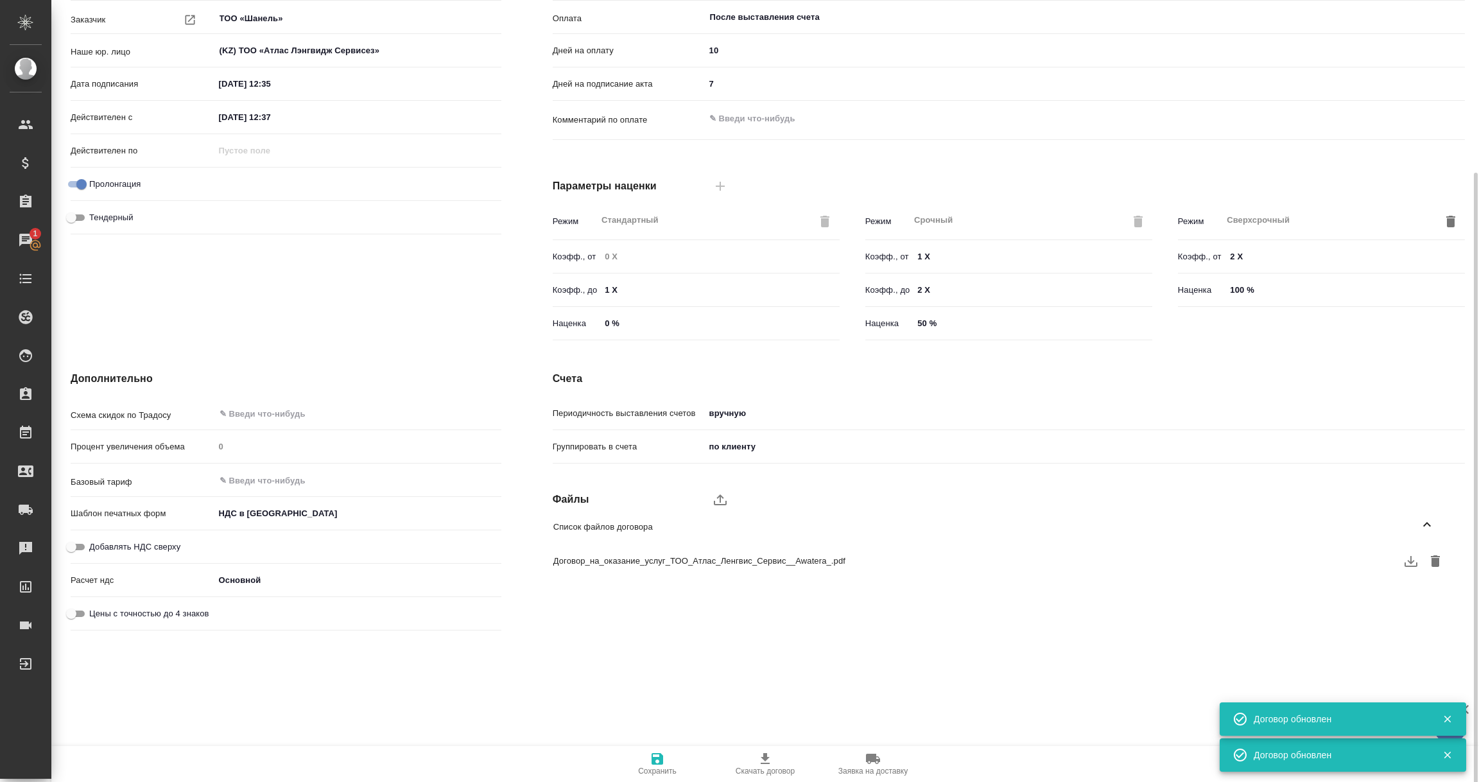
scroll to position [0, 0]
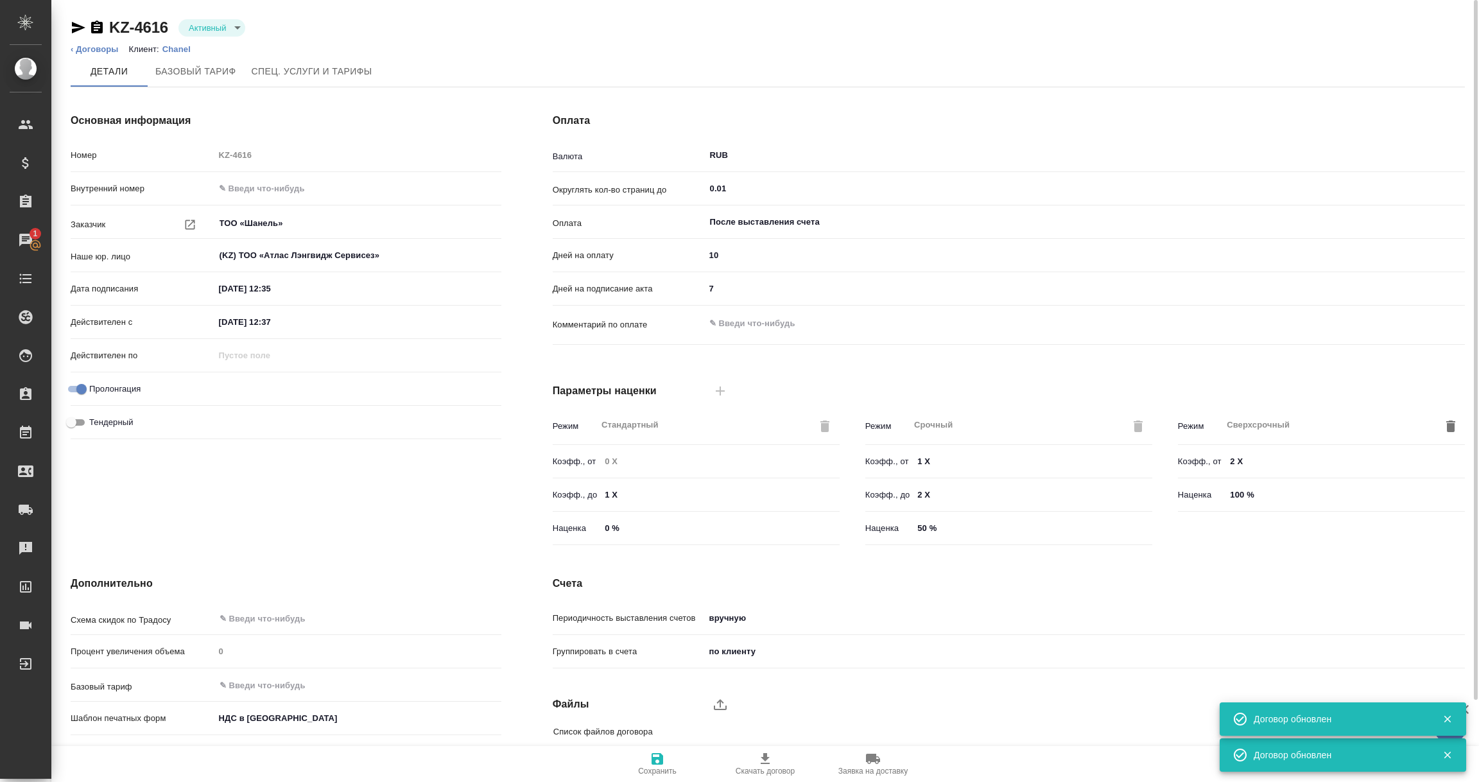
type textarea "x"
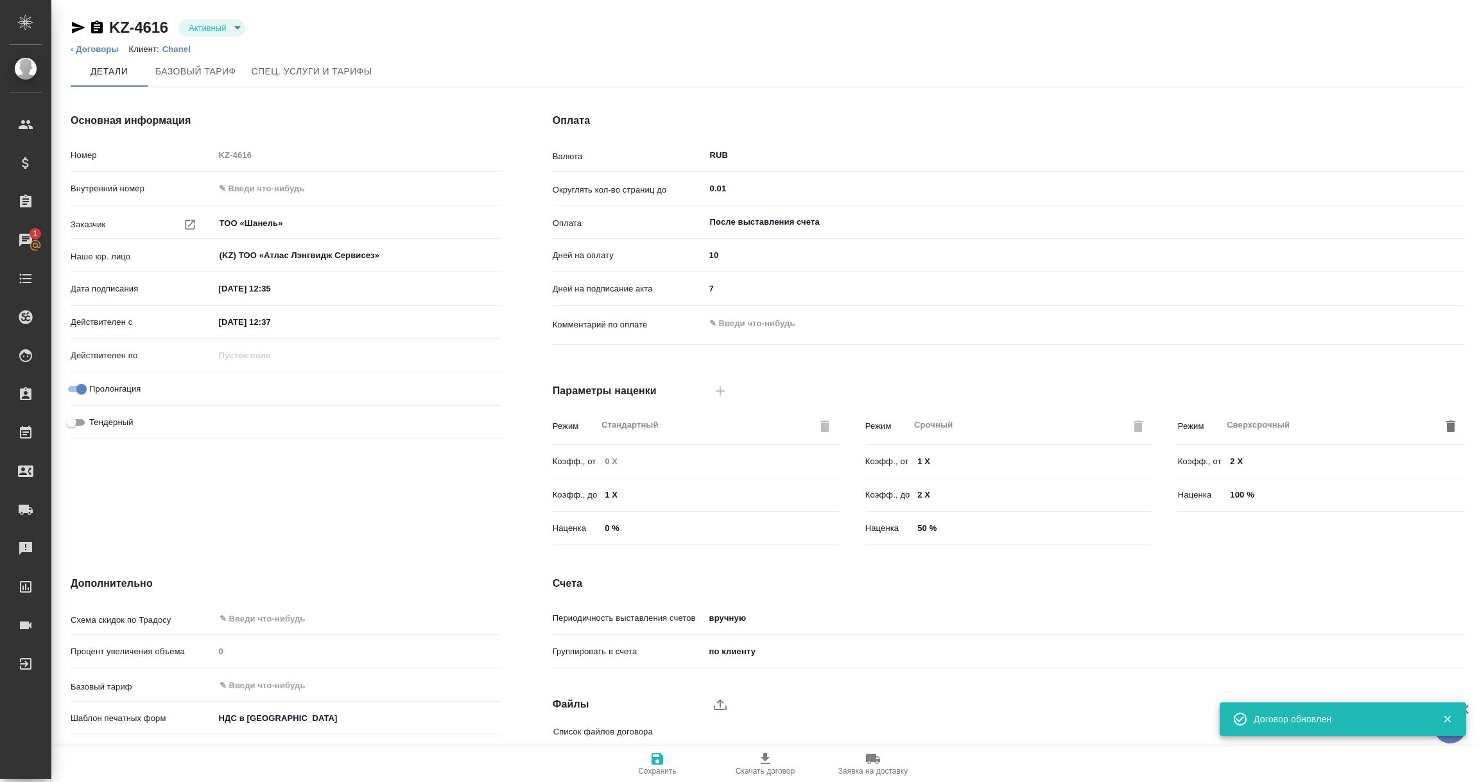
click at [76, 24] on icon "button" at bounding box center [78, 28] width 13 height 12
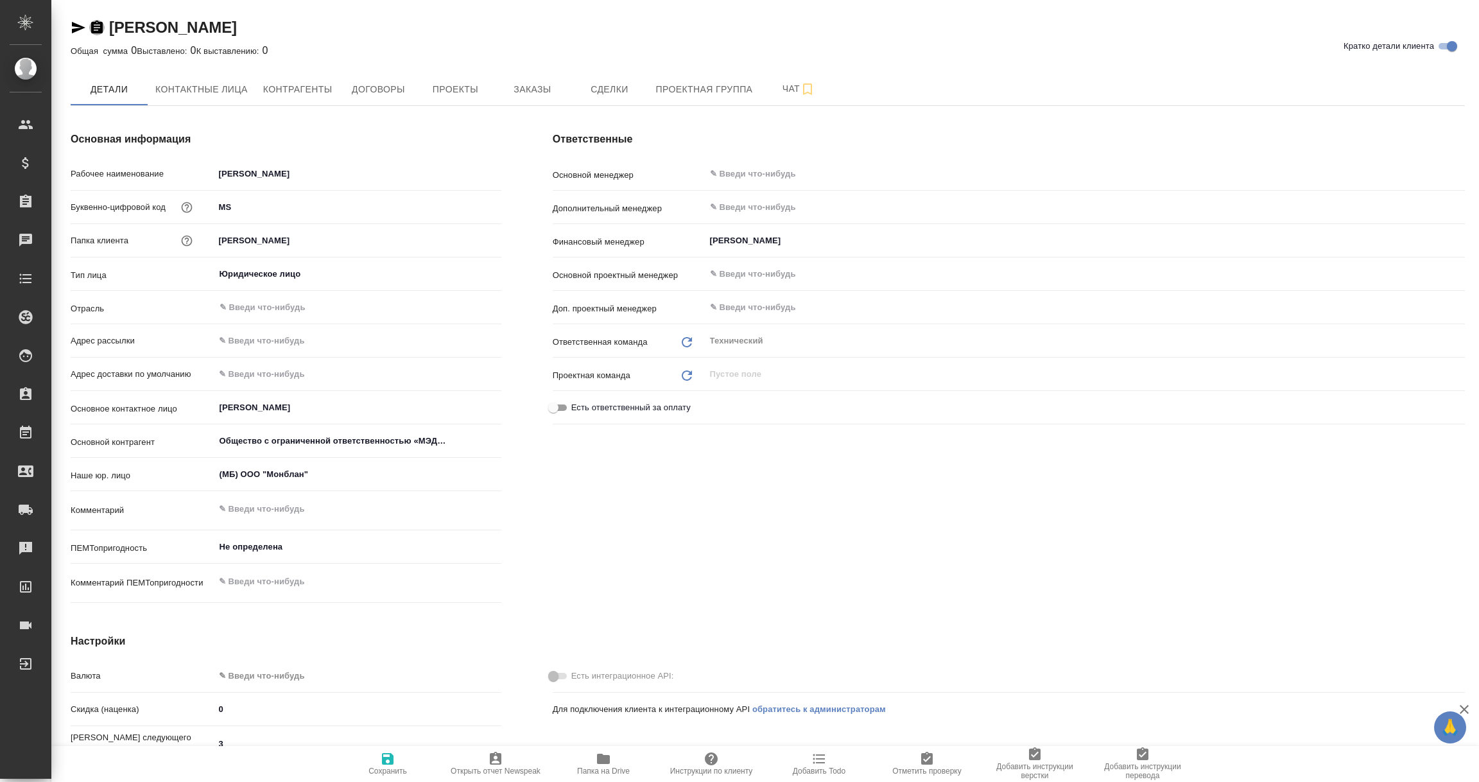
click at [98, 21] on icon "button" at bounding box center [97, 27] width 12 height 13
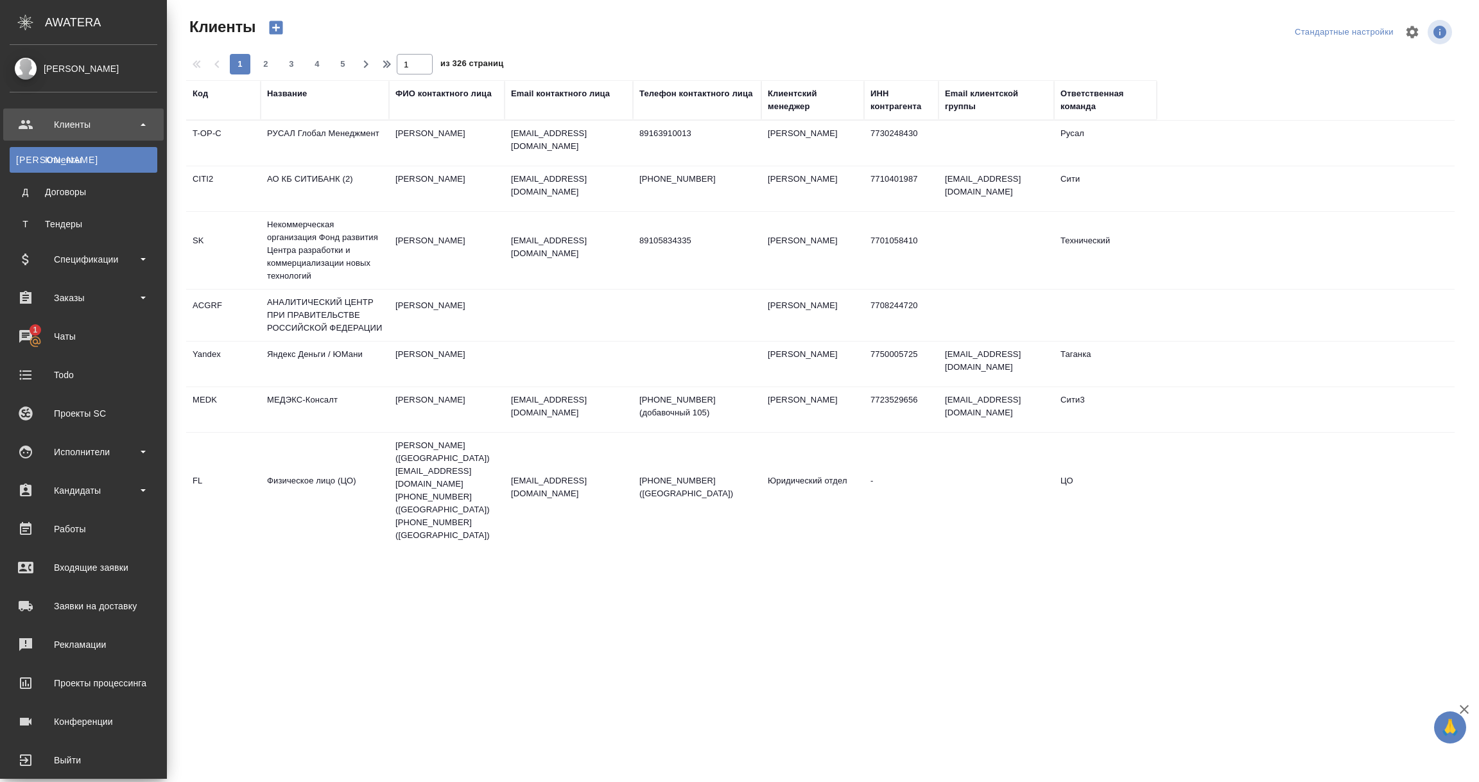
select select "RU"
click at [90, 607] on div "Заявки на доставку" at bounding box center [84, 605] width 148 height 19
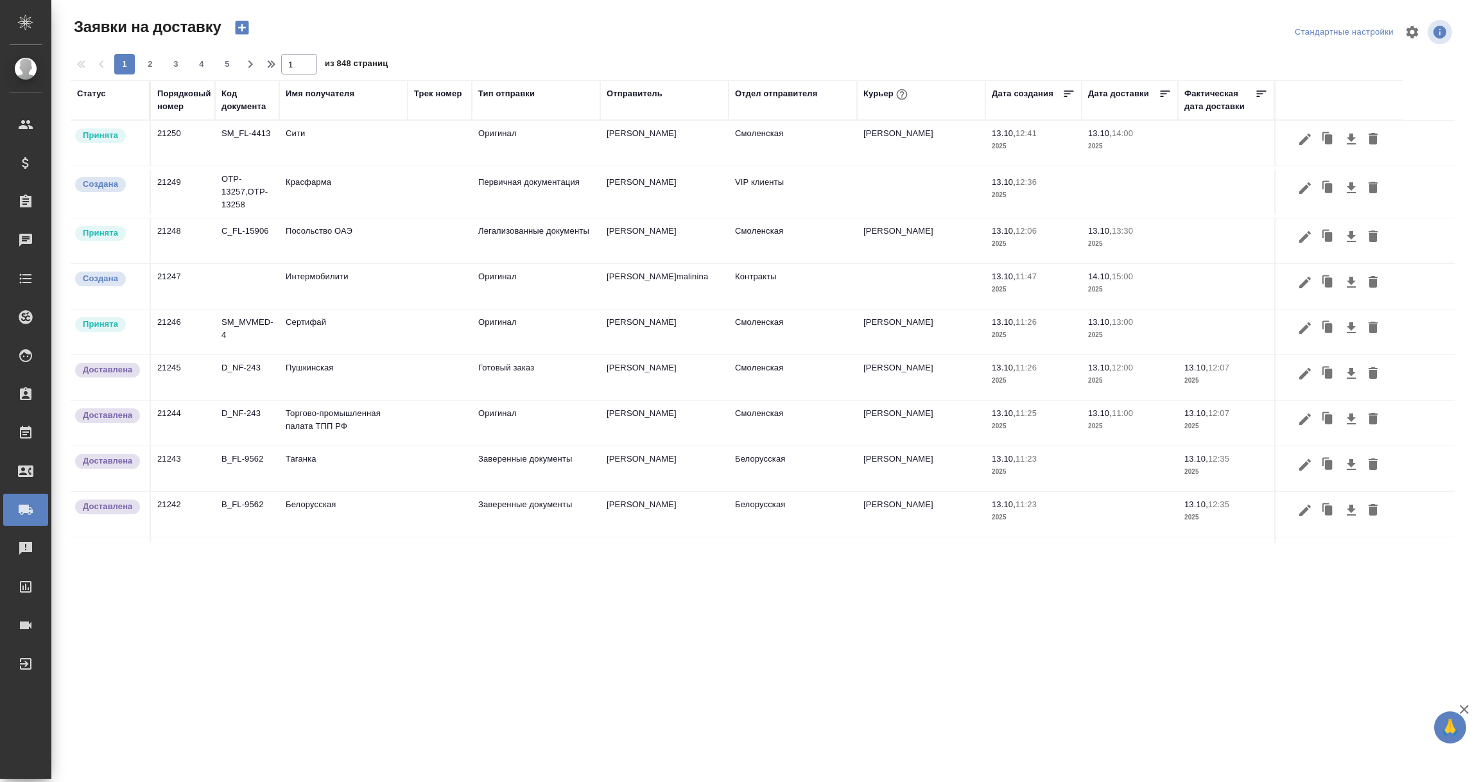
click at [317, 92] on div "Имя получателя" at bounding box center [320, 93] width 69 height 13
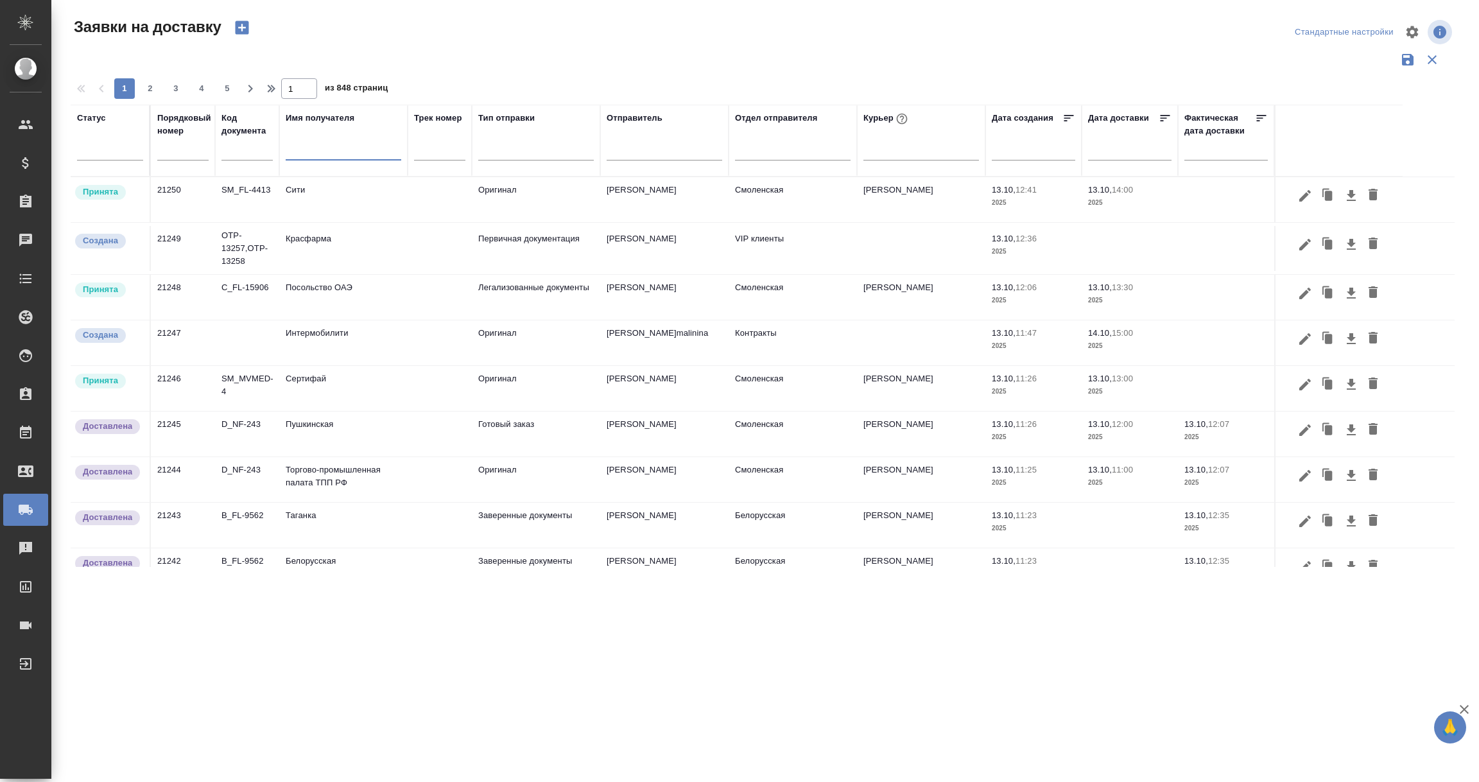
click at [305, 148] on input "text" at bounding box center [344, 152] width 116 height 16
paste input "Мэджик Сториз"
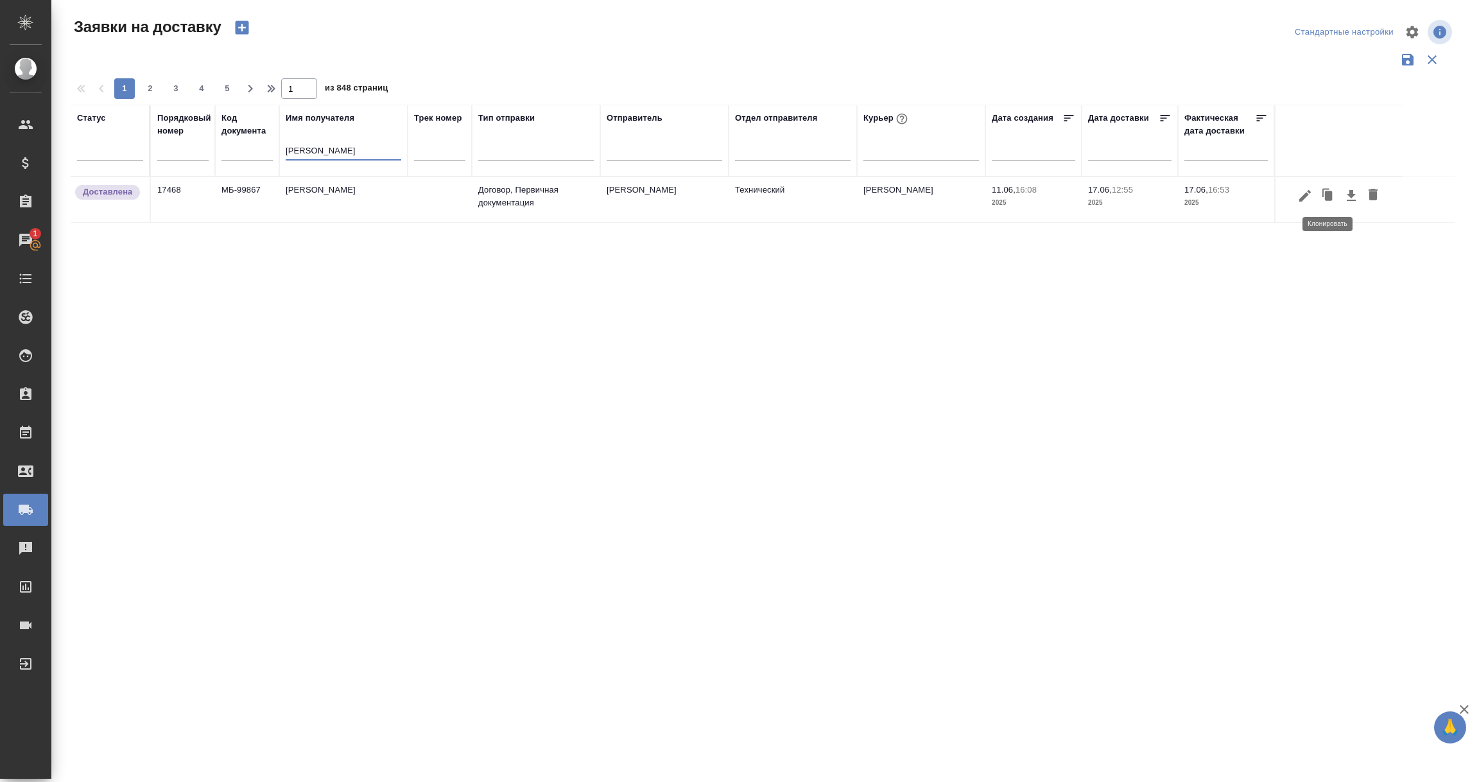
type input "Мэджик Сториз"
click at [1323, 194] on icon "button" at bounding box center [1328, 196] width 18 height 18
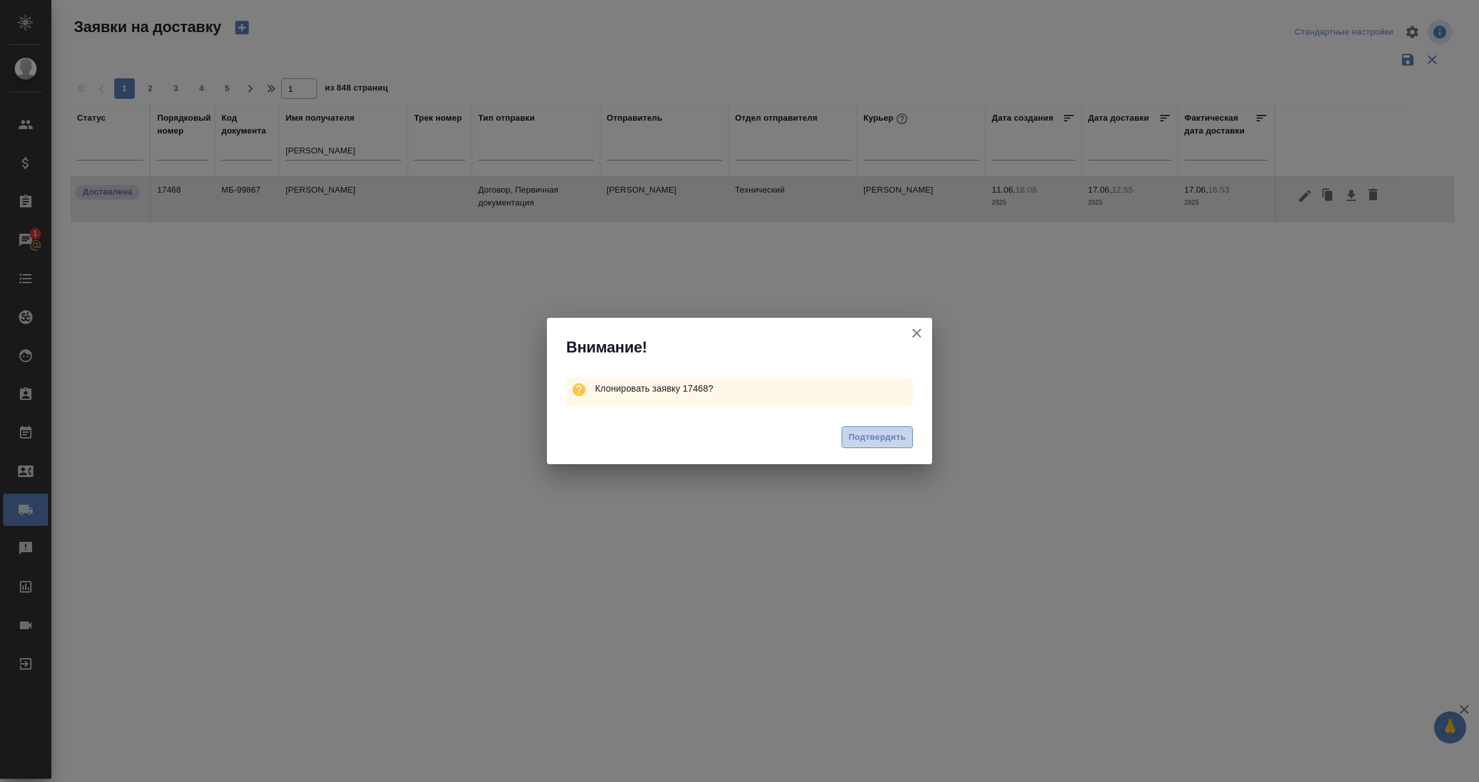
click at [893, 438] on span "Подтвердить" at bounding box center [876, 437] width 57 height 15
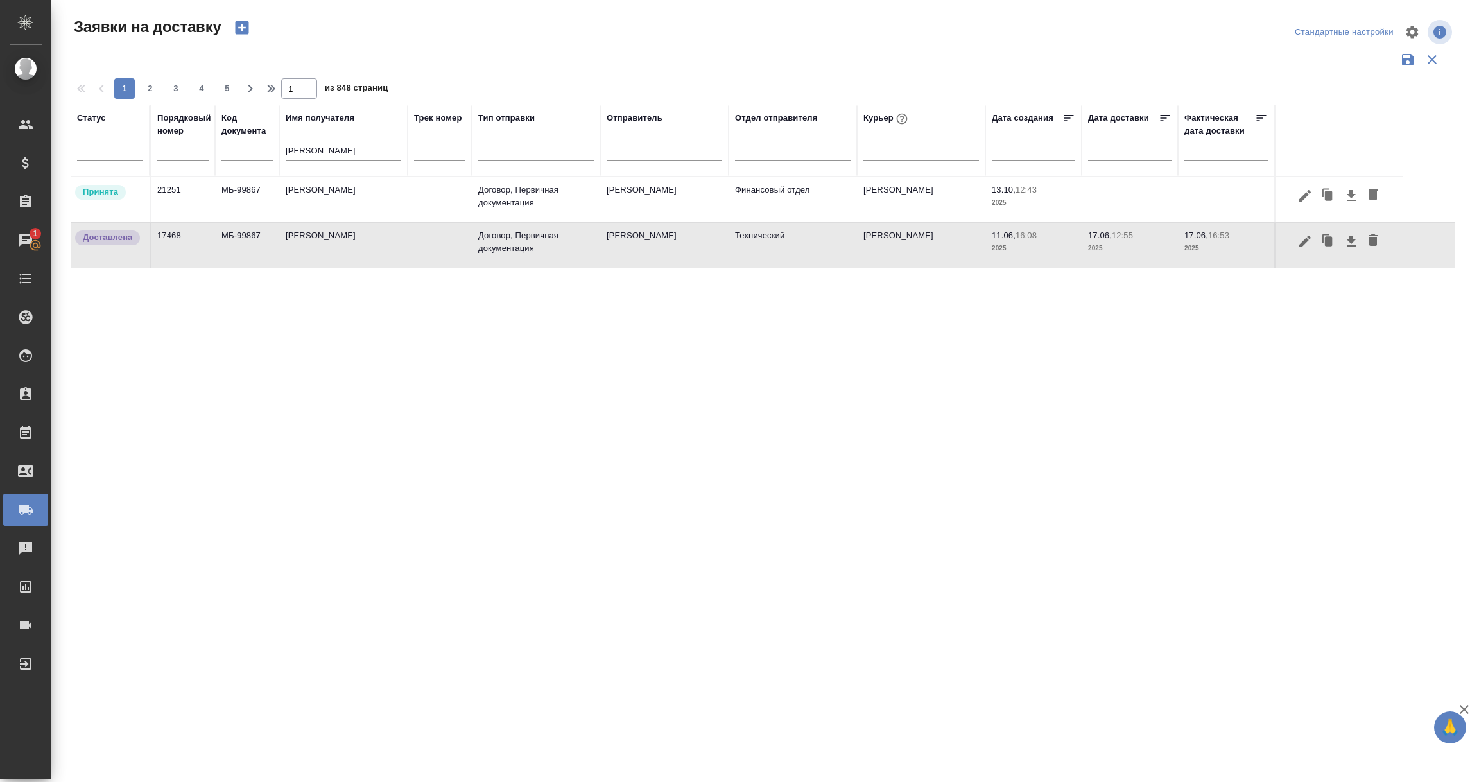
click at [194, 194] on td "21251" at bounding box center [183, 199] width 64 height 45
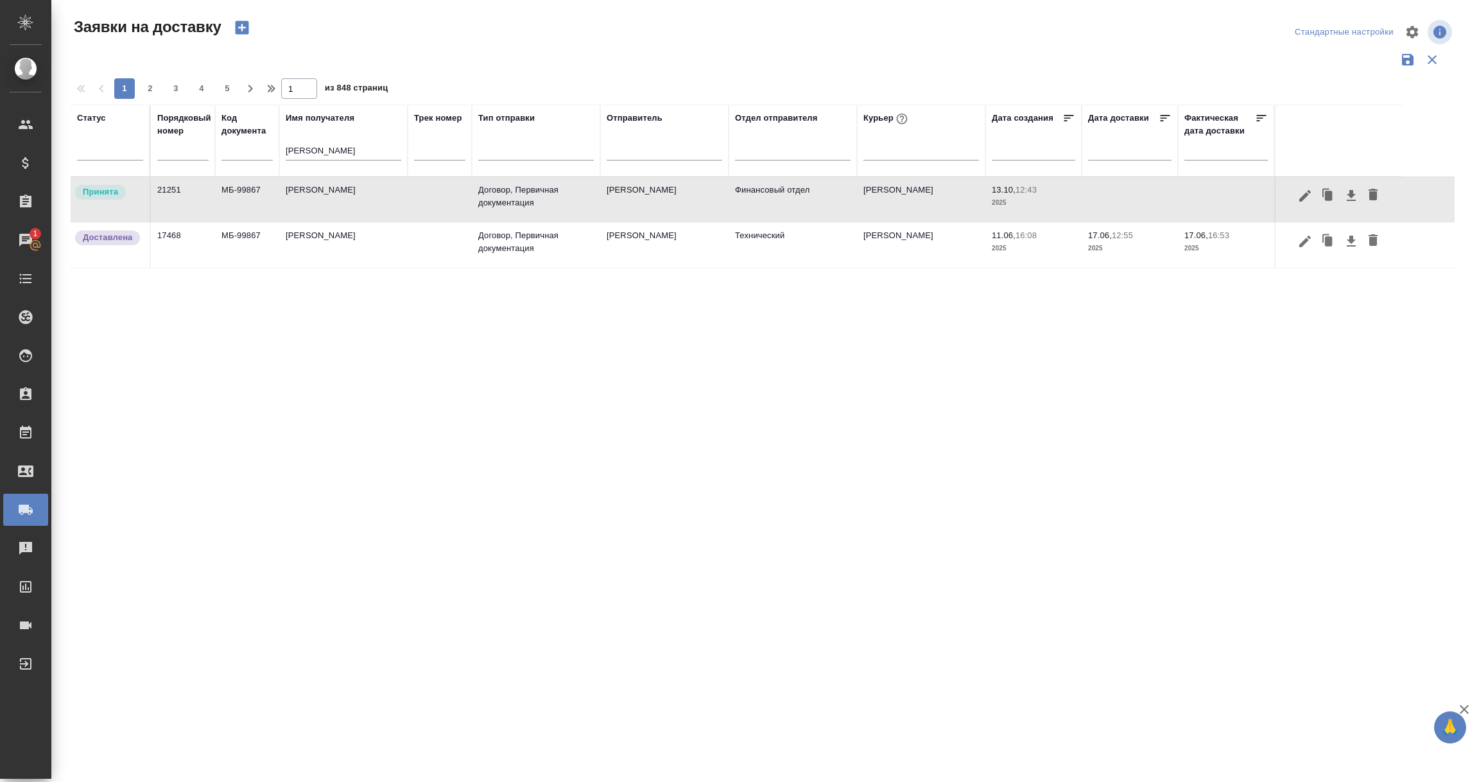
click at [194, 194] on td "21251" at bounding box center [183, 199] width 64 height 45
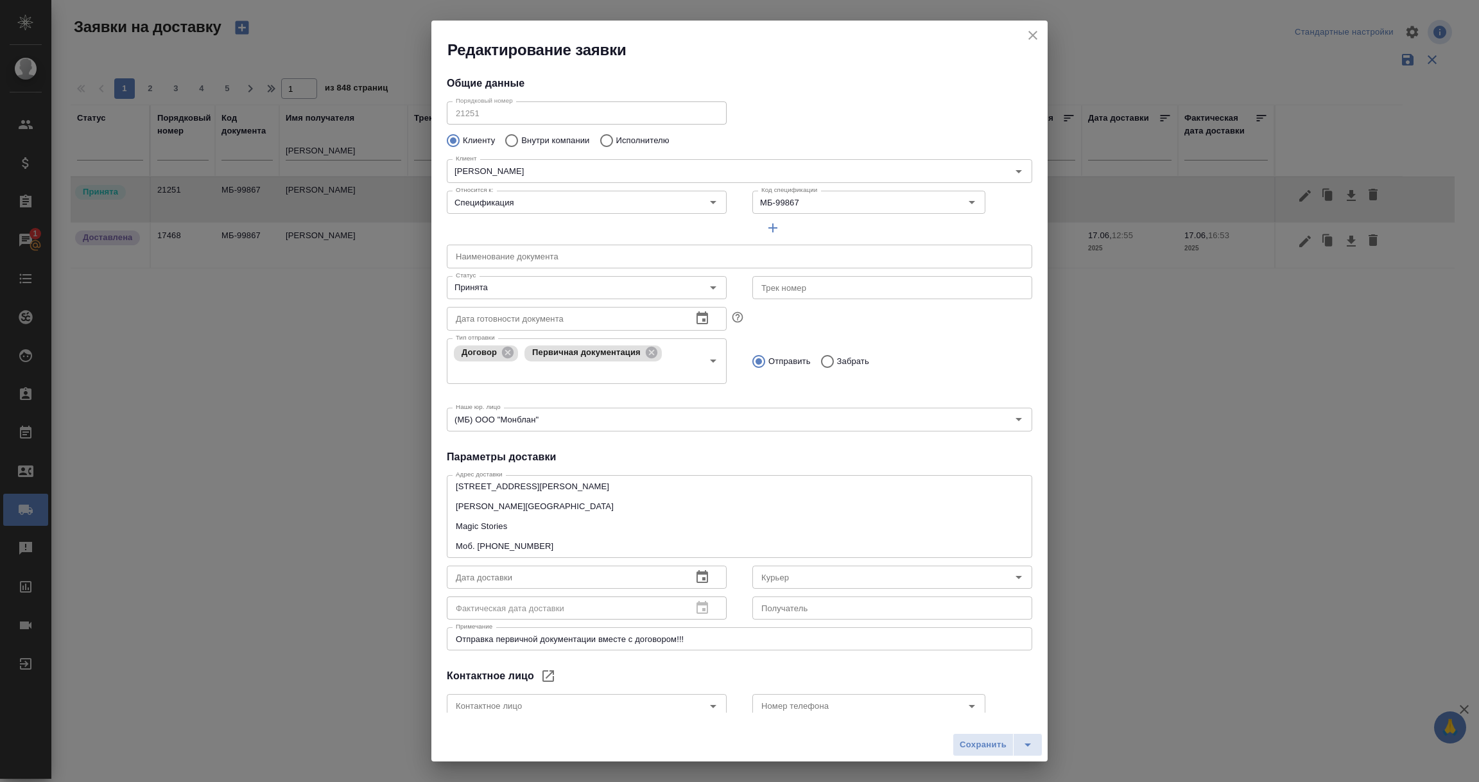
type input "Скляров Станислав"
type input "Львова Надежда Геннадьевна"
type input "+79162543910"
click at [705, 288] on icon "Open" at bounding box center [712, 287] width 15 height 15
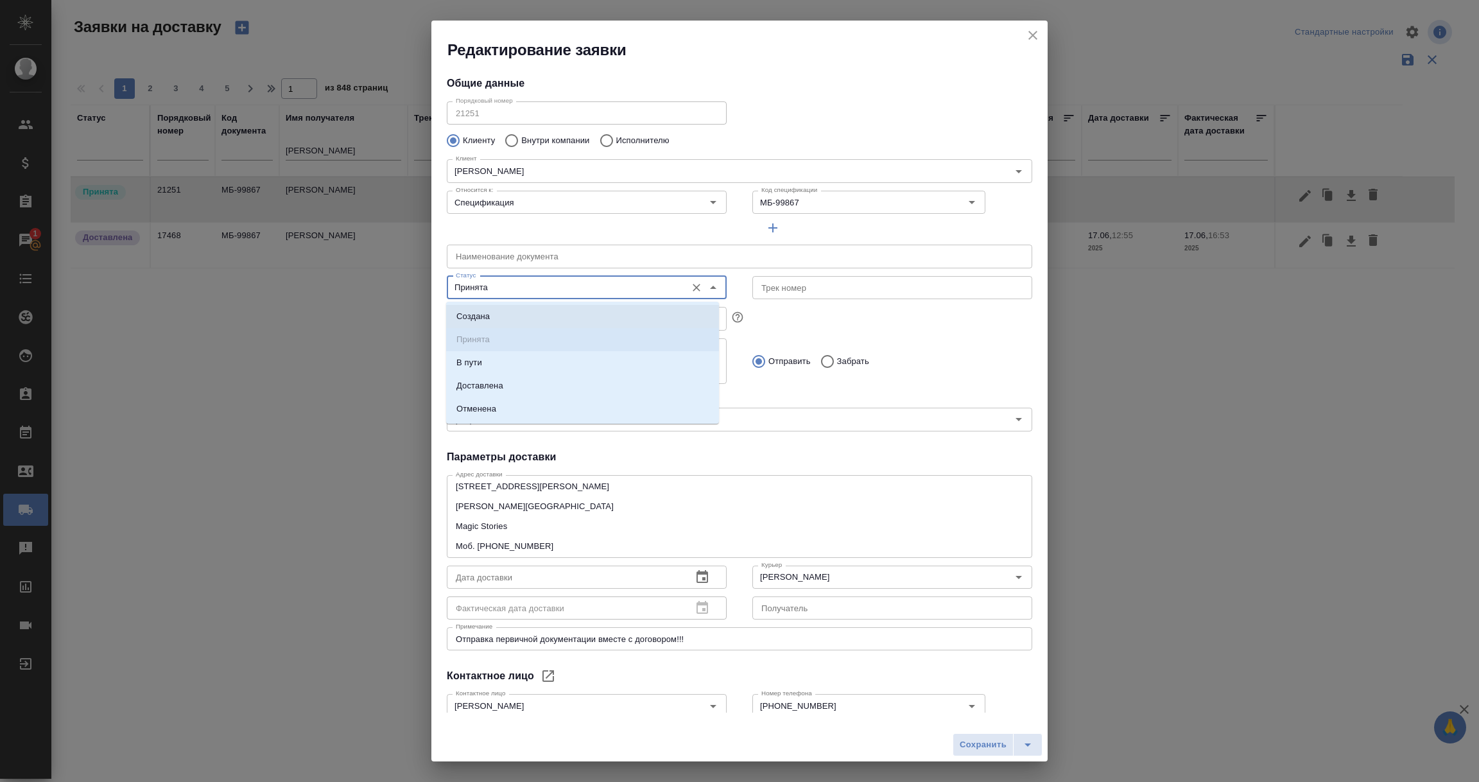
click at [512, 311] on li "Создана" at bounding box center [582, 316] width 273 height 23
type input "Создана"
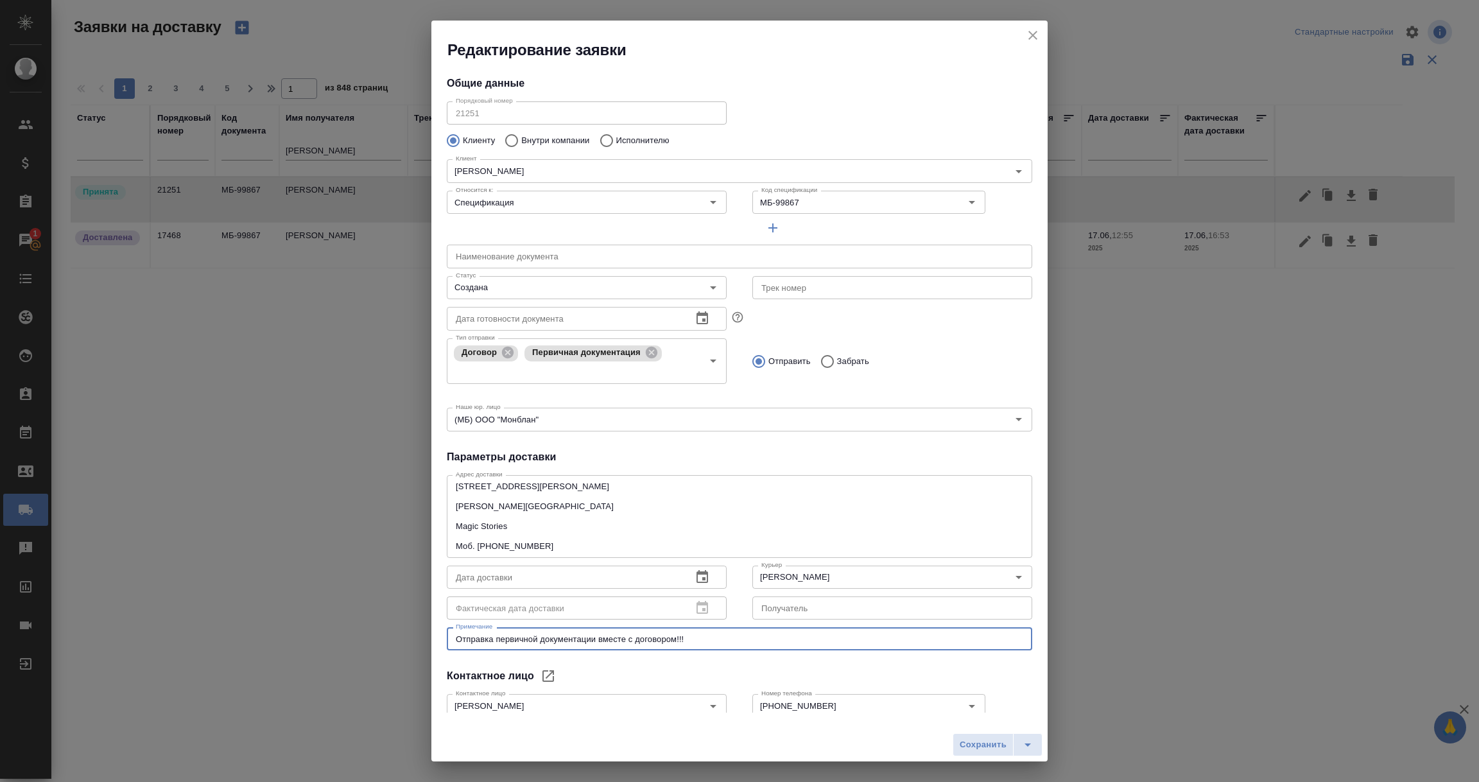
drag, startPoint x: 691, startPoint y: 639, endPoint x: 395, endPoint y: 615, distance: 296.8
click at [395, 615] on div "Редактирование заявки Общие данные Порядковый номер 21251 Порядковый номер Клие…" at bounding box center [739, 391] width 1479 height 782
click at [504, 349] on icon at bounding box center [508, 353] width 12 height 12
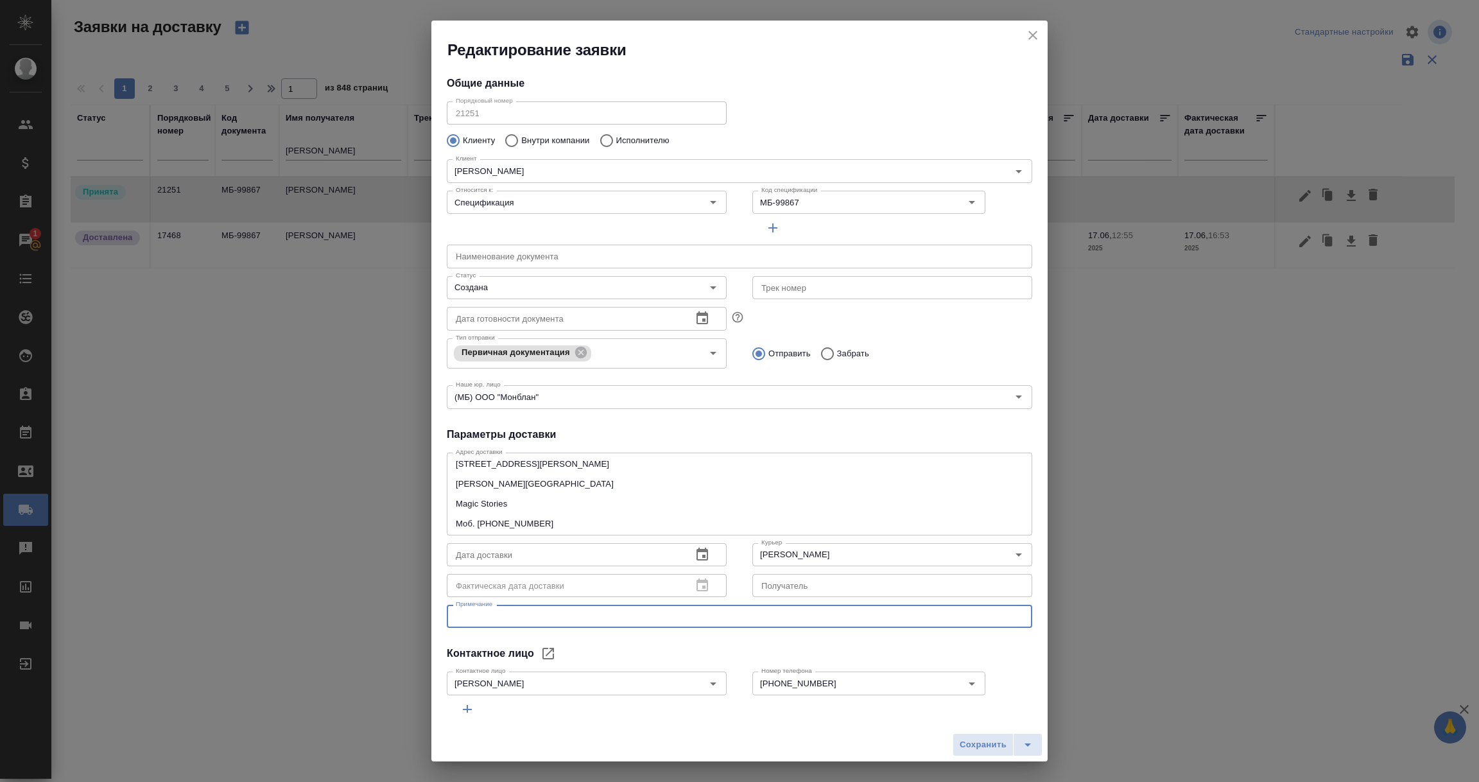
scroll to position [51, 0]
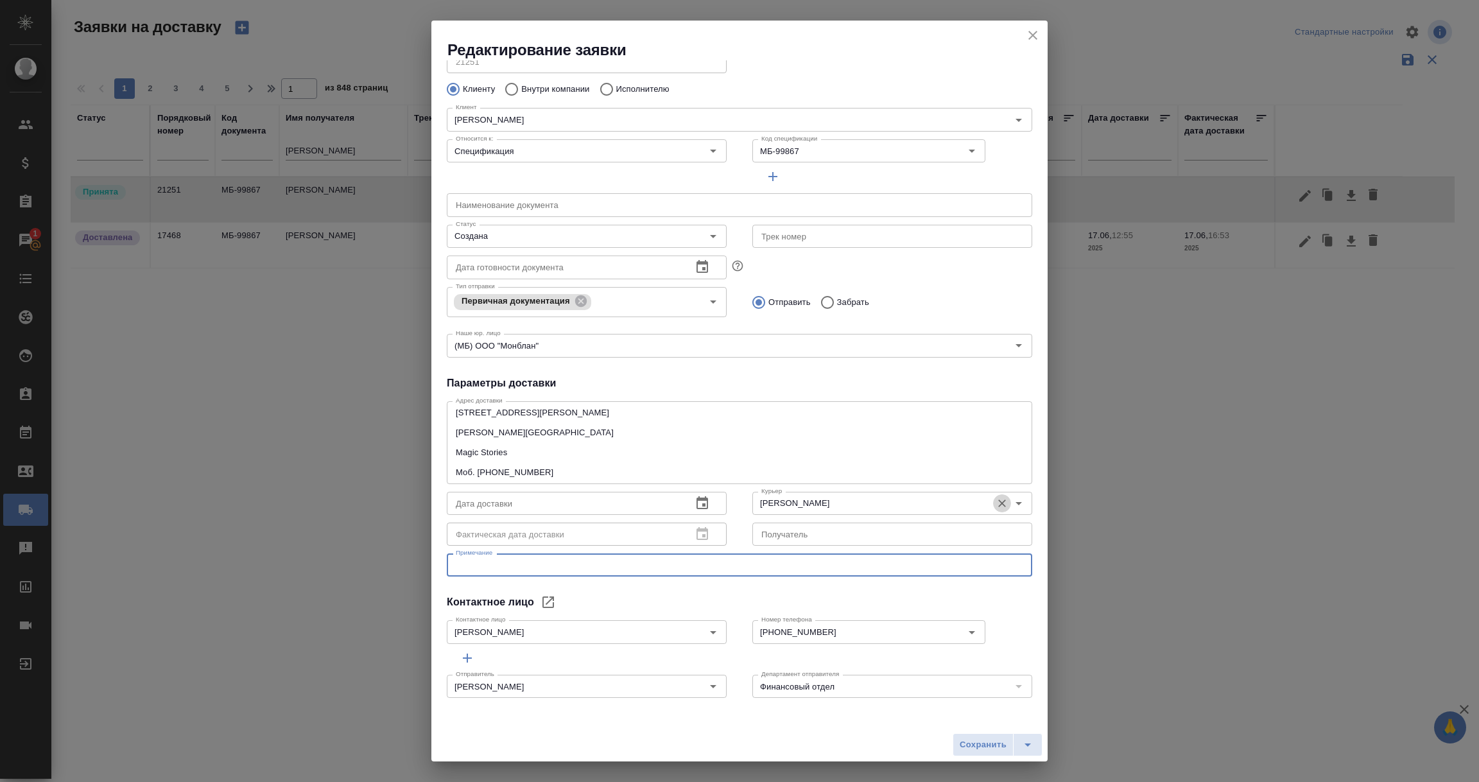
click at [998, 504] on icon "Очистить" at bounding box center [1002, 503] width 8 height 8
click at [983, 741] on span "Сохранить" at bounding box center [982, 744] width 47 height 15
type input "Принята"
type input "Скляров Станислав"
type textarea "Отправка первичной документации вместе с договором!!!"
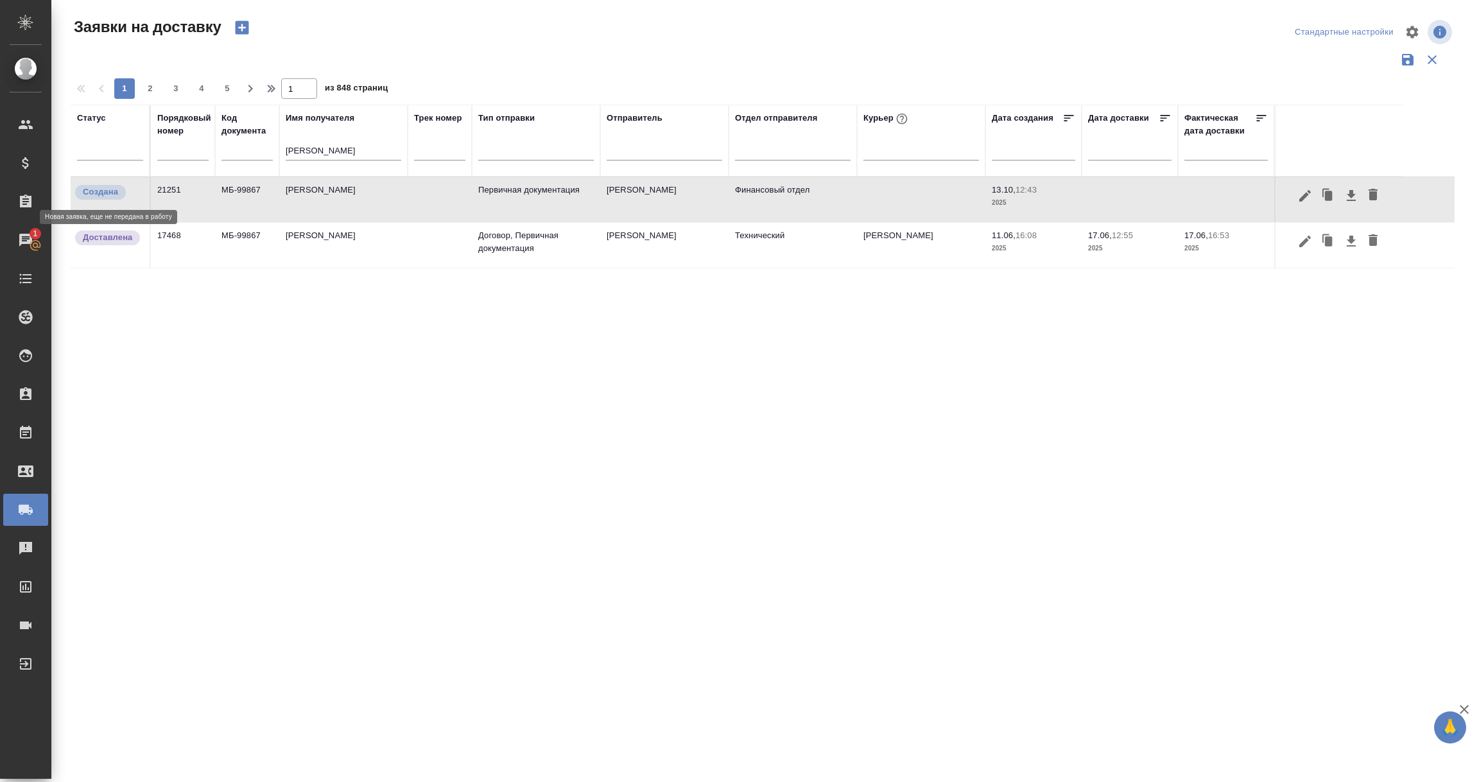
click at [121, 195] on span "Создана" at bounding box center [100, 191] width 51 height 13
click at [94, 187] on p "Создана" at bounding box center [100, 191] width 35 height 13
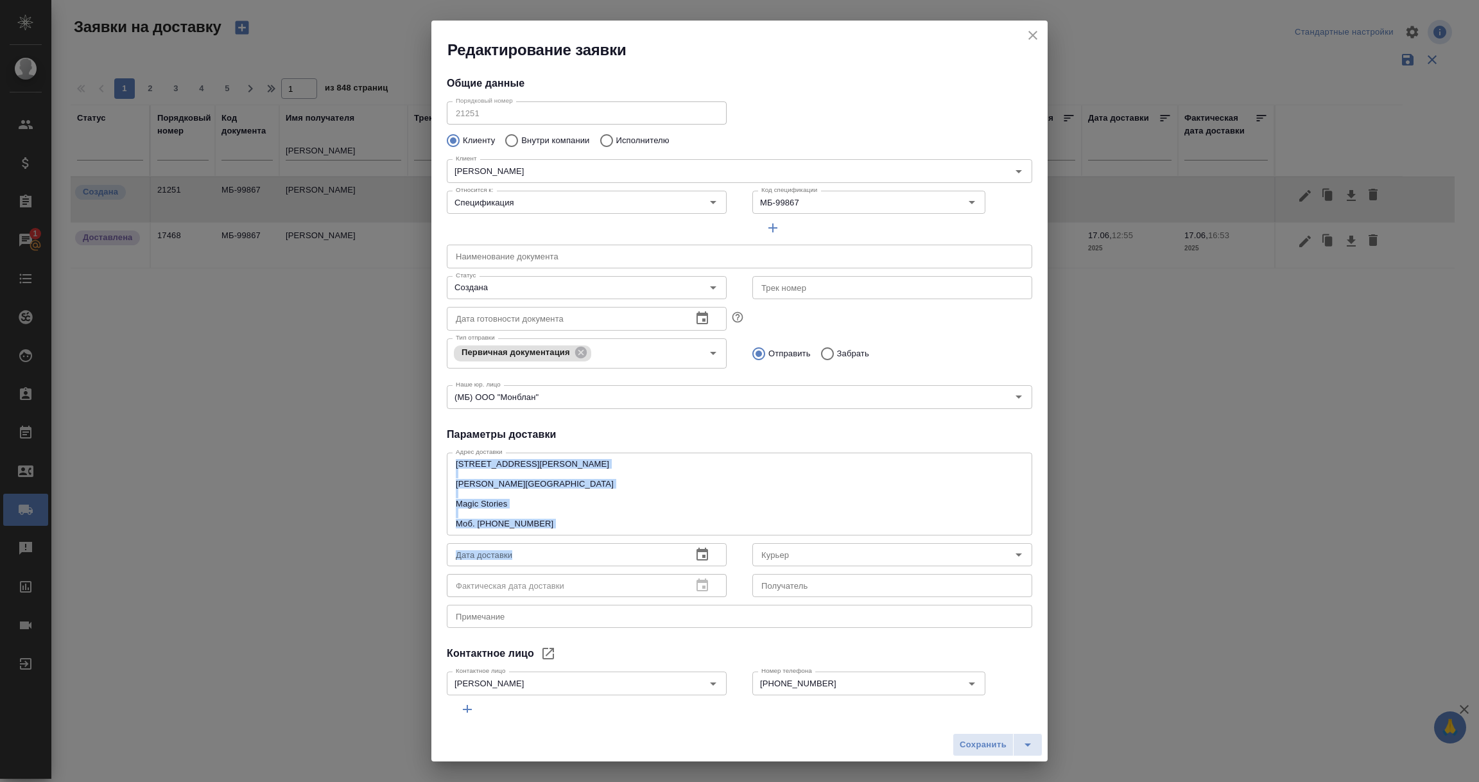
drag, startPoint x: 453, startPoint y: 465, endPoint x: 562, endPoint y: 542, distance: 133.0
click at [562, 542] on div "Адрес доставки г. Москва, ул. Усачева, д. 33, стр.1 Надежда Львова Magic Storie…" at bounding box center [739, 539] width 585 height 184
click at [564, 511] on textarea "г. Москва, ул. Усачева, д. 33, стр.1 Надежда Львова Magic Stories Моб. +7-916-2…" at bounding box center [739, 493] width 567 height 69
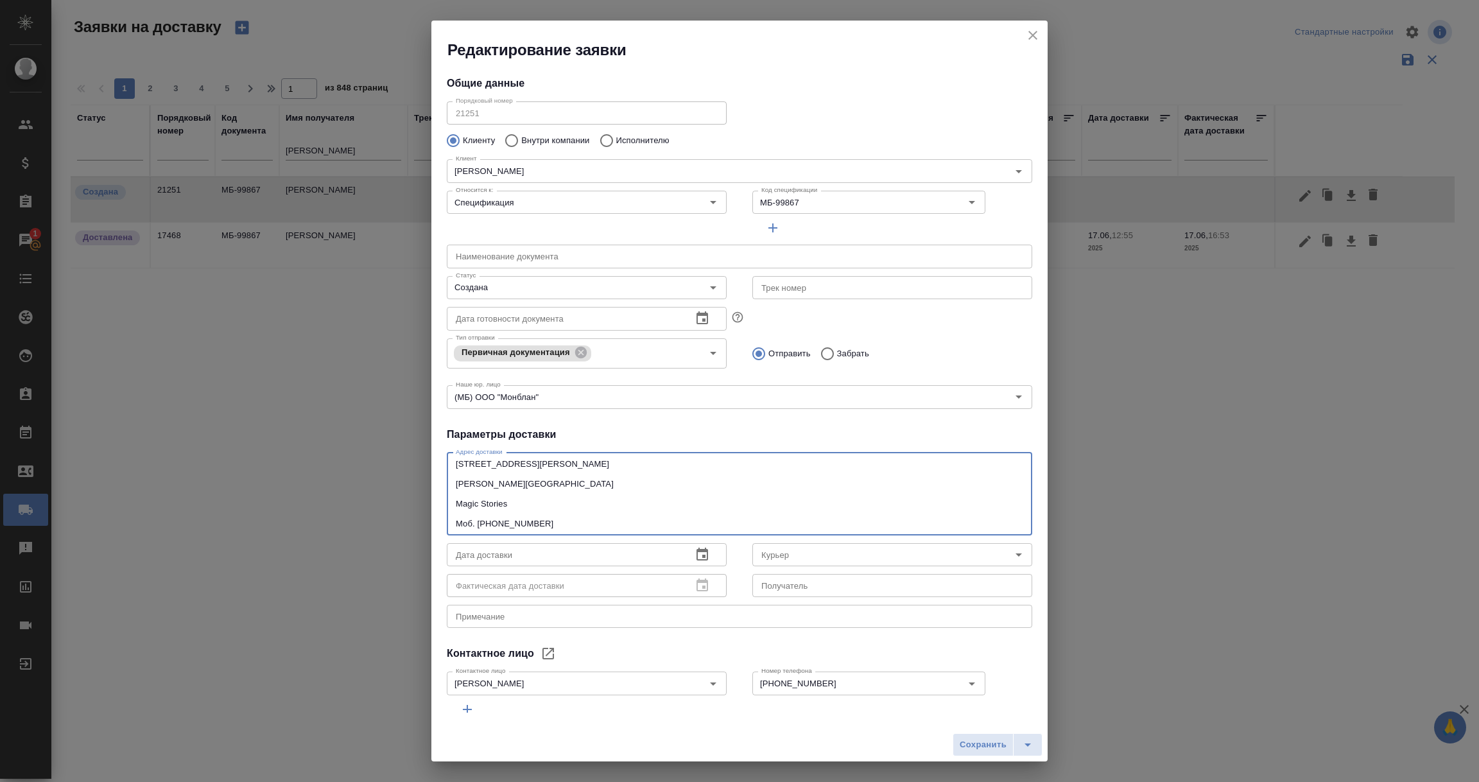
drag, startPoint x: 557, startPoint y: 519, endPoint x: 446, endPoint y: 453, distance: 129.2
click at [447, 453] on div "г. Москва, ул. Усачева, д. 33, стр.1 Надежда Львова Magic Stories Моб. +7-916-2…" at bounding box center [739, 493] width 585 height 83
click at [1035, 35] on icon "close" at bounding box center [1032, 35] width 15 height 15
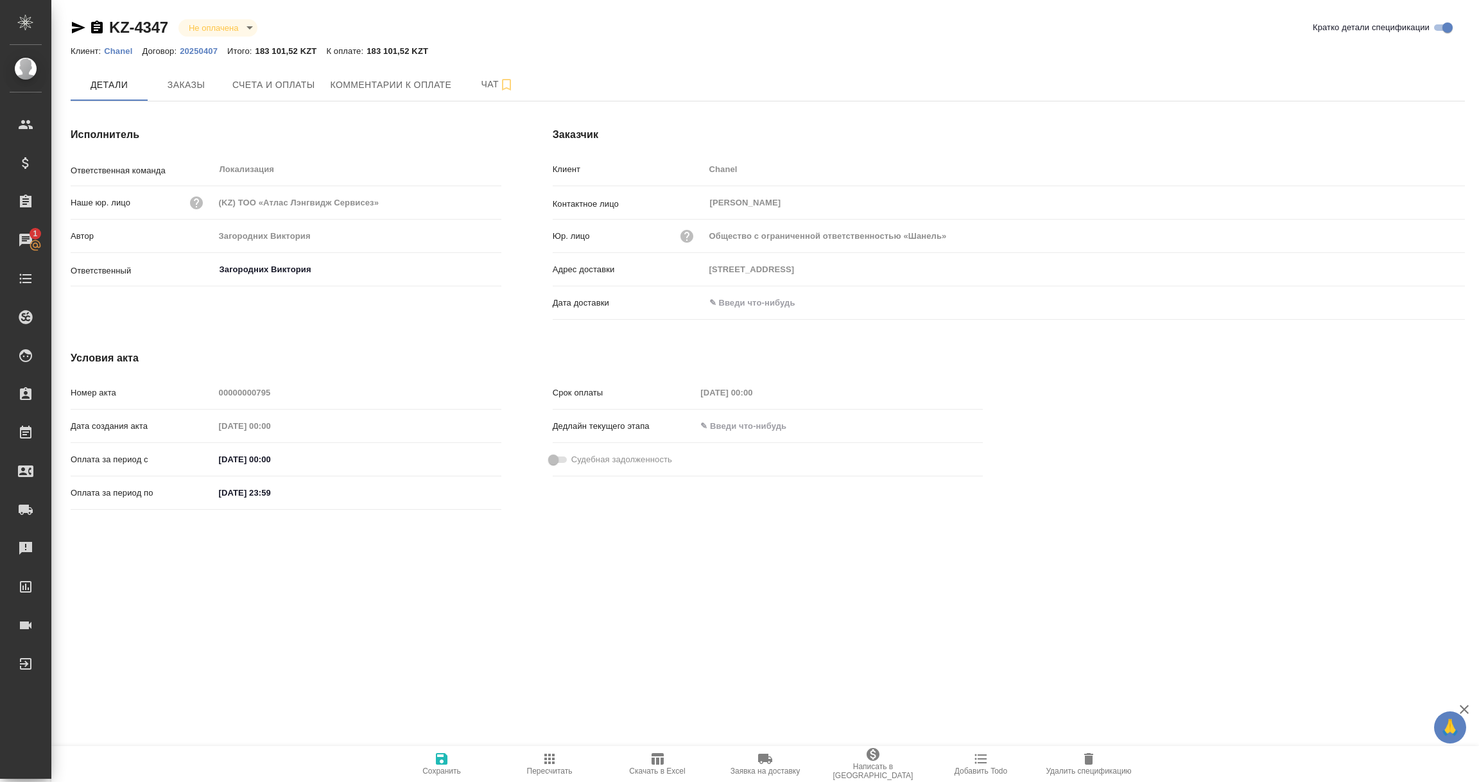
click at [117, 52] on p "Chanel" at bounding box center [123, 51] width 38 height 10
click at [188, 46] on p "20250407" at bounding box center [203, 51] width 47 height 10
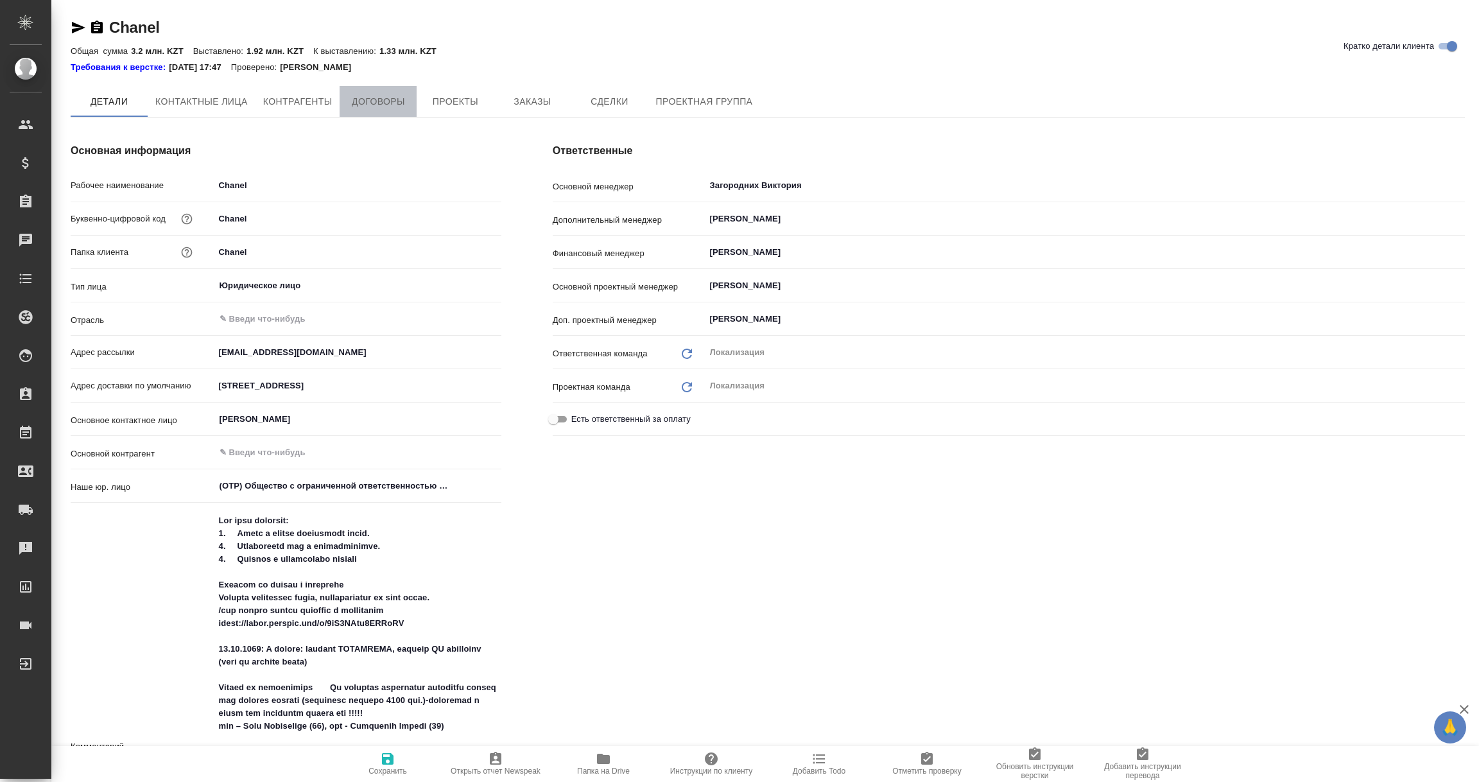
click at [379, 101] on span "Договоры" at bounding box center [378, 102] width 62 height 16
type textarea "x"
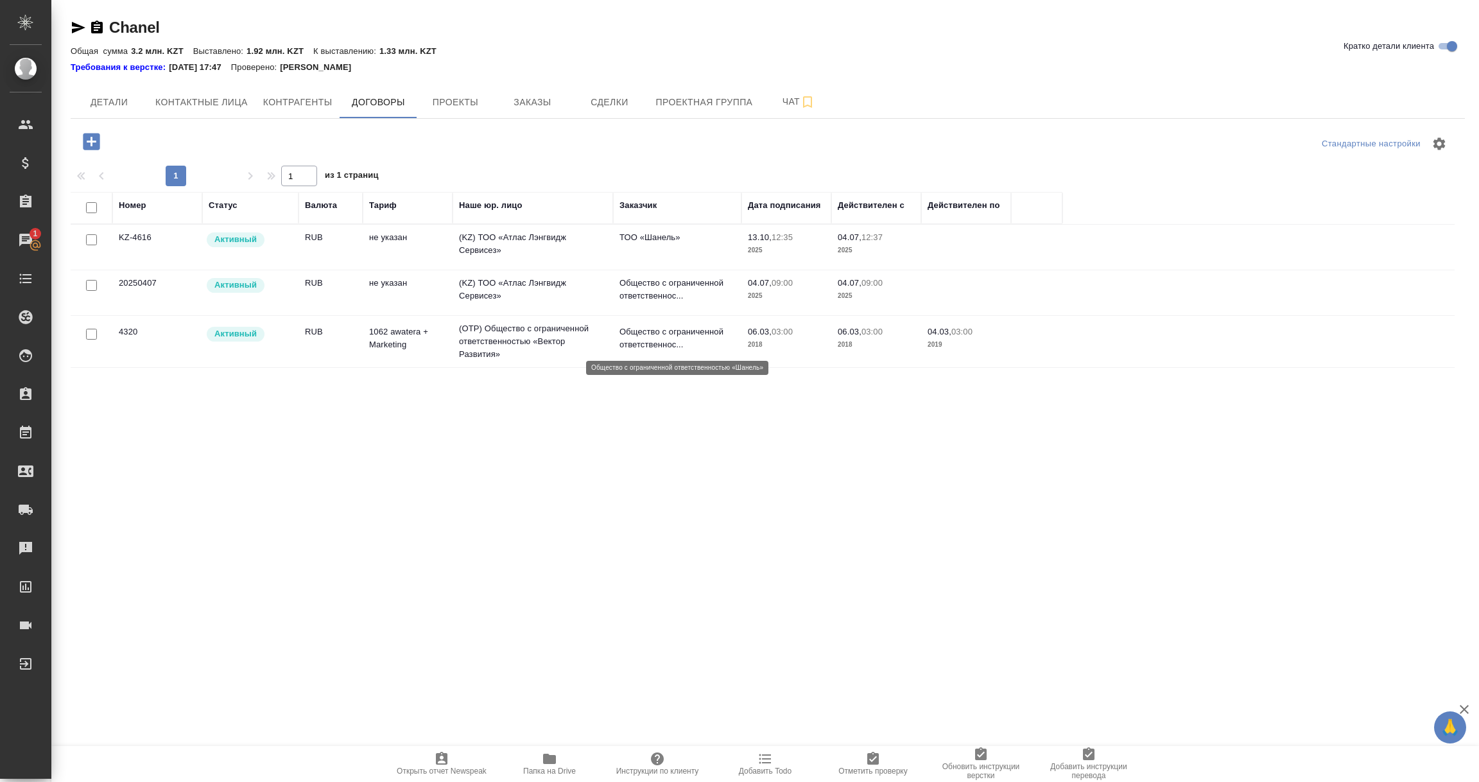
click at [637, 341] on p "Общество с ограниченной ответственнос..." at bounding box center [677, 338] width 116 height 26
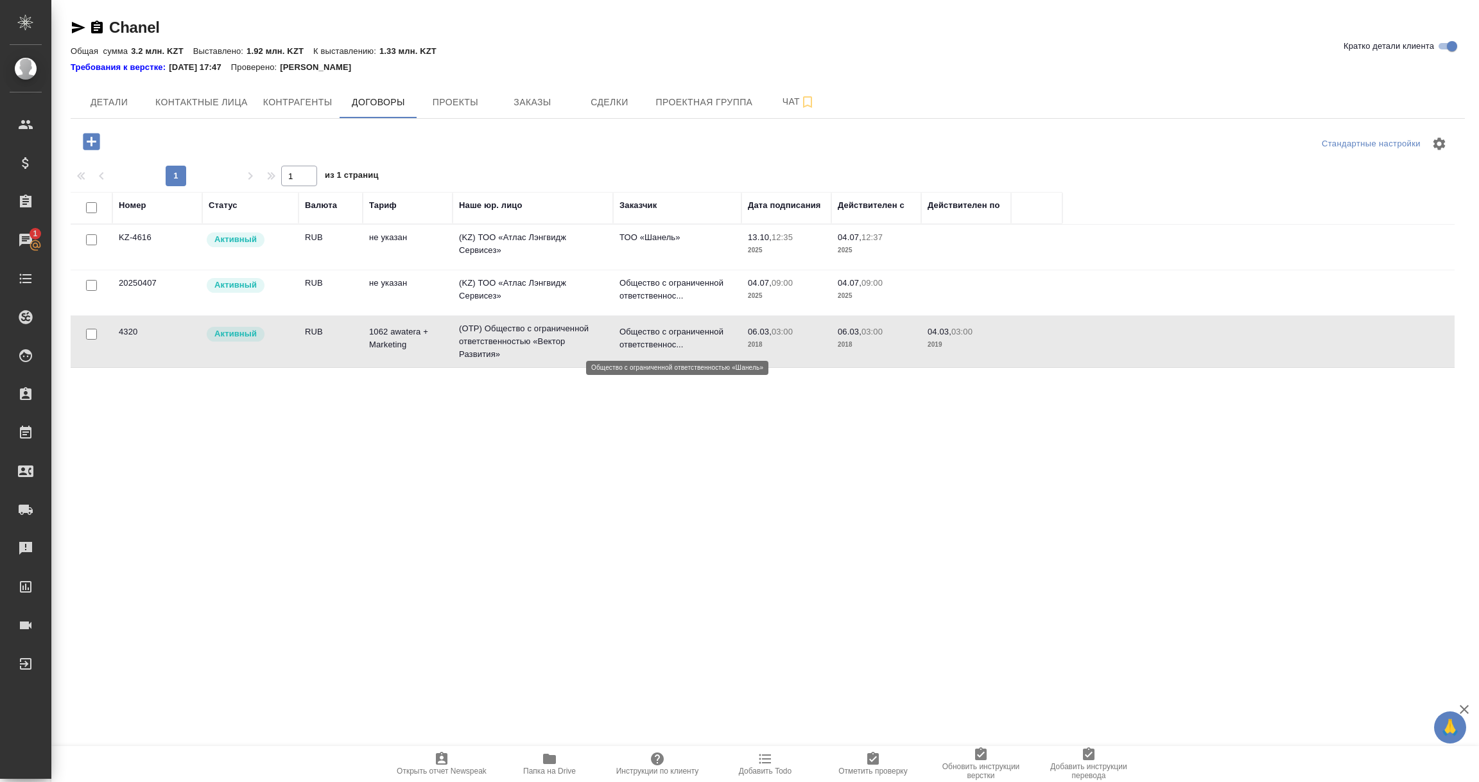
click at [637, 341] on p "Общество с ограниченной ответственнос..." at bounding box center [677, 338] width 116 height 26
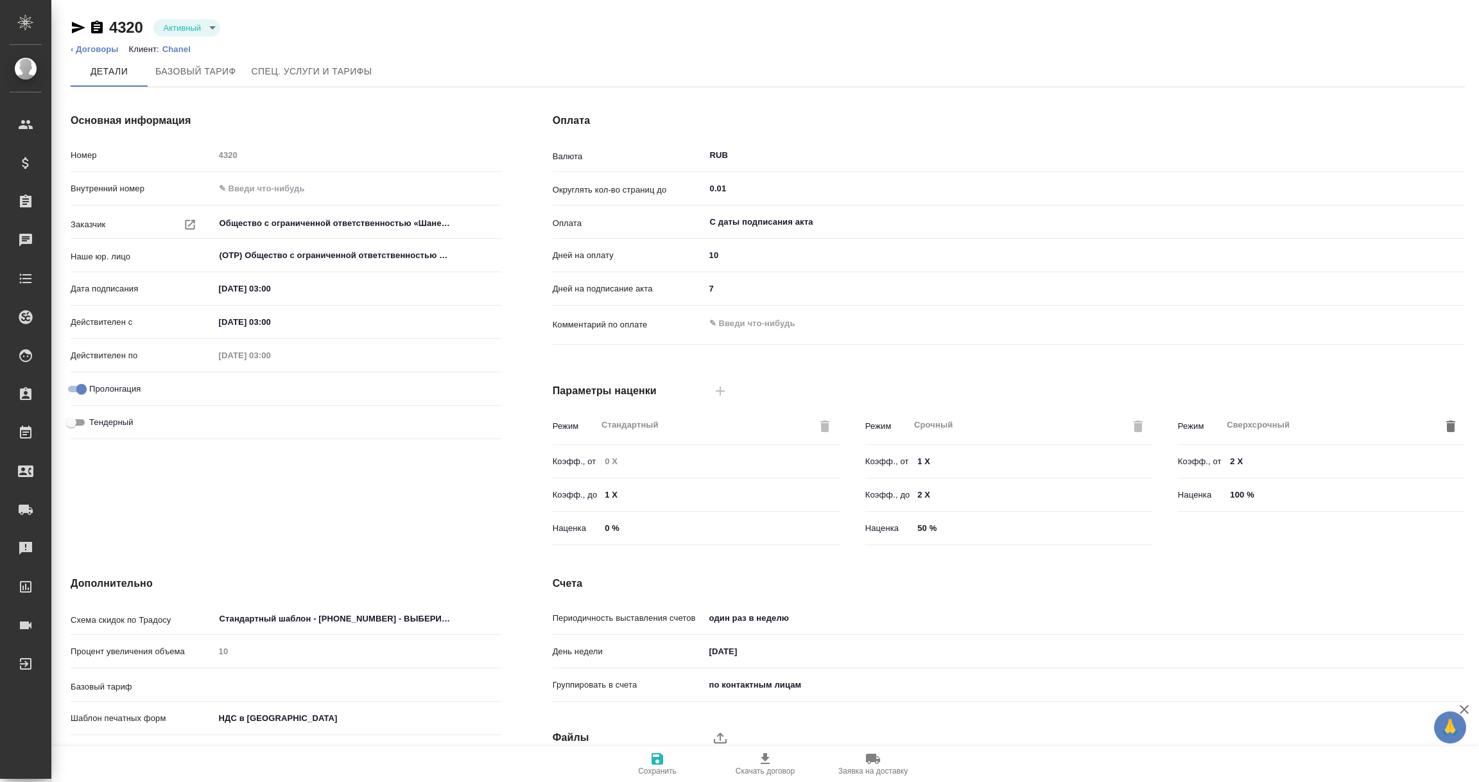
type input "1062 awatera + Marketing"
click at [211, 25] on body "🙏 .cls-1 fill:#fff; AWATERA [PERSON_NAME] Спецификации Заказы Чаты Todo Проекты…" at bounding box center [739, 391] width 1479 height 782
click at [202, 98] on button "Не активен" at bounding box center [189, 93] width 51 height 14
type input "1062 awatera + Marketing"
click at [653, 763] on icon "button" at bounding box center [657, 759] width 12 height 12
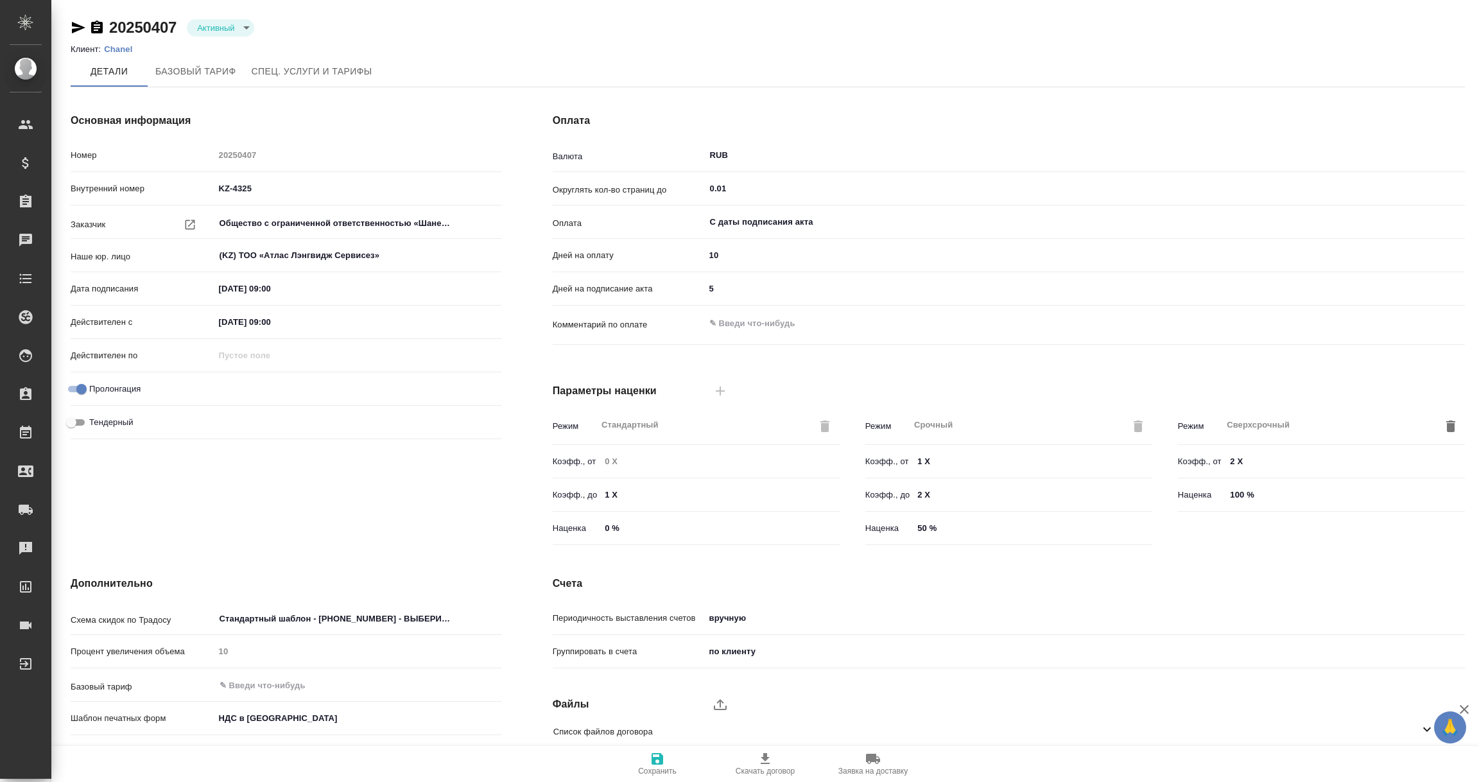
click at [112, 45] on p "Chanel" at bounding box center [123, 49] width 38 height 10
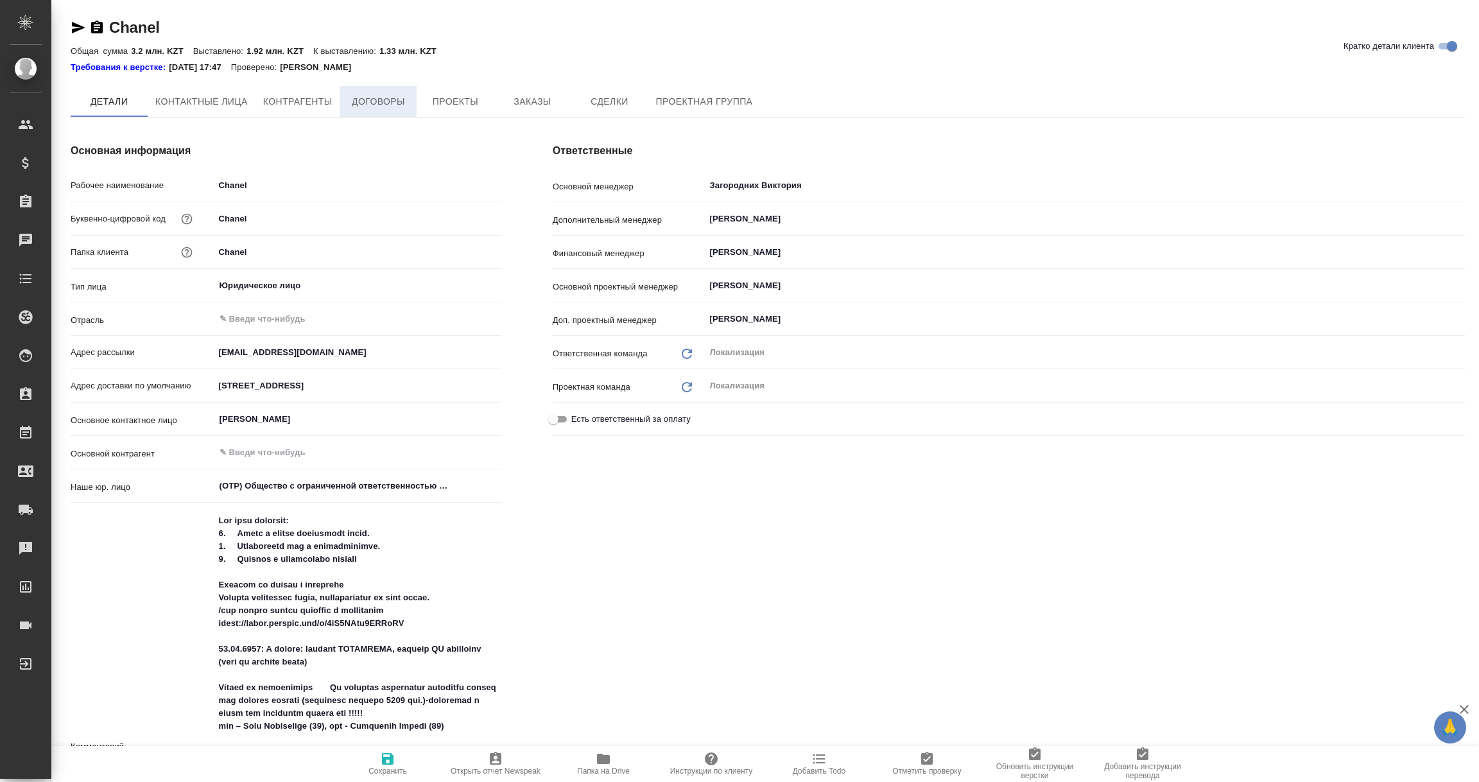
click at [382, 98] on span "Договоры" at bounding box center [378, 102] width 62 height 16
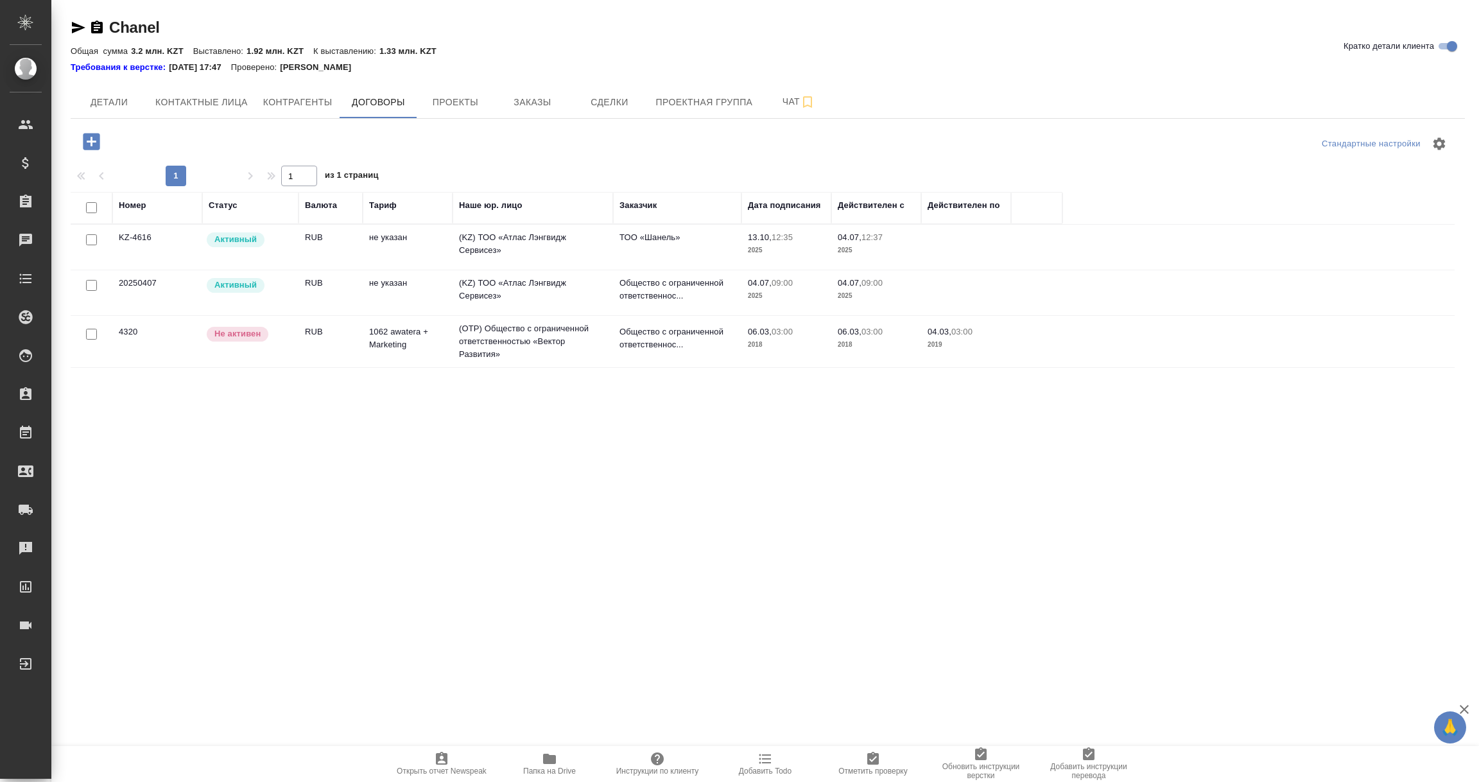
click at [138, 296] on td "20250407" at bounding box center [157, 292] width 90 height 45
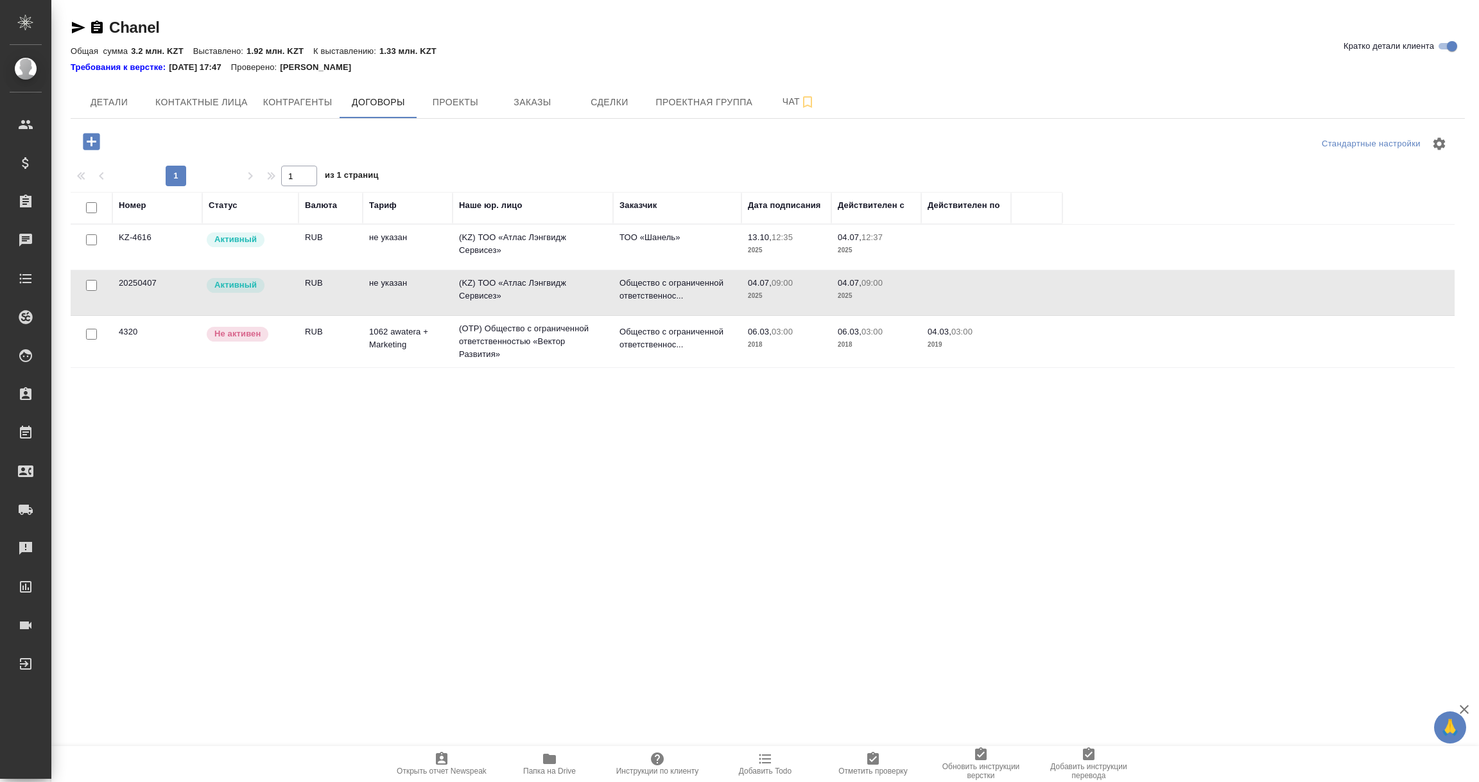
click at [138, 296] on td "20250407" at bounding box center [157, 292] width 90 height 45
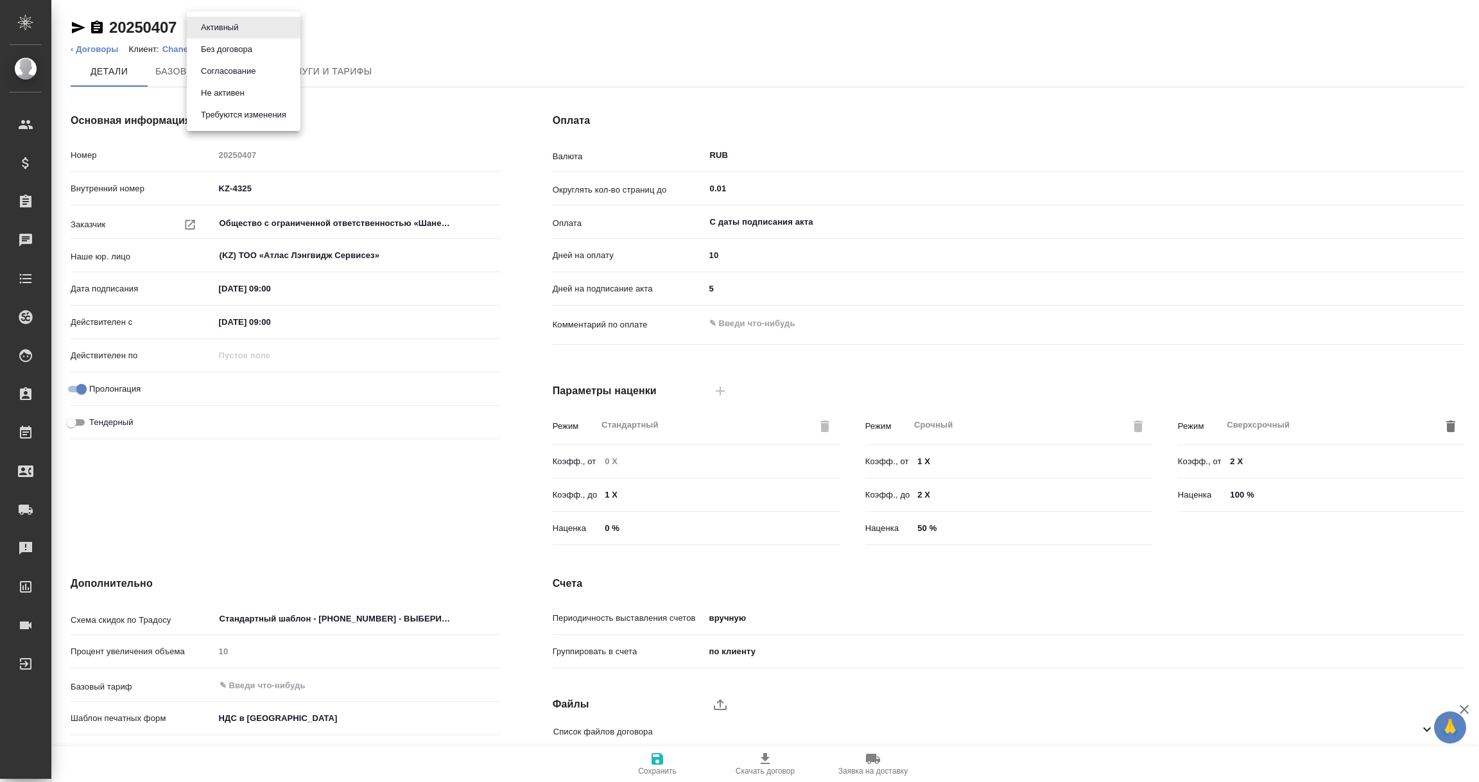
click at [242, 25] on body "🙏 .cls-1 fill:#fff; AWATERA [PERSON_NAME] Спецификации Заказы Чаты Todo Проекты…" at bounding box center [739, 391] width 1479 height 782
click at [221, 90] on button "Не активен" at bounding box center [222, 93] width 51 height 14
click at [657, 761] on icon "button" at bounding box center [657, 758] width 15 height 15
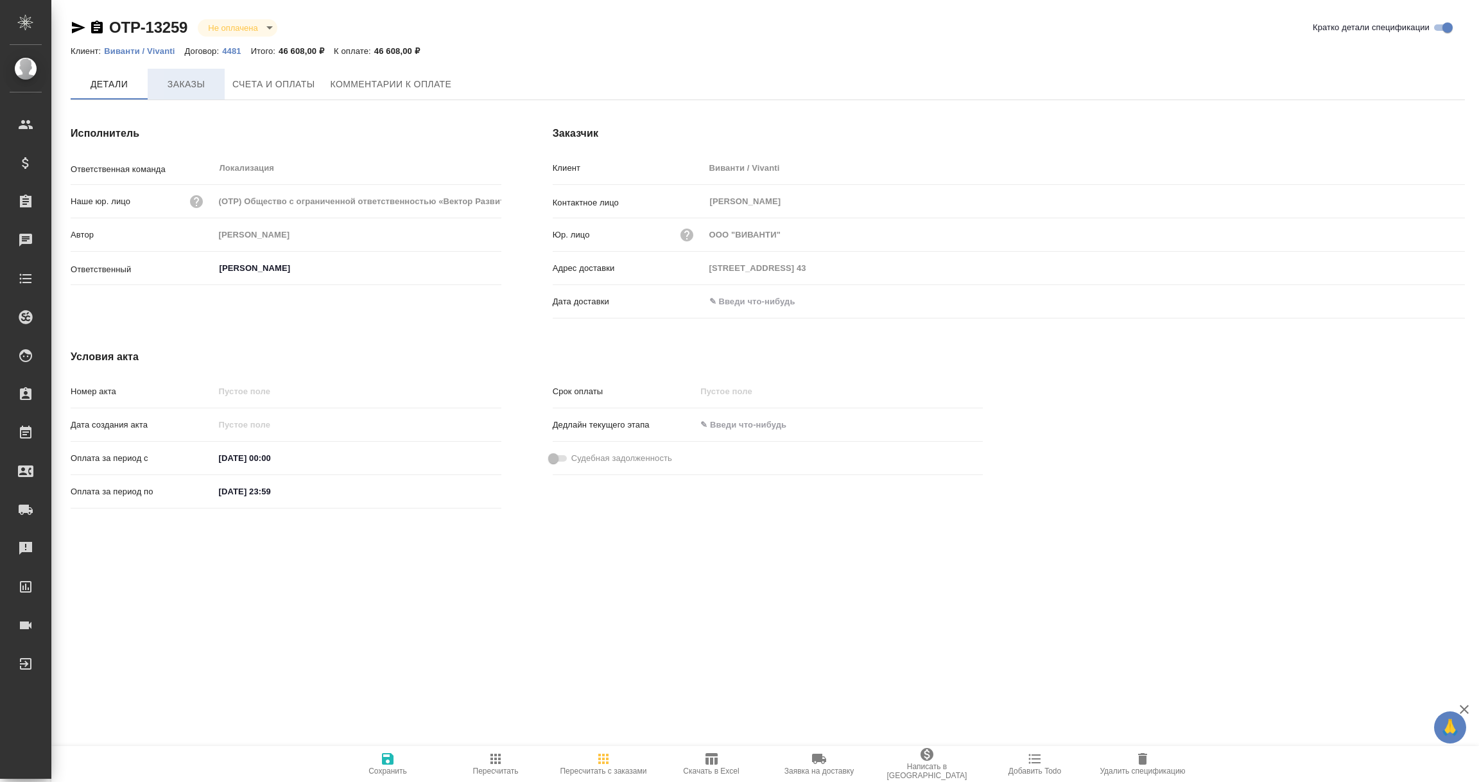
click at [202, 76] on span "Заказы" at bounding box center [186, 84] width 62 height 16
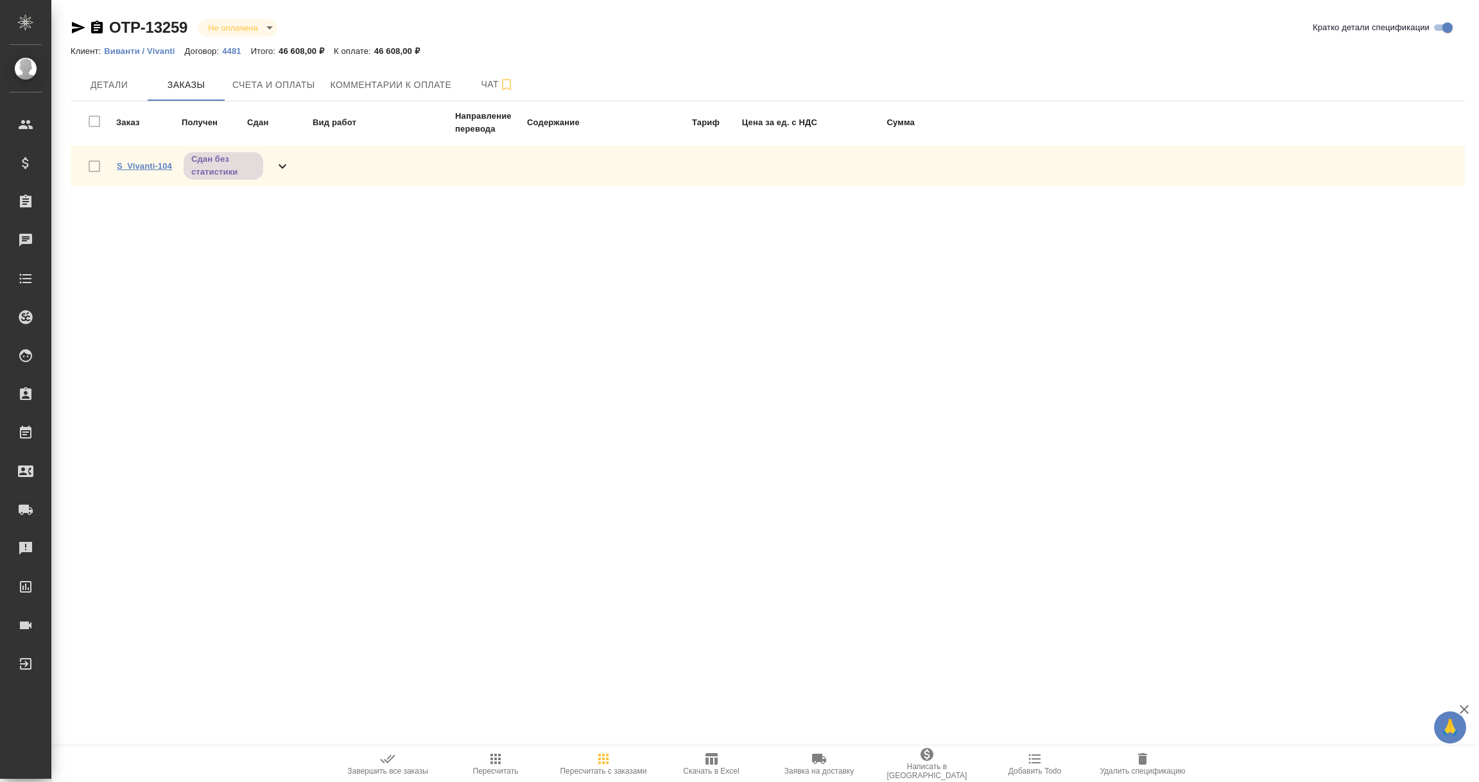
click at [141, 164] on link "S_Vivanti-104" at bounding box center [144, 166] width 55 height 10
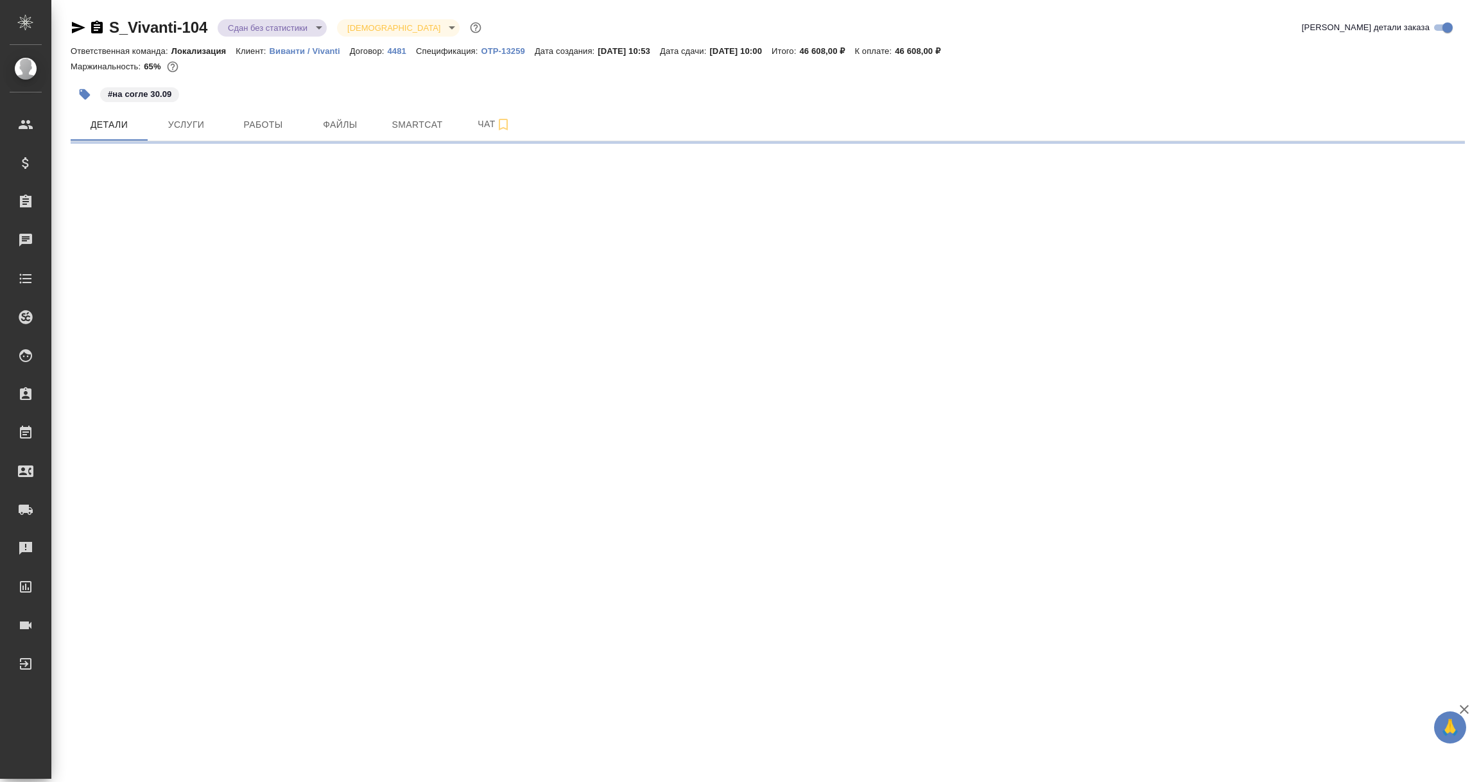
select select "RU"
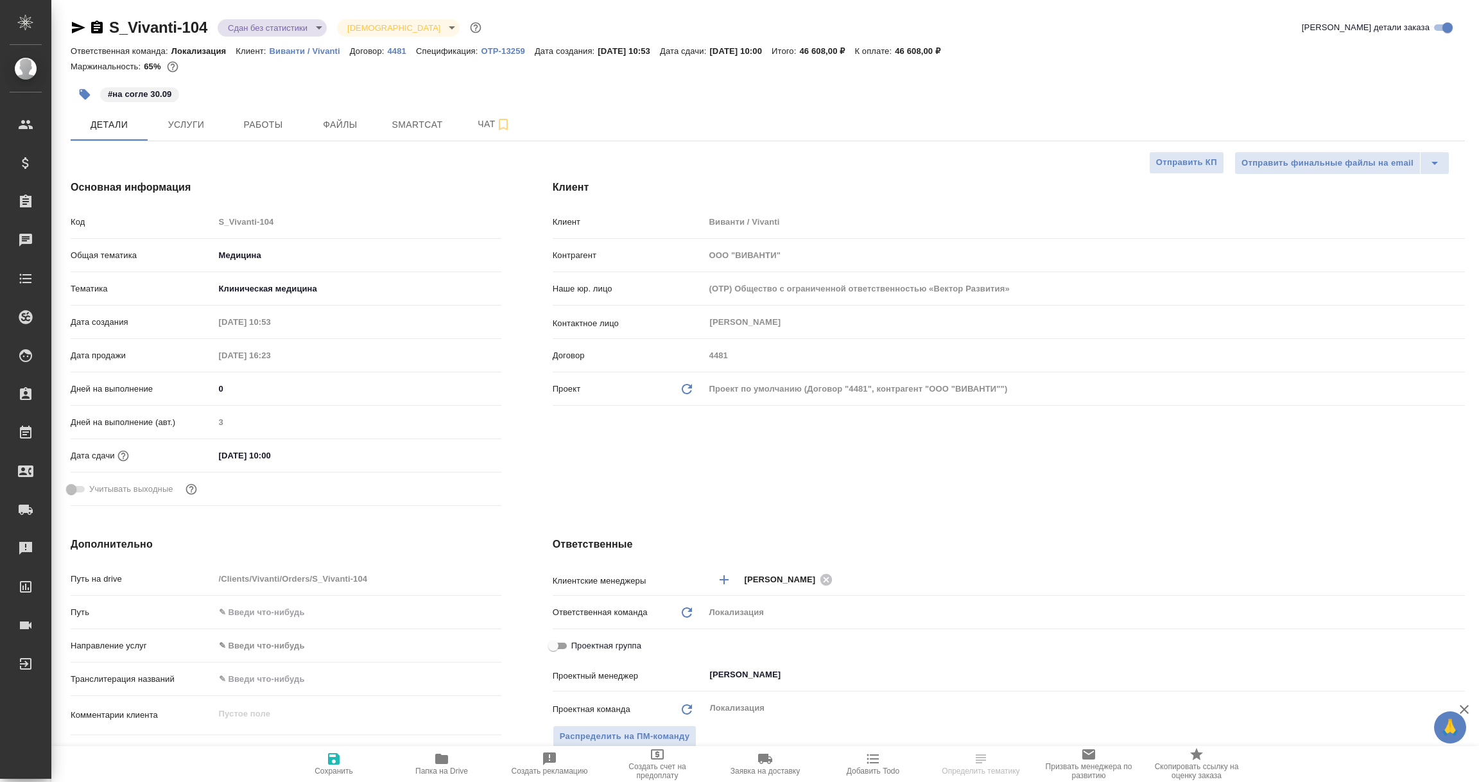
type textarea "x"
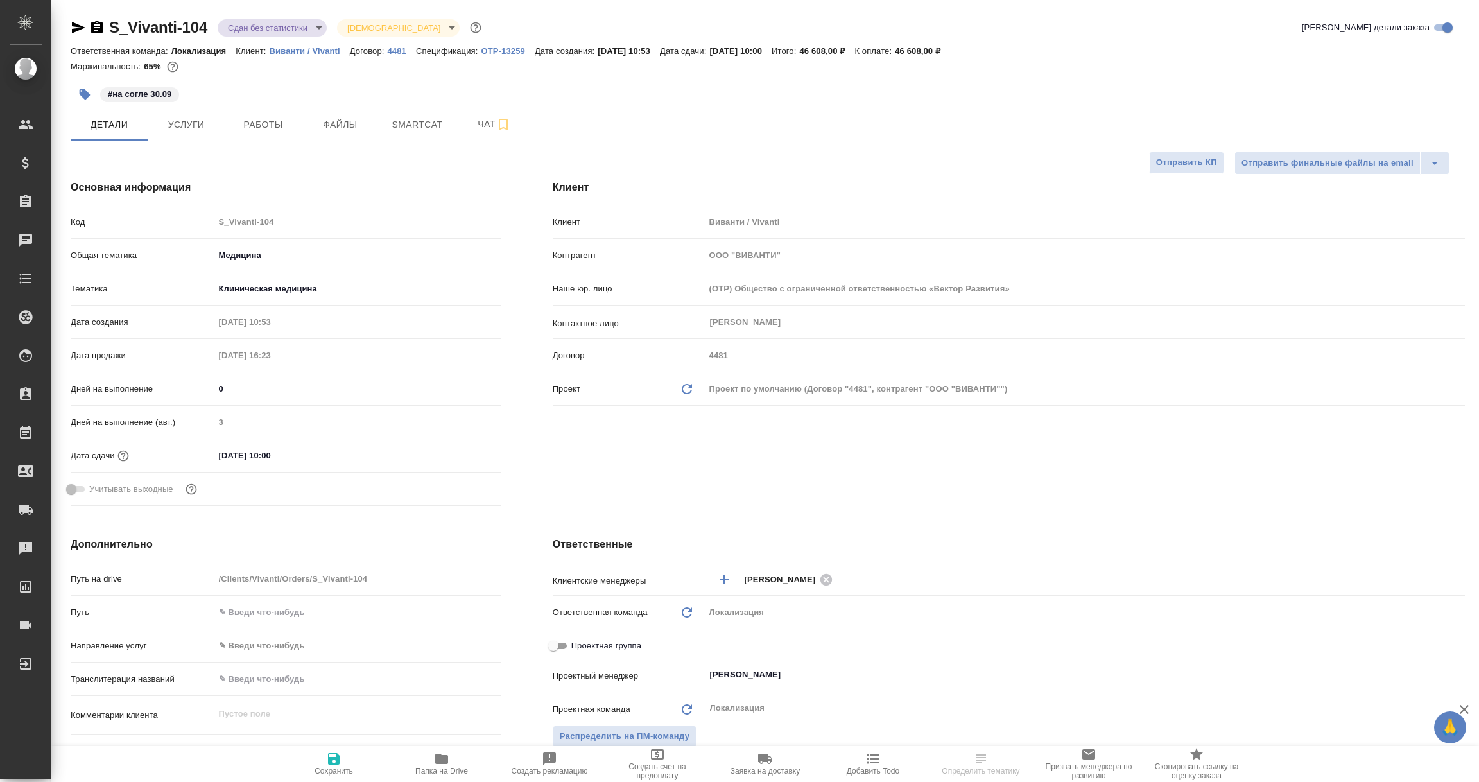
type textarea "x"
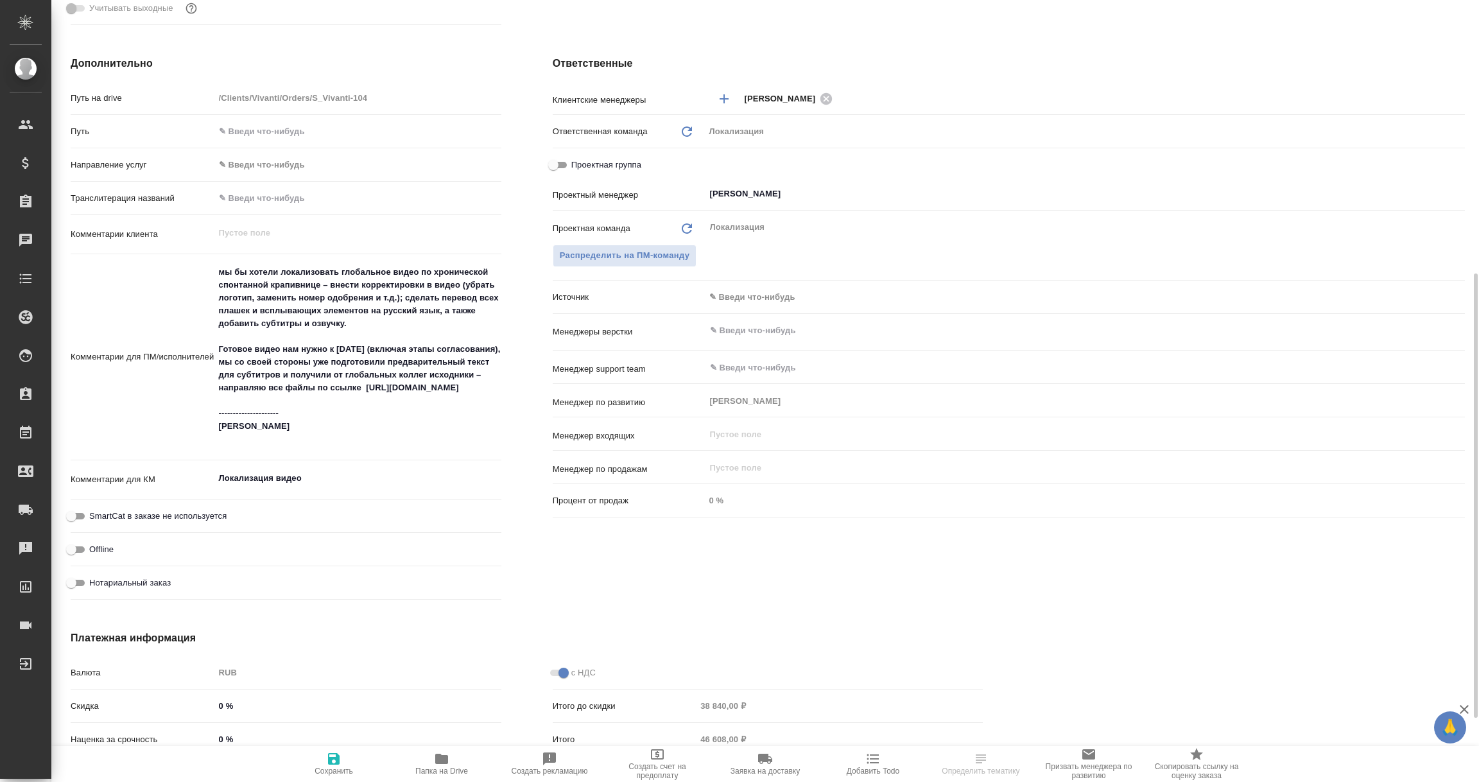
click at [444, 759] on icon "button" at bounding box center [441, 758] width 13 height 10
select select "RU"
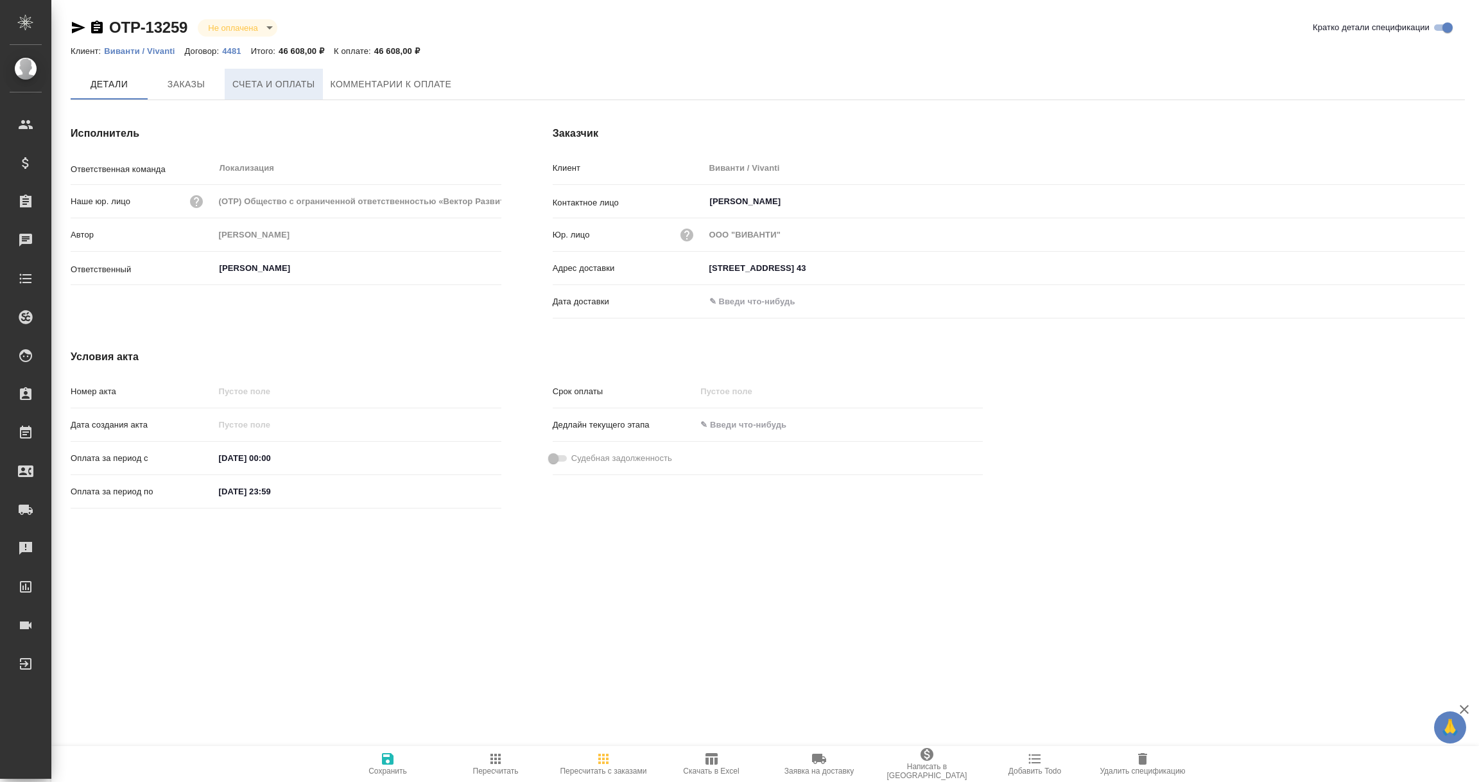
click at [294, 87] on span "Счета и оплаты" at bounding box center [273, 84] width 83 height 16
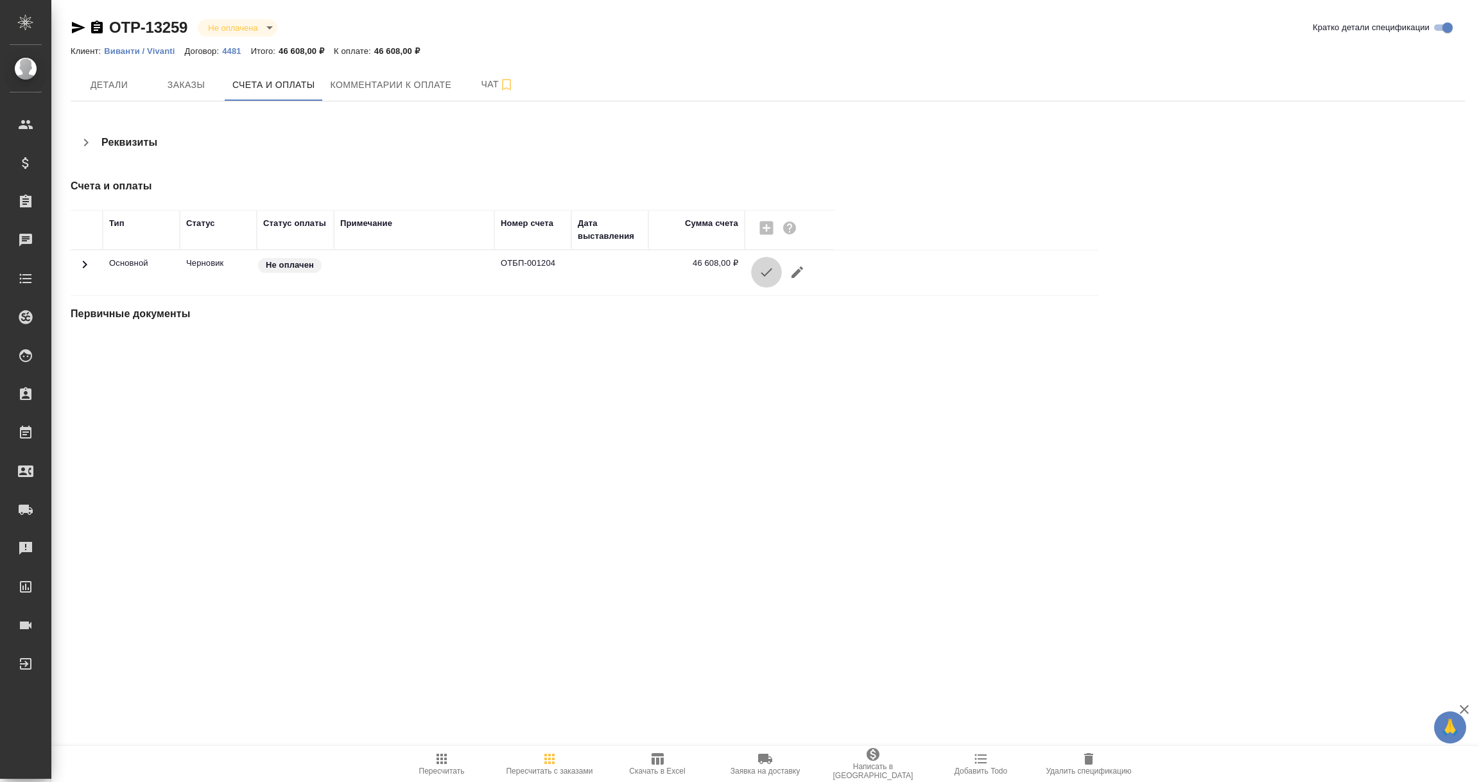
click at [769, 272] on icon "button" at bounding box center [766, 271] width 15 height 15
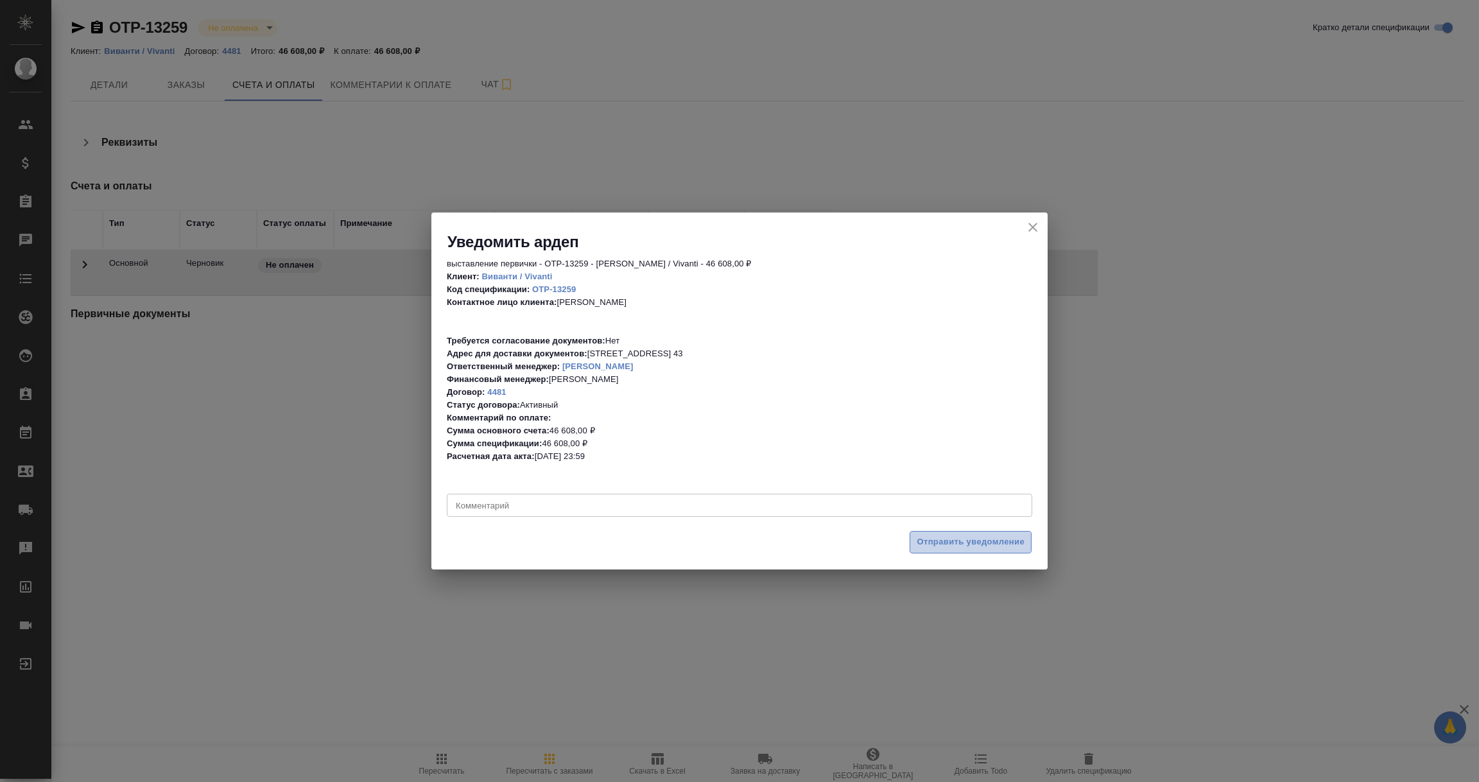
click at [966, 544] on span "Отправить уведомление" at bounding box center [970, 542] width 108 height 15
